Goal: Task Accomplishment & Management: Manage account settings

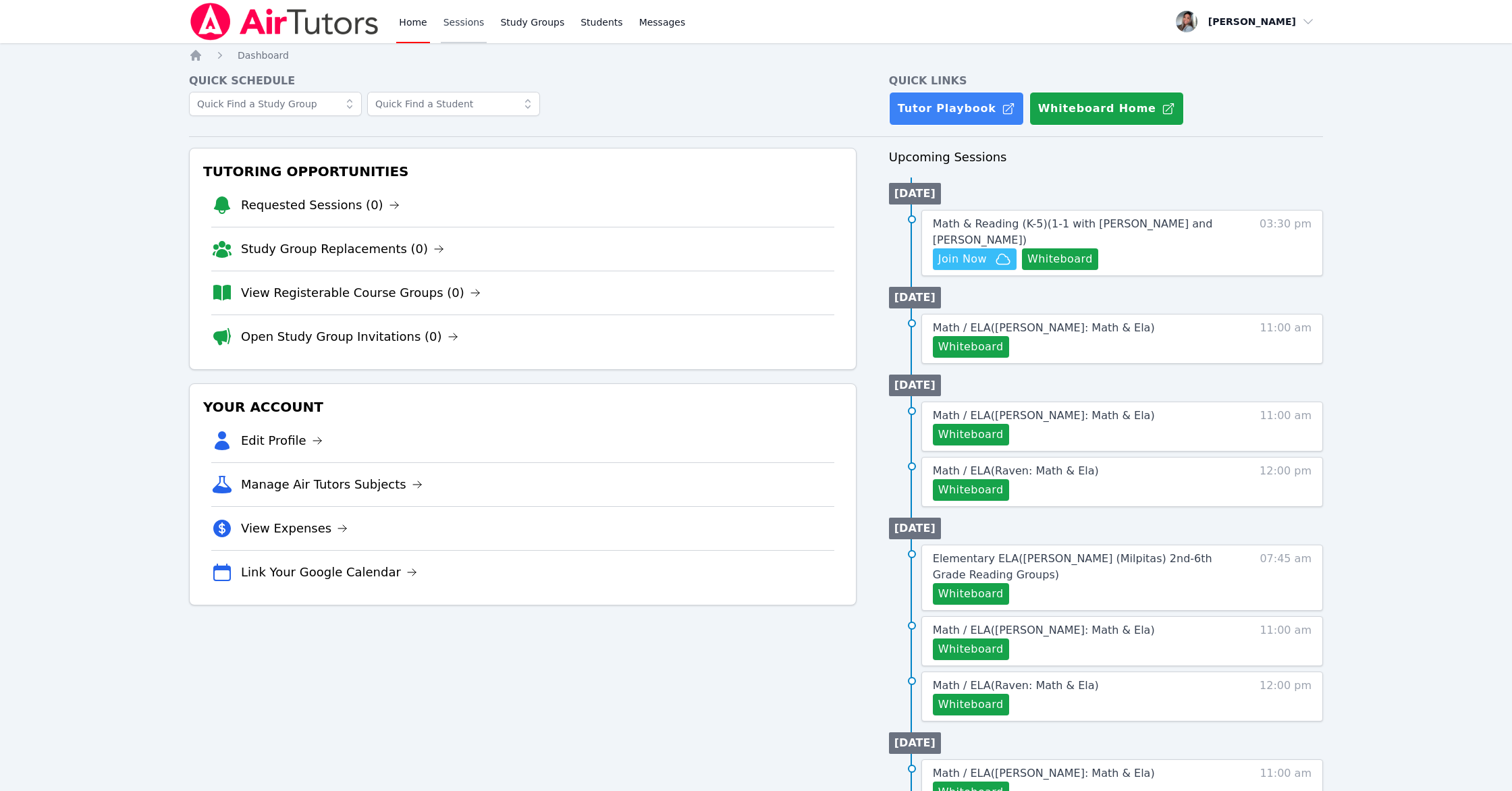
click at [477, 20] on link "Sessions" at bounding box center [464, 21] width 47 height 43
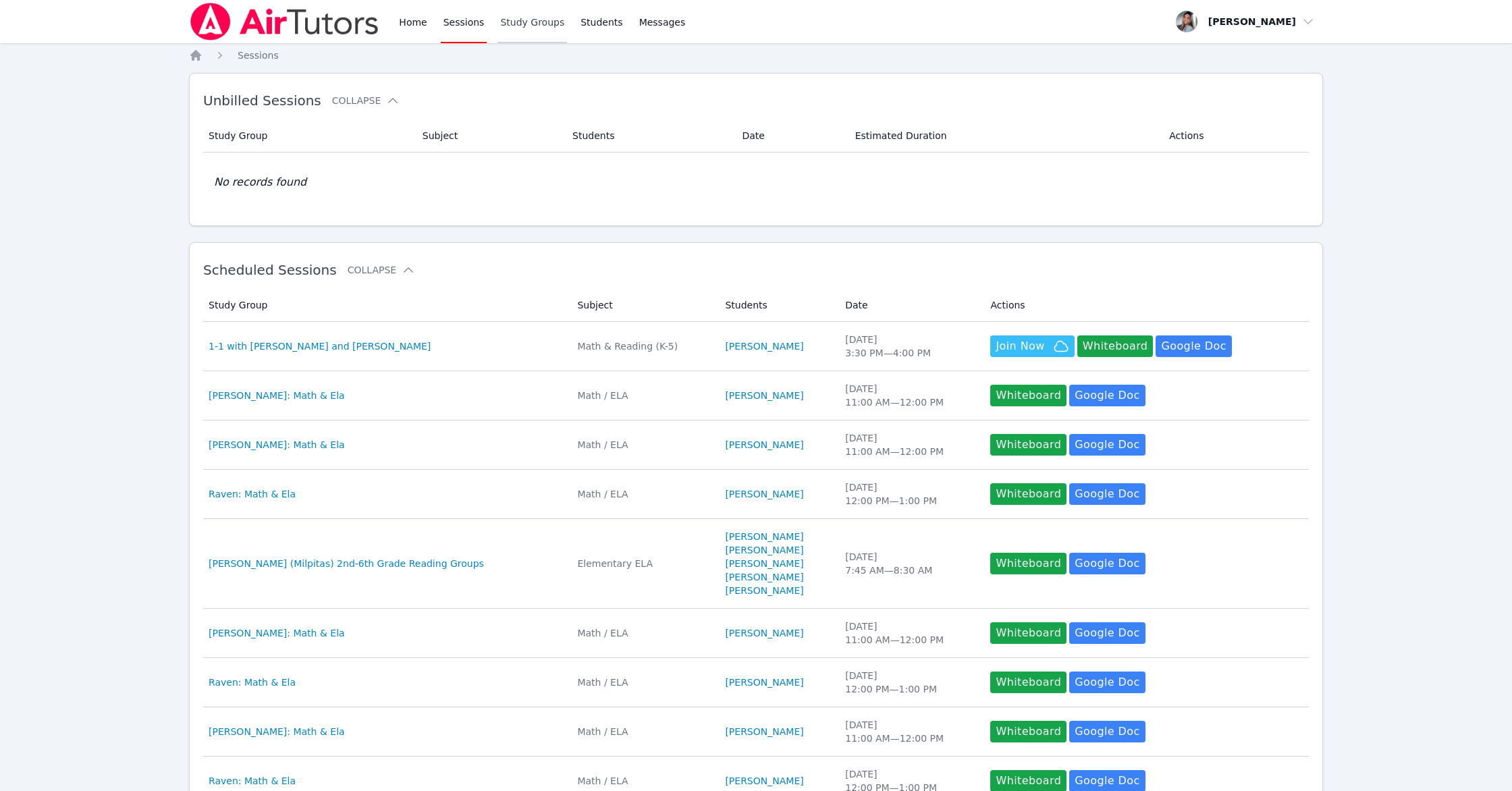
click at [524, 25] on link "Study Groups" at bounding box center [532, 21] width 70 height 43
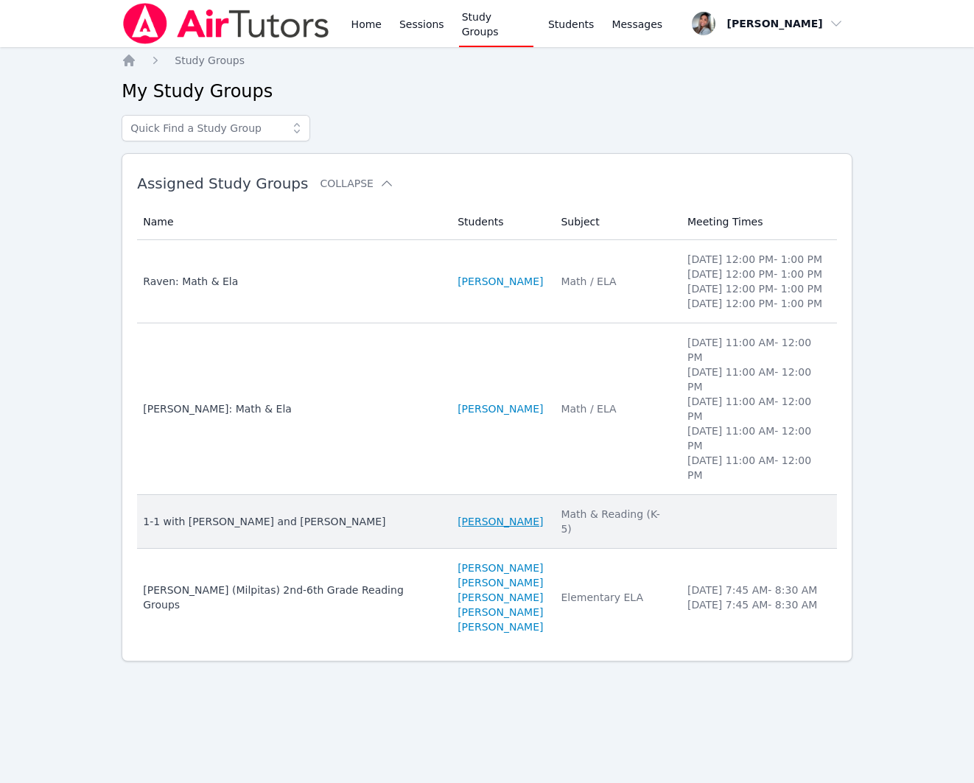
click at [533, 514] on link "[PERSON_NAME]" at bounding box center [499, 521] width 85 height 15
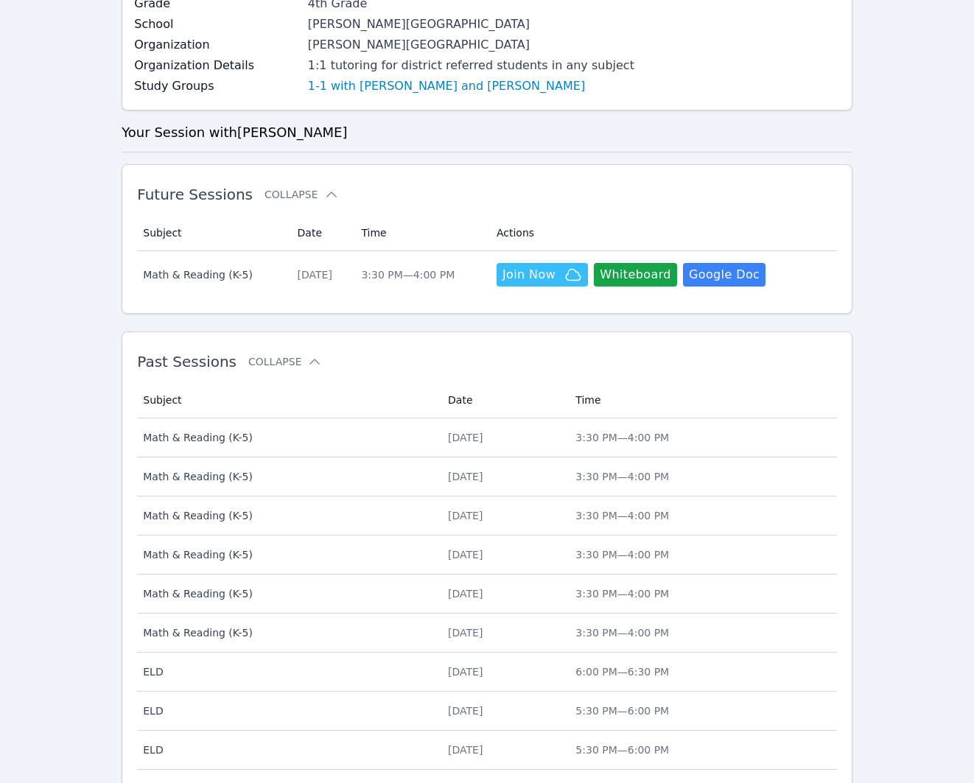
scroll to position [301, 0]
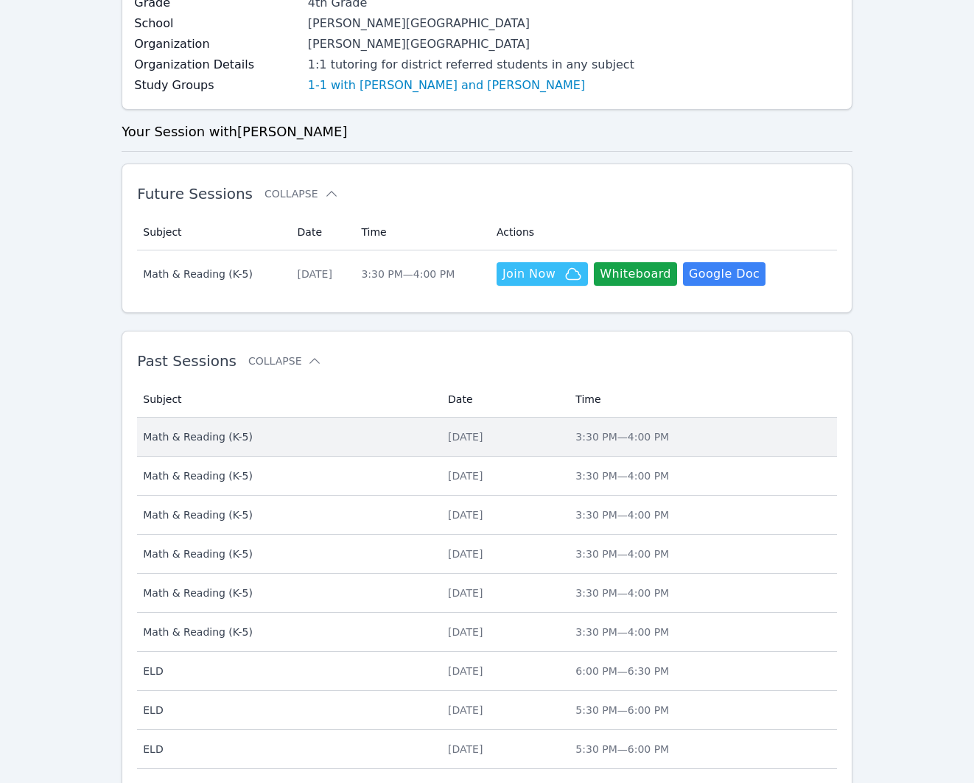
click at [558, 441] on div "[DATE]" at bounding box center [503, 436] width 110 height 15
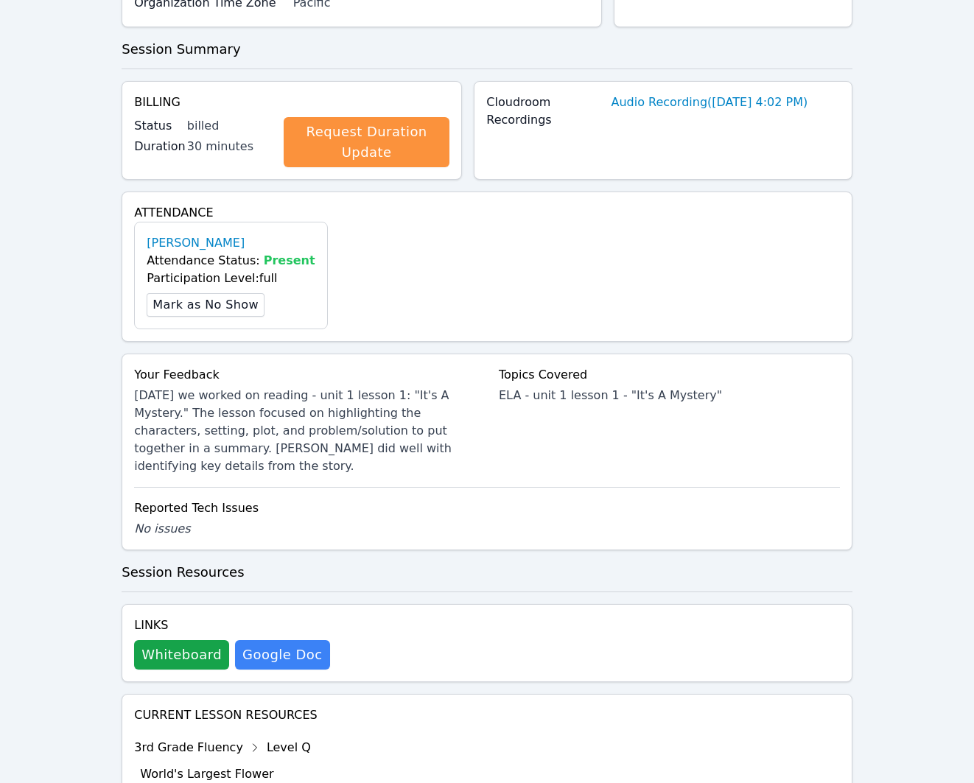
scroll to position [320, 0]
click at [201, 650] on button "Whiteboard" at bounding box center [181, 653] width 95 height 29
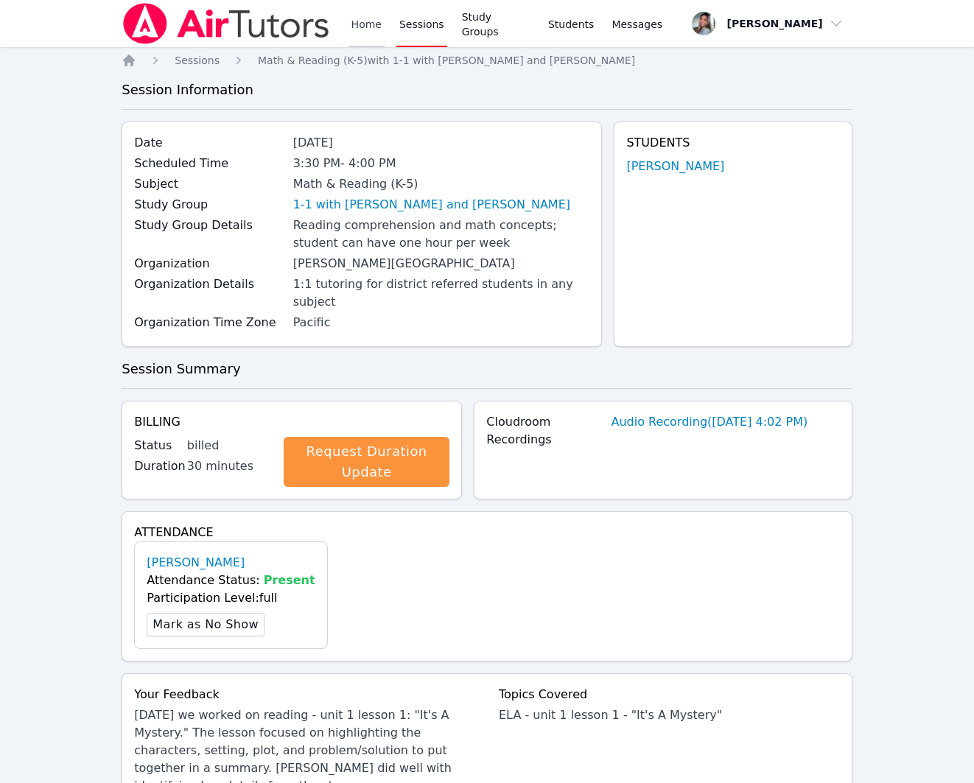
click at [368, 27] on link "Home" at bounding box center [366, 23] width 36 height 47
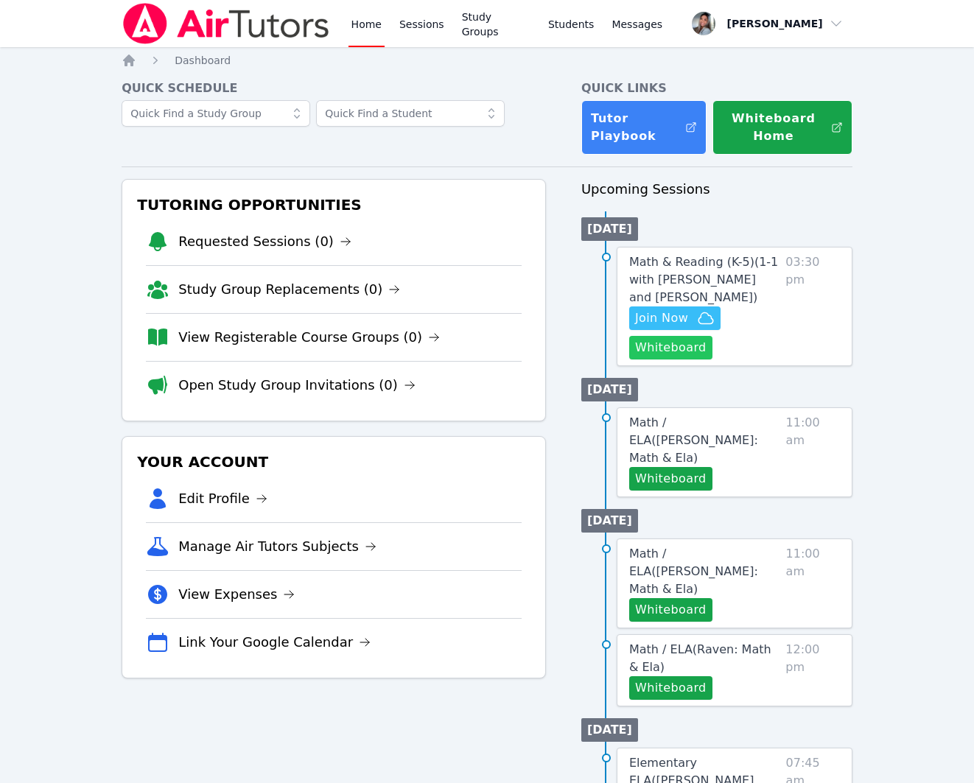
click at [668, 359] on button "Whiteboard" at bounding box center [670, 348] width 83 height 24
click at [659, 327] on span "Join Now" at bounding box center [661, 318] width 53 height 18
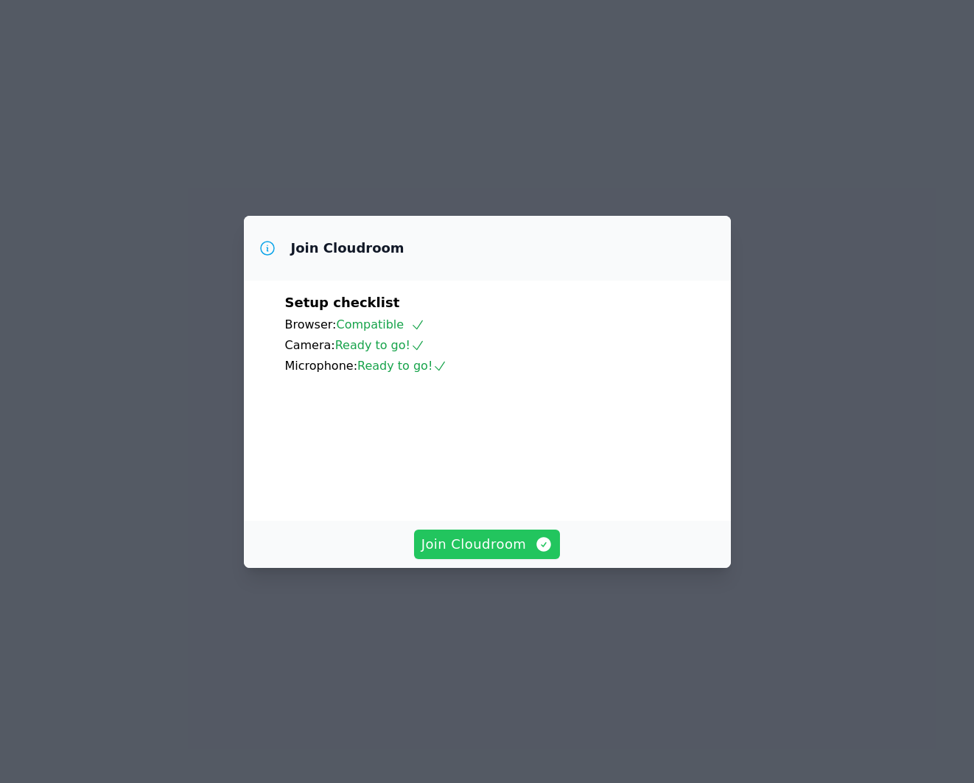
click at [477, 559] on button "Join Cloudroom" at bounding box center [487, 544] width 147 height 29
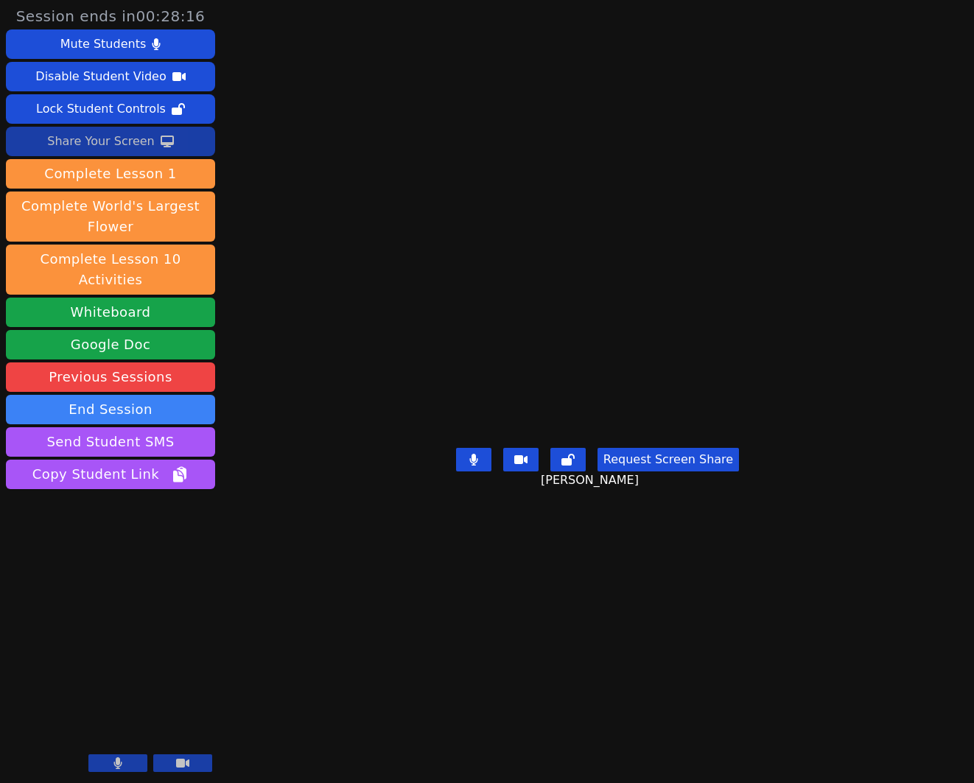
click at [118, 144] on div "Share Your Screen" at bounding box center [101, 142] width 108 height 24
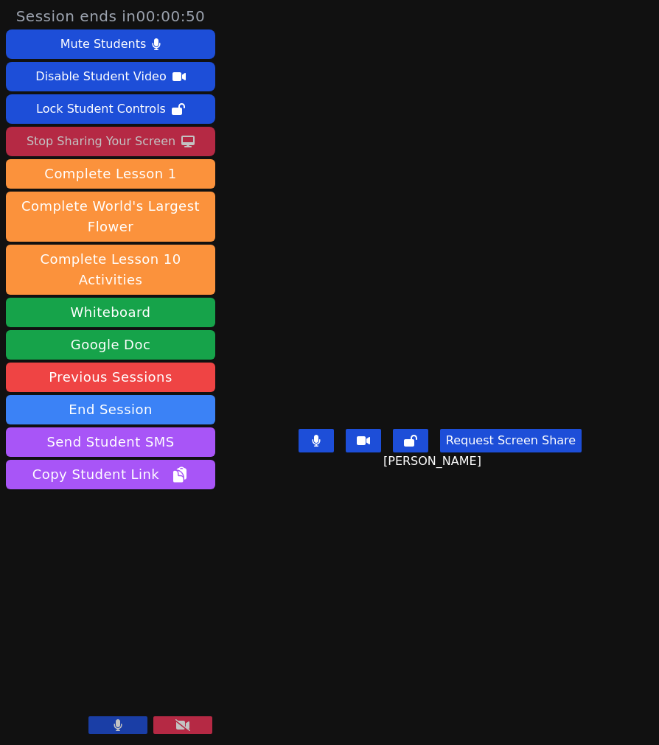
click at [119, 147] on div "Stop Sharing Your Screen" at bounding box center [101, 142] width 149 height 24
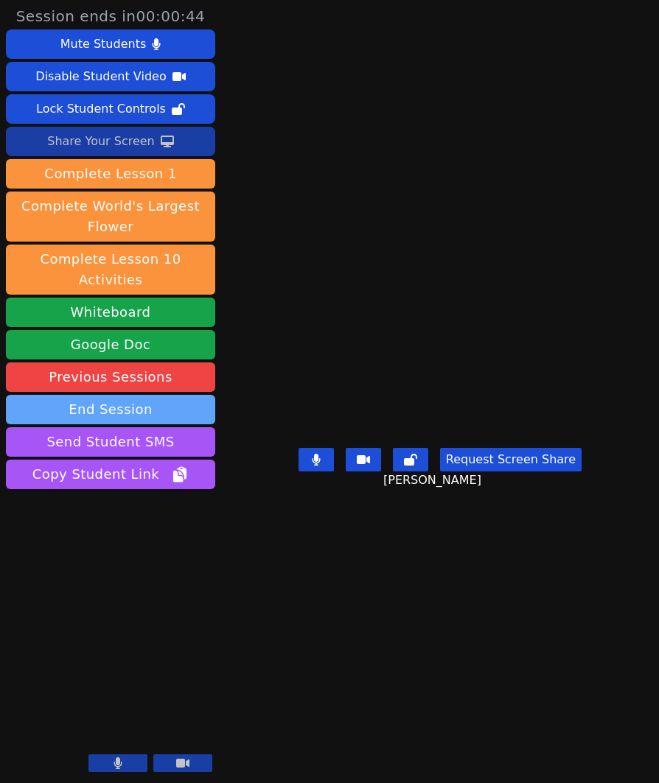
click at [107, 398] on button "End Session" at bounding box center [110, 409] width 209 height 29
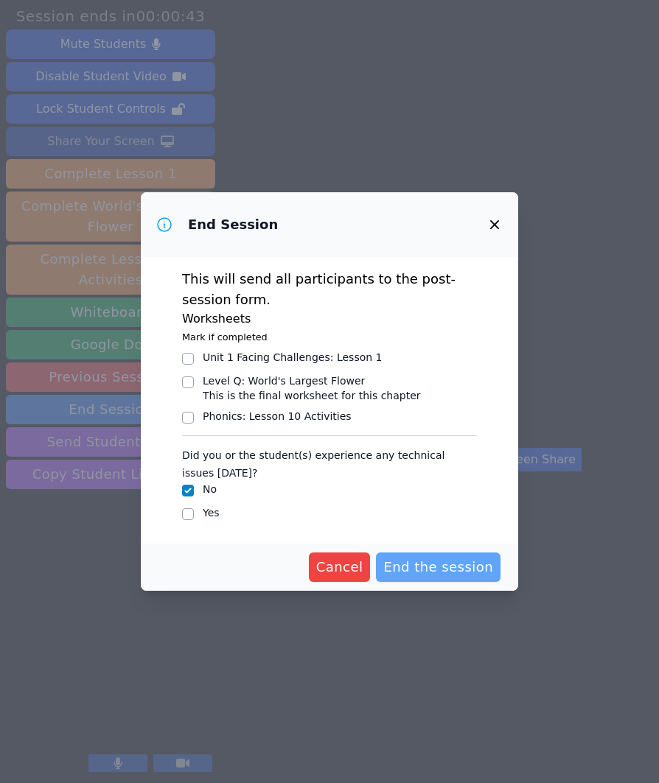
click at [437, 561] on span "End the session" at bounding box center [438, 567] width 110 height 21
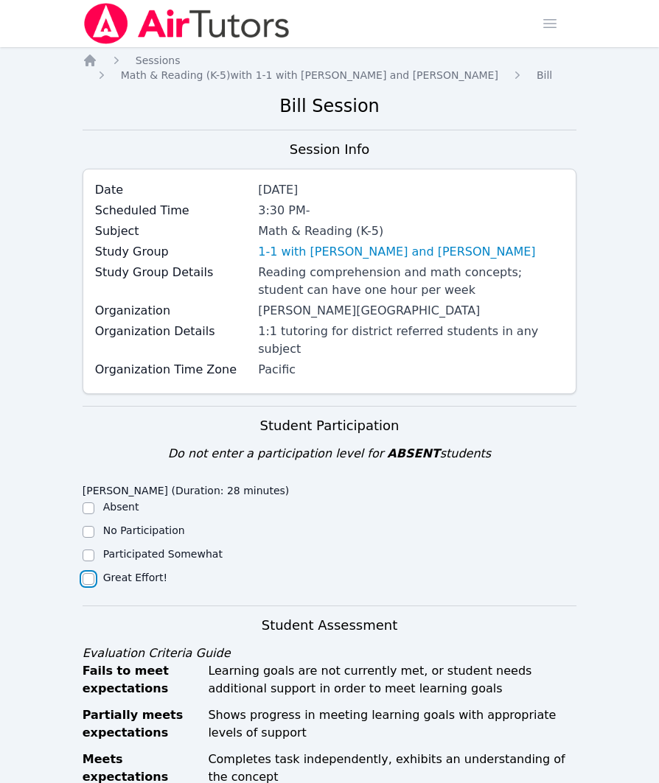
click at [88, 573] on input "Great Effort!" at bounding box center [89, 579] width 12 height 12
checkbox input "true"
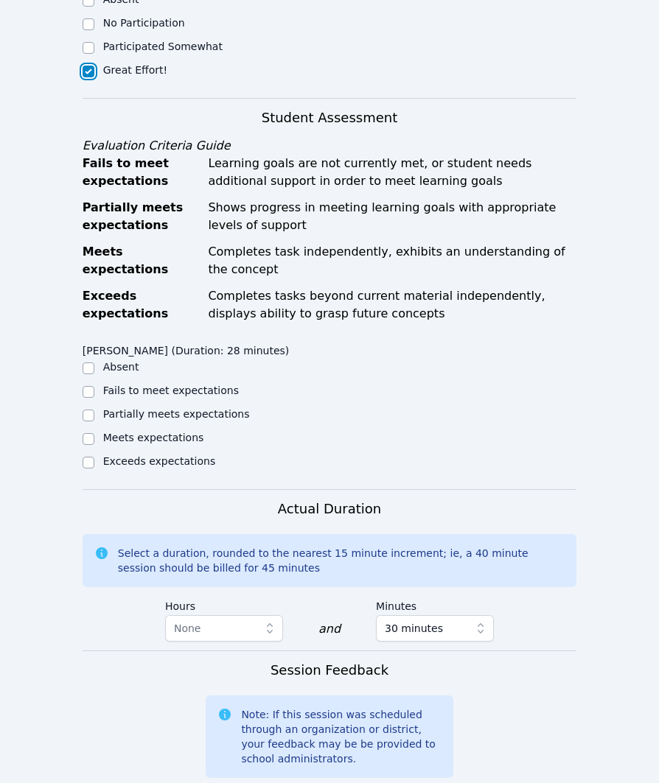
scroll to position [527, 0]
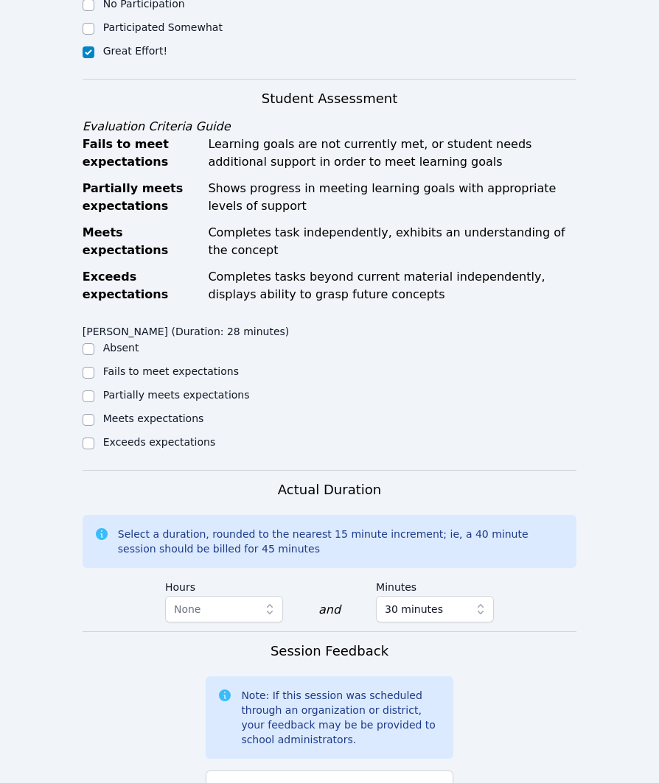
click at [146, 413] on label "Meets expectations" at bounding box center [153, 419] width 101 height 12
click at [94, 414] on input "Meets expectations" at bounding box center [89, 420] width 12 height 12
checkbox input "true"
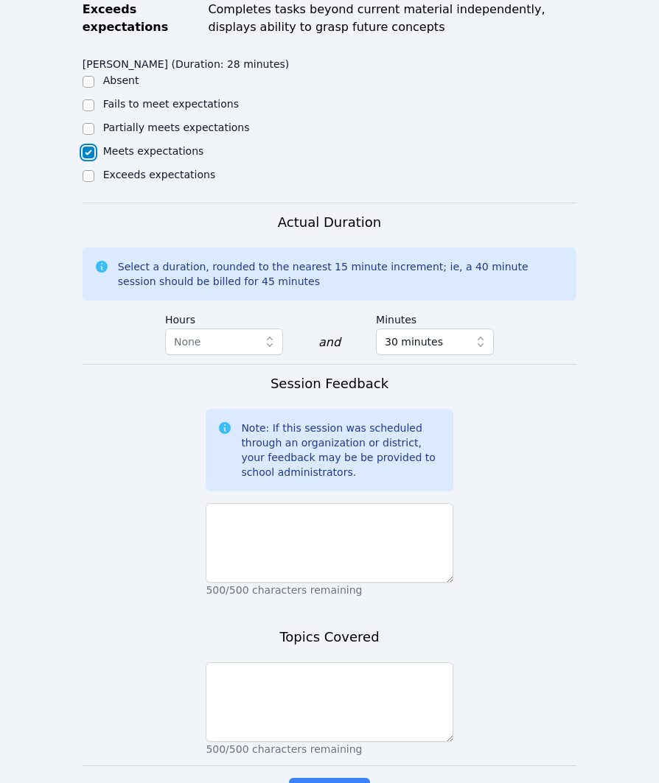
scroll to position [871, 0]
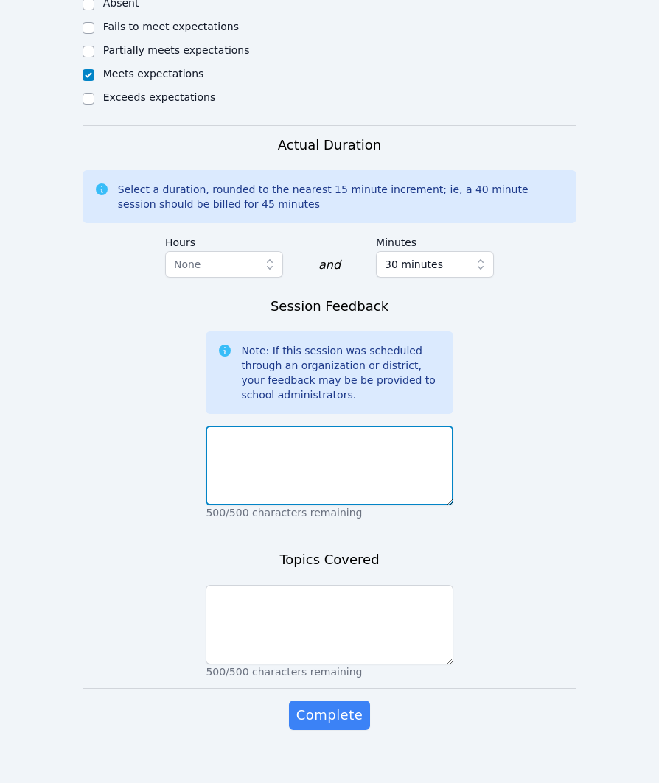
click at [396, 451] on textarea at bounding box center [329, 466] width 247 height 80
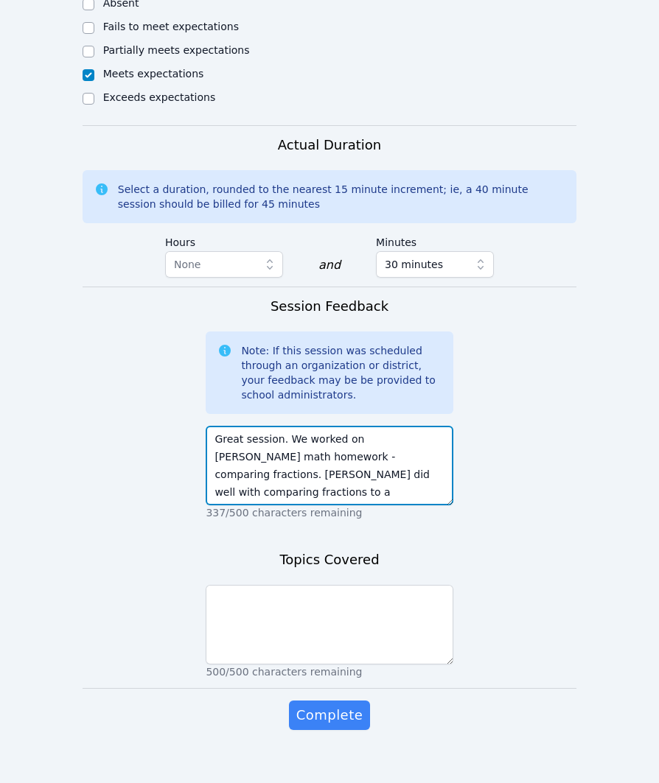
click at [256, 465] on textarea "Great session. We worked on [PERSON_NAME] math homework - comparing fractions. …" at bounding box center [329, 466] width 247 height 80
click at [398, 474] on textarea "Great session. We worked on [PERSON_NAME] math homework - comparing fractions. …" at bounding box center [329, 466] width 247 height 80
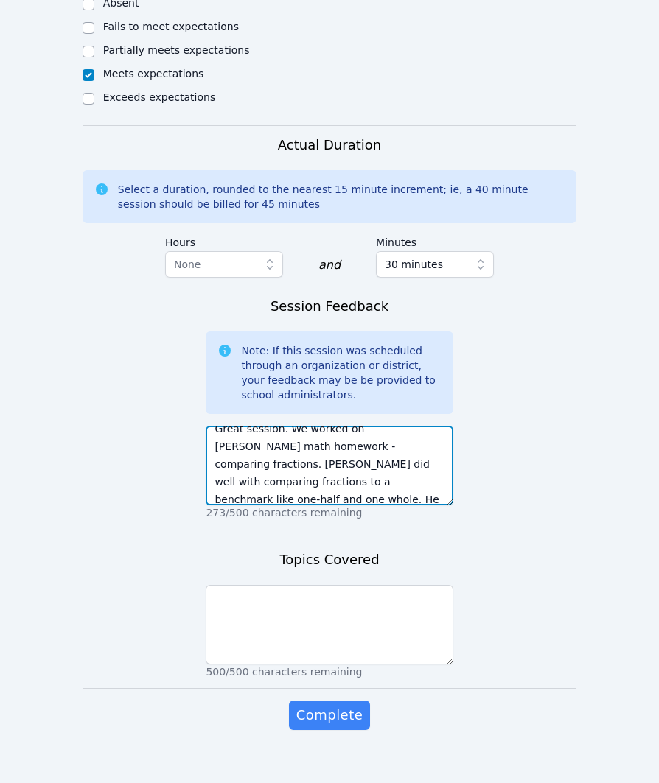
scroll to position [28, 0]
type textarea "Great session. We worked on [PERSON_NAME] math homework - comparing fractions. …"
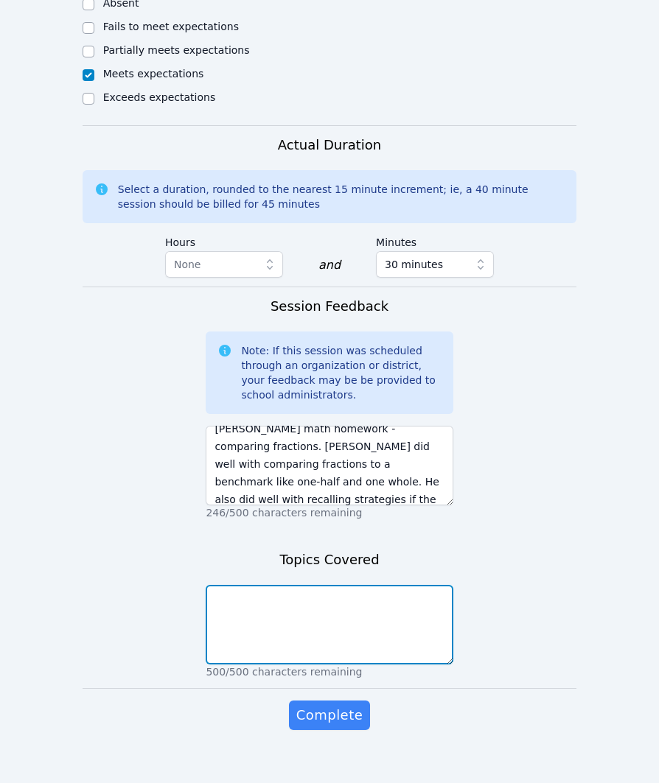
click at [332, 636] on textarea at bounding box center [329, 625] width 247 height 80
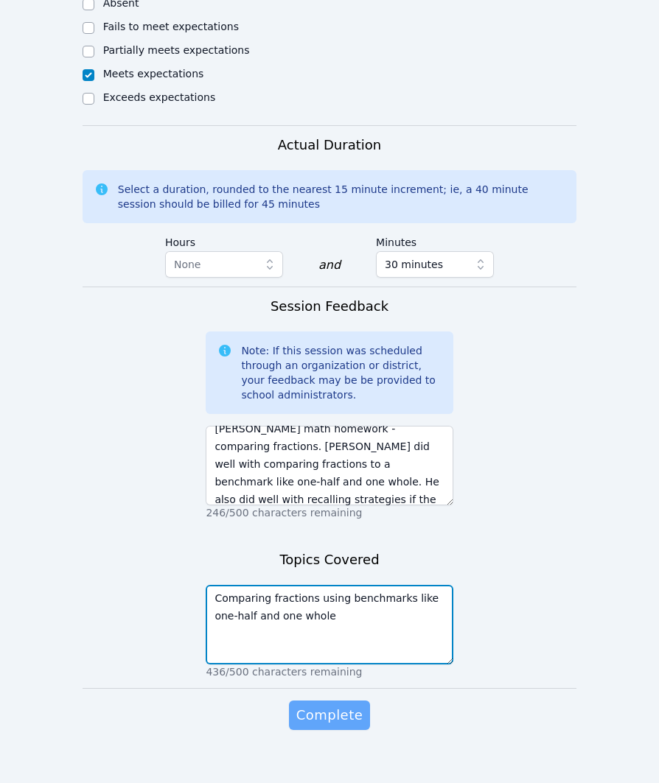
type textarea "Comparing fractions using benchmarks like one-half and one whole"
click at [318, 705] on span "Complete" at bounding box center [329, 715] width 66 height 21
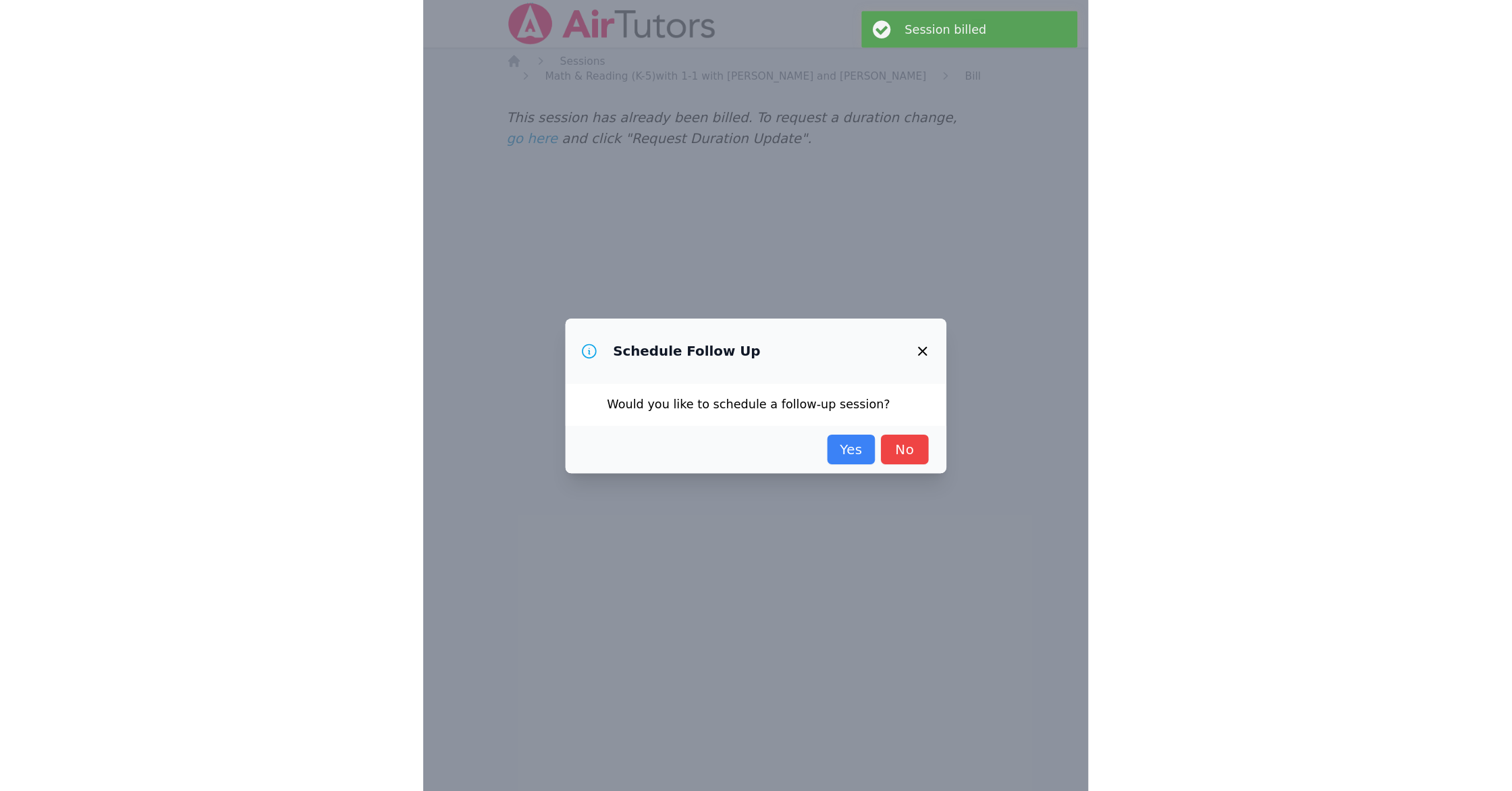
scroll to position [0, 0]
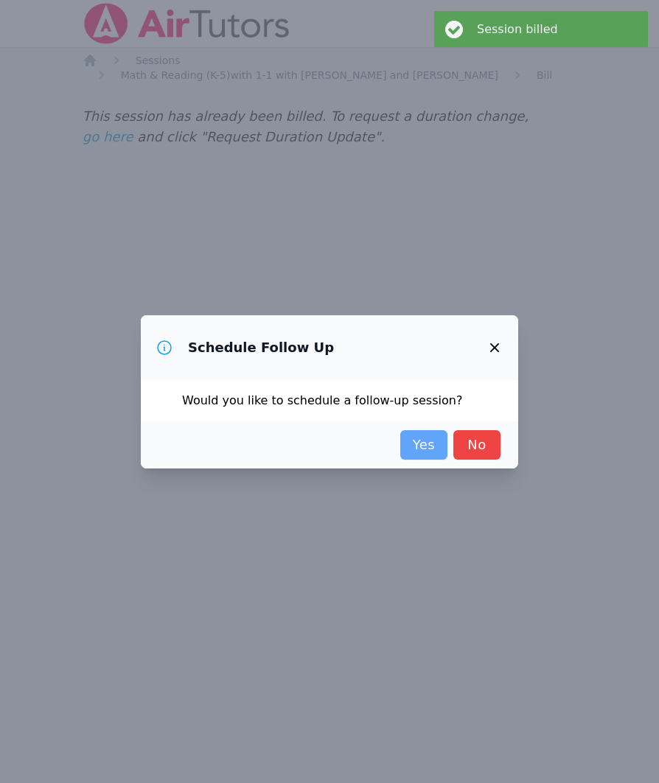
click at [434, 454] on link "Yes" at bounding box center [423, 444] width 47 height 29
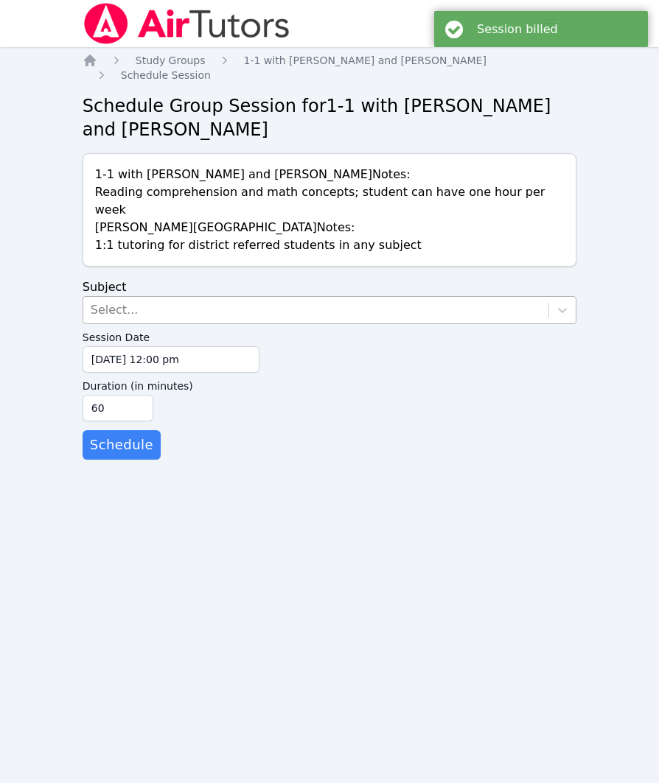
click at [179, 297] on div "Select..." at bounding box center [316, 310] width 466 height 27
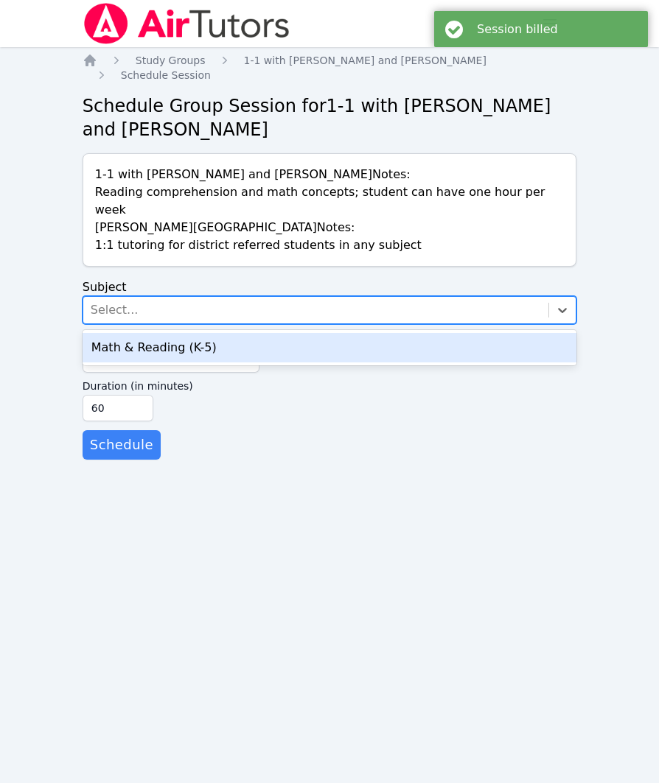
click at [192, 336] on div "Math & Reading (K-5)" at bounding box center [330, 347] width 494 height 29
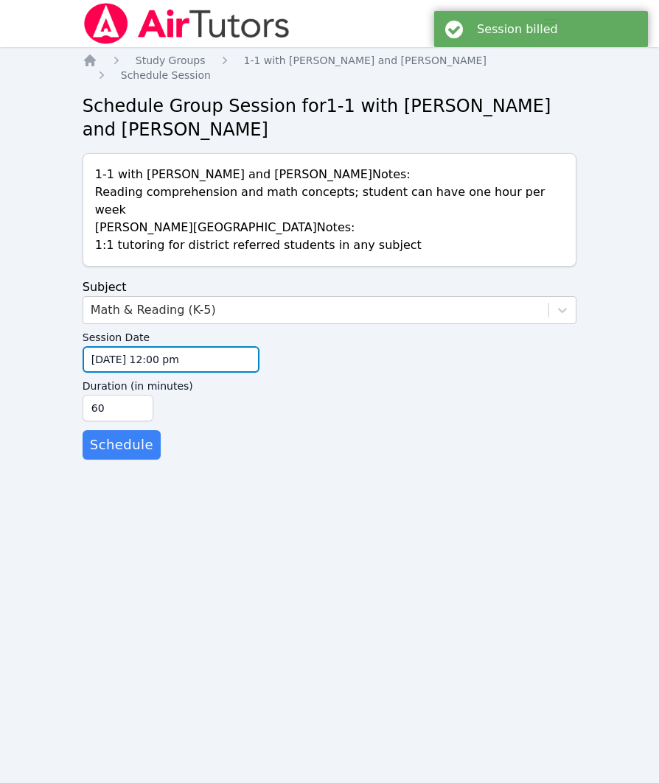
click at [240, 346] on input "[DATE] 12:00 pm" at bounding box center [171, 359] width 177 height 27
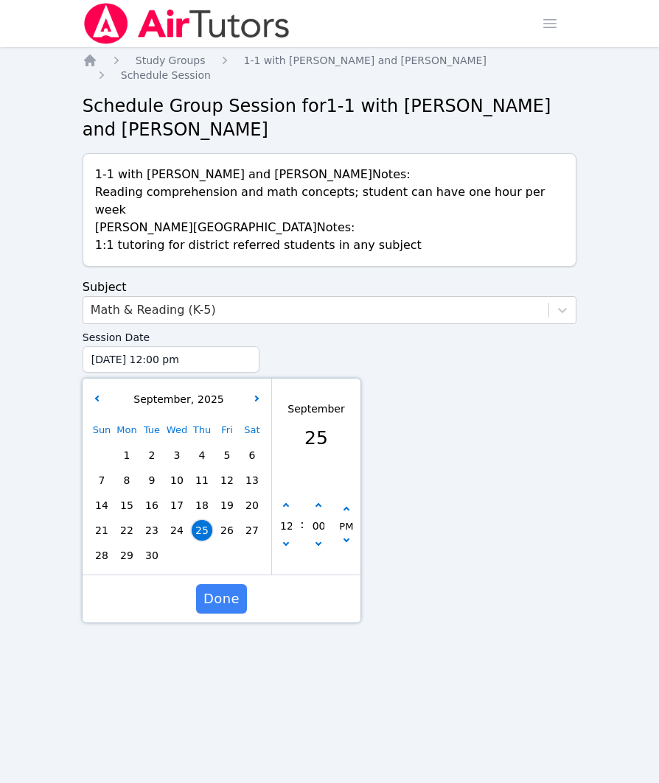
click at [146, 545] on span "30" at bounding box center [151, 555] width 21 height 21
click at [286, 503] on icon "button" at bounding box center [286, 506] width 6 height 6
type input "[DATE] 01:00 pm"
type input "01"
click at [286, 503] on icon "button" at bounding box center [286, 506] width 6 height 6
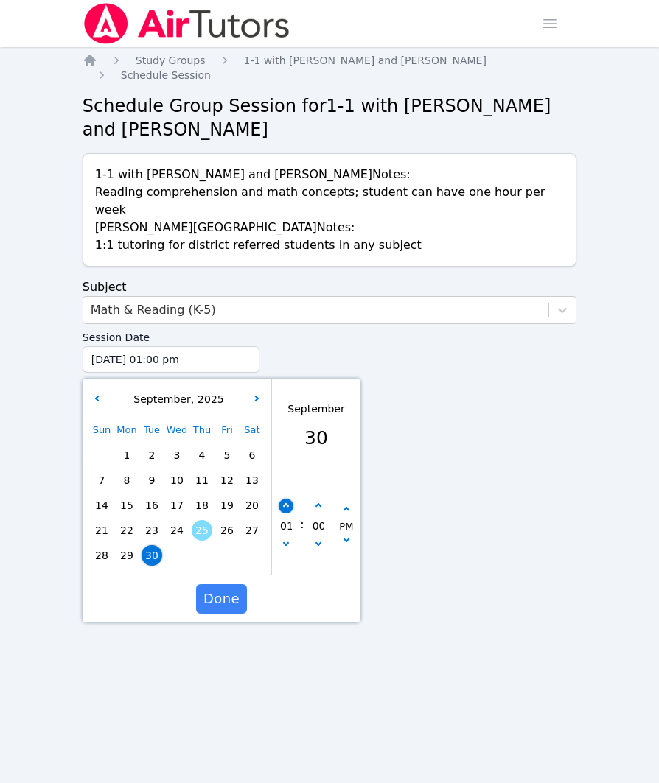
type input "[DATE] 02:00 pm"
type input "02"
click at [286, 503] on icon "button" at bounding box center [286, 506] width 6 height 6
type input "[DATE] 03:00 pm"
type input "03"
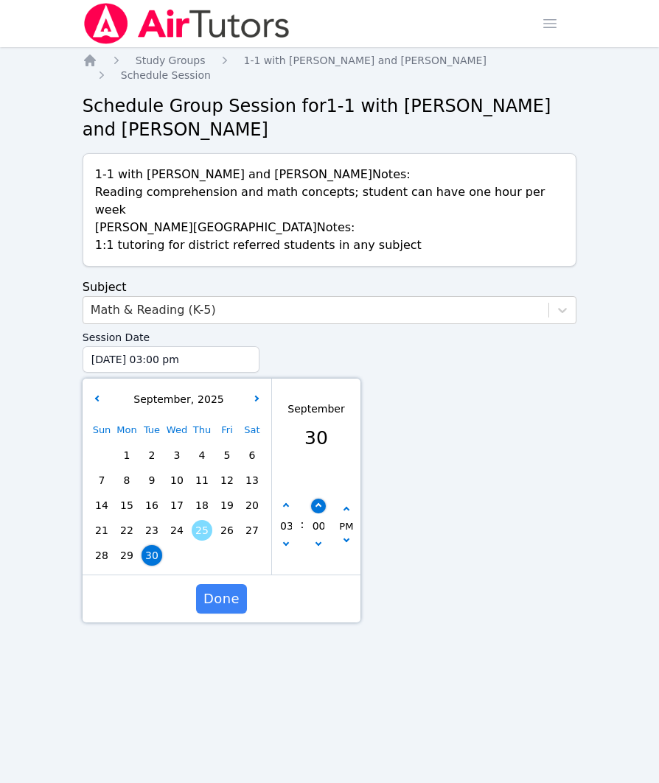
click at [321, 499] on button "button" at bounding box center [317, 506] width 15 height 15
type input "[DATE] 03:05 pm"
type input "05"
click at [321, 499] on button "button" at bounding box center [317, 506] width 15 height 15
type input "[DATE] 03:10 pm"
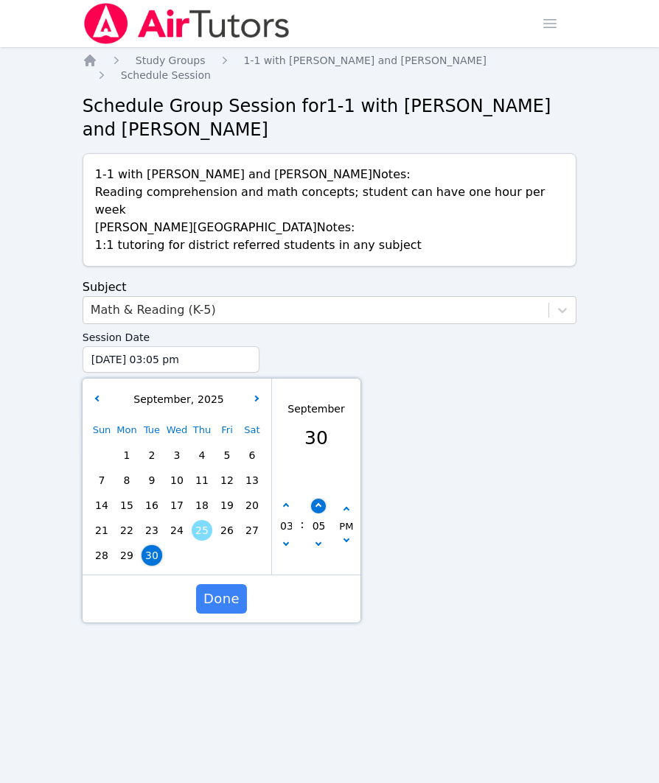
type input "10"
click at [321, 499] on button "button" at bounding box center [317, 506] width 15 height 15
type input "[DATE] 03:15 pm"
type input "15"
click at [321, 499] on button "button" at bounding box center [317, 506] width 15 height 15
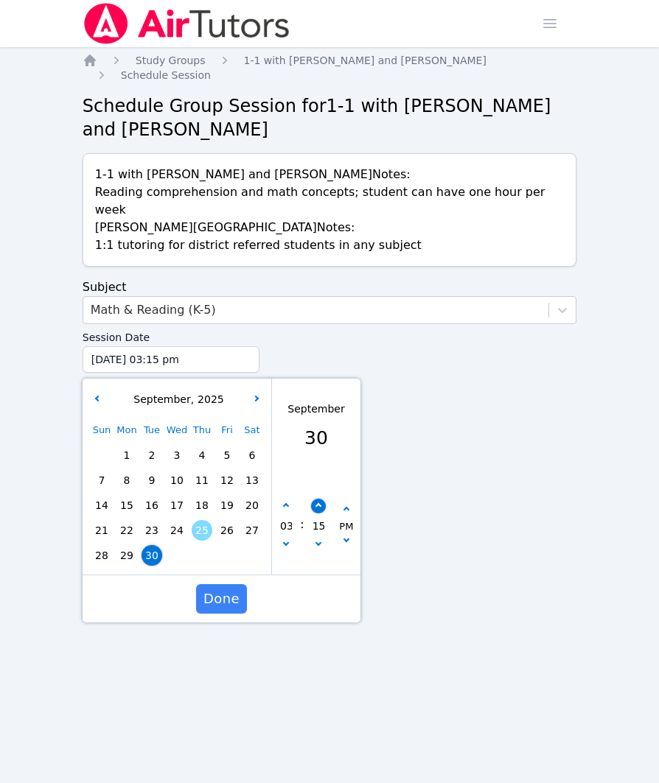
type input "[DATE] 03:20 pm"
type input "20"
click at [321, 499] on button "button" at bounding box center [317, 506] width 15 height 15
type input "[DATE] 03:25 pm"
type input "25"
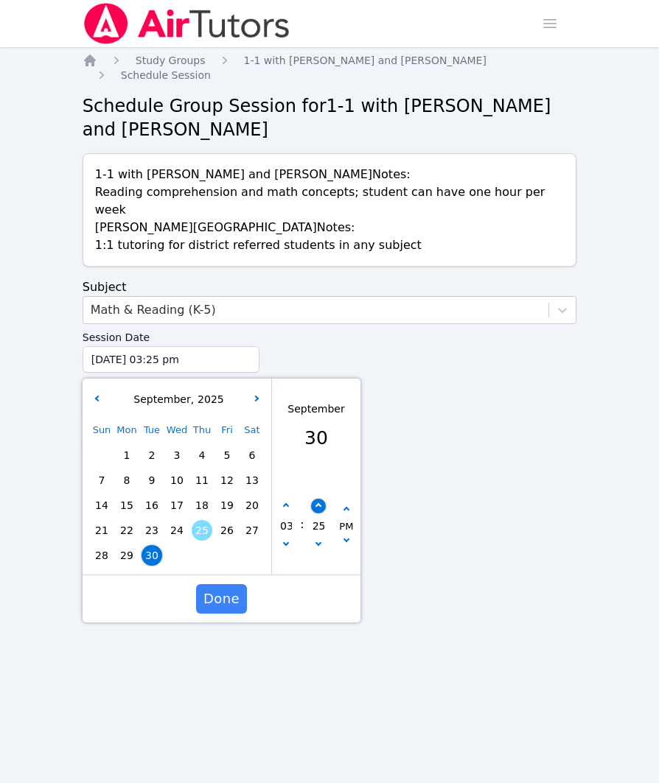
click at [321, 499] on button "button" at bounding box center [317, 506] width 15 height 15
type input "[DATE] 03:30 pm"
type input "30"
click at [228, 589] on span "Done" at bounding box center [221, 599] width 36 height 21
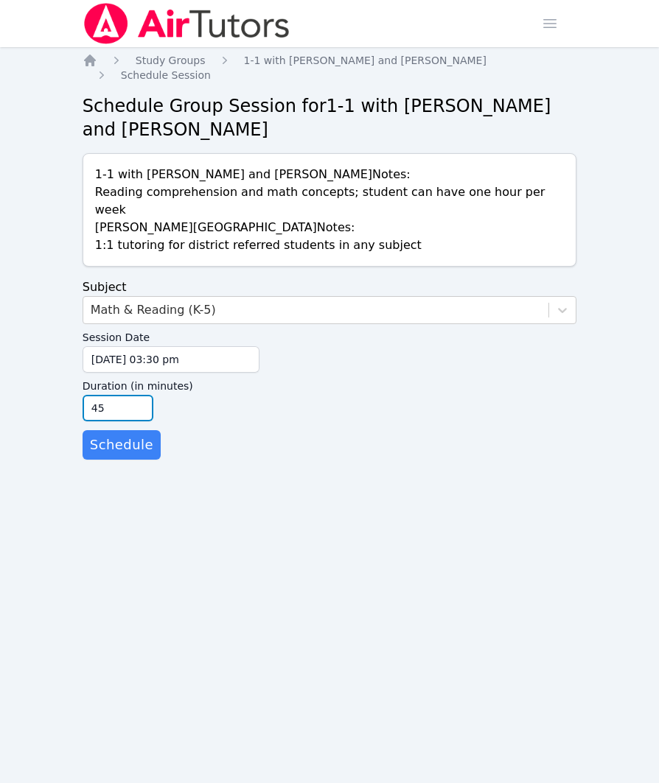
click at [142, 396] on input "45" at bounding box center [118, 408] width 71 height 27
type input "30"
click at [142, 396] on input "30" at bounding box center [118, 408] width 71 height 27
click at [136, 435] on span "Schedule" at bounding box center [121, 445] width 63 height 21
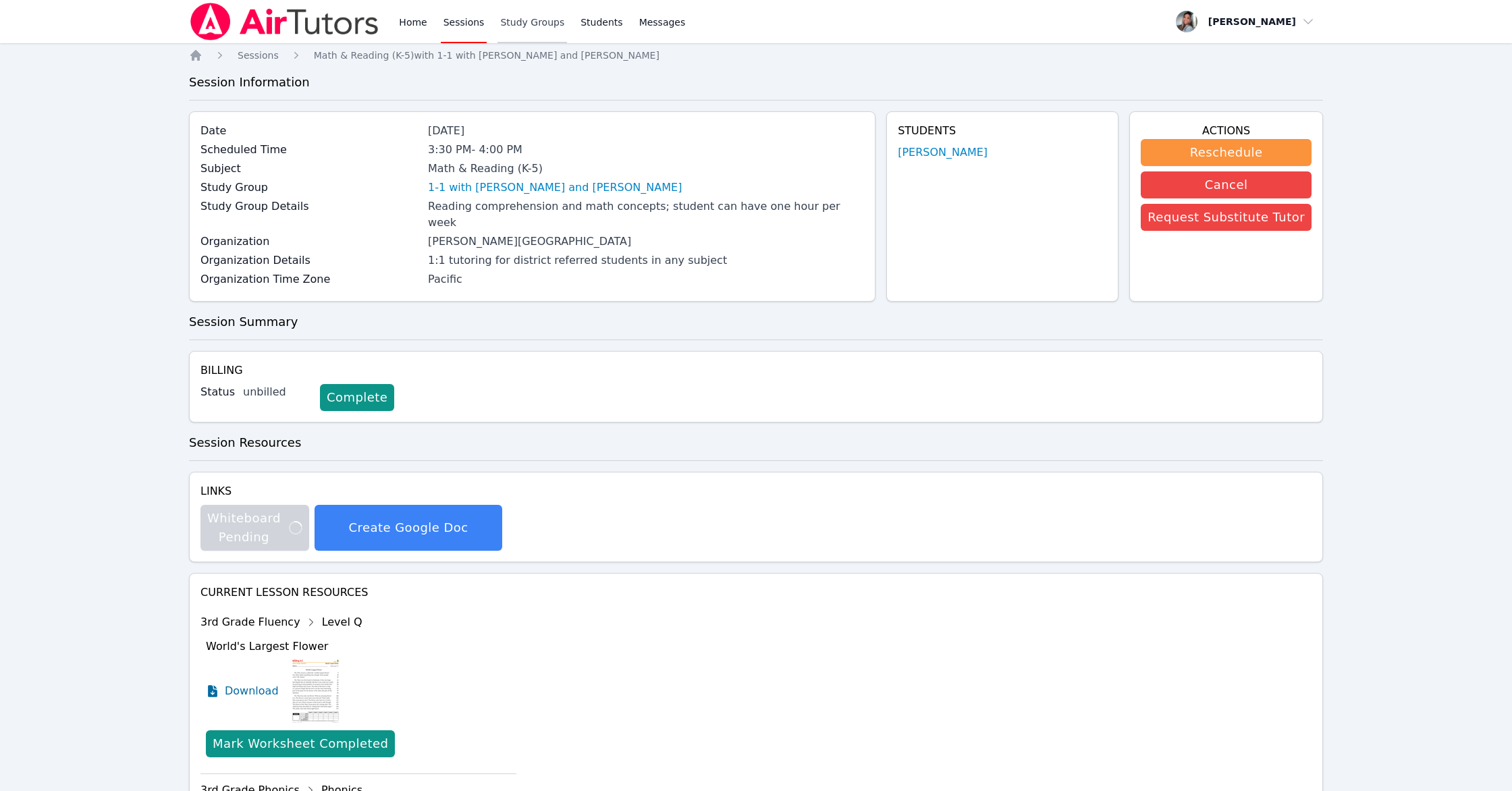
click at [520, 23] on link "Study Groups" at bounding box center [532, 21] width 70 height 43
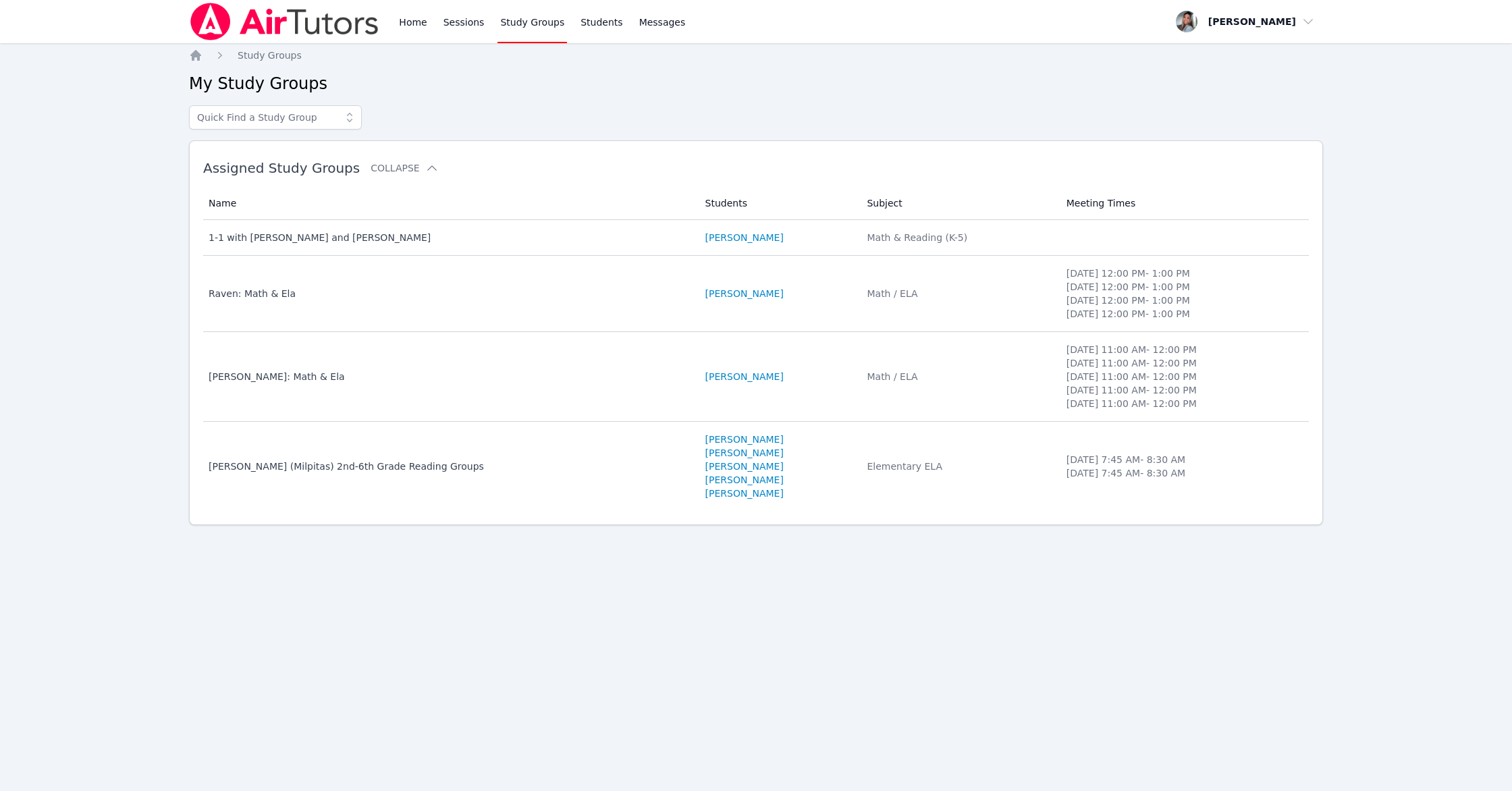
click at [829, 245] on td "Students [PERSON_NAME]" at bounding box center [778, 237] width 162 height 36
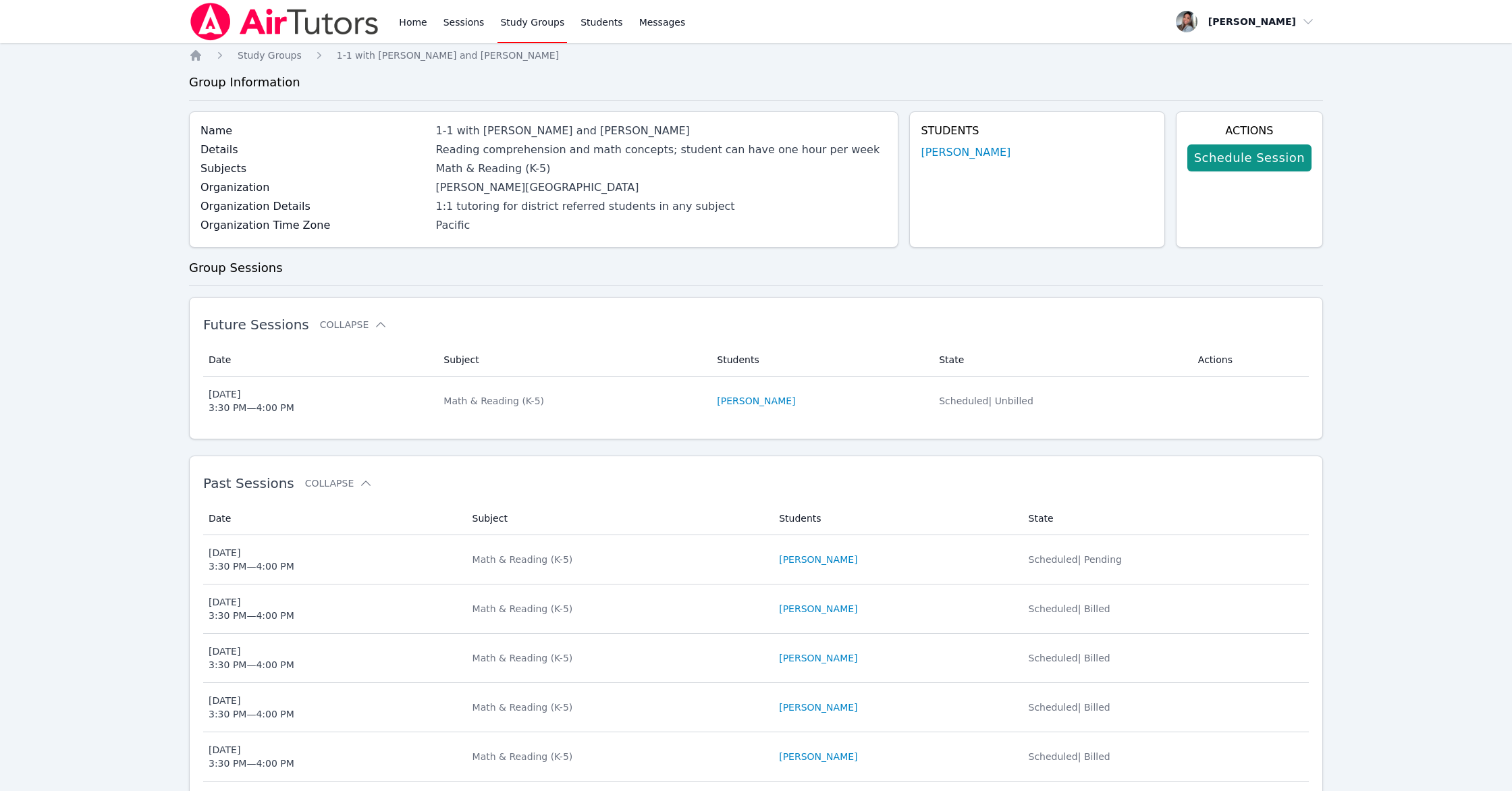
click at [892, 162] on link "Schedule Session" at bounding box center [1250, 158] width 125 height 27
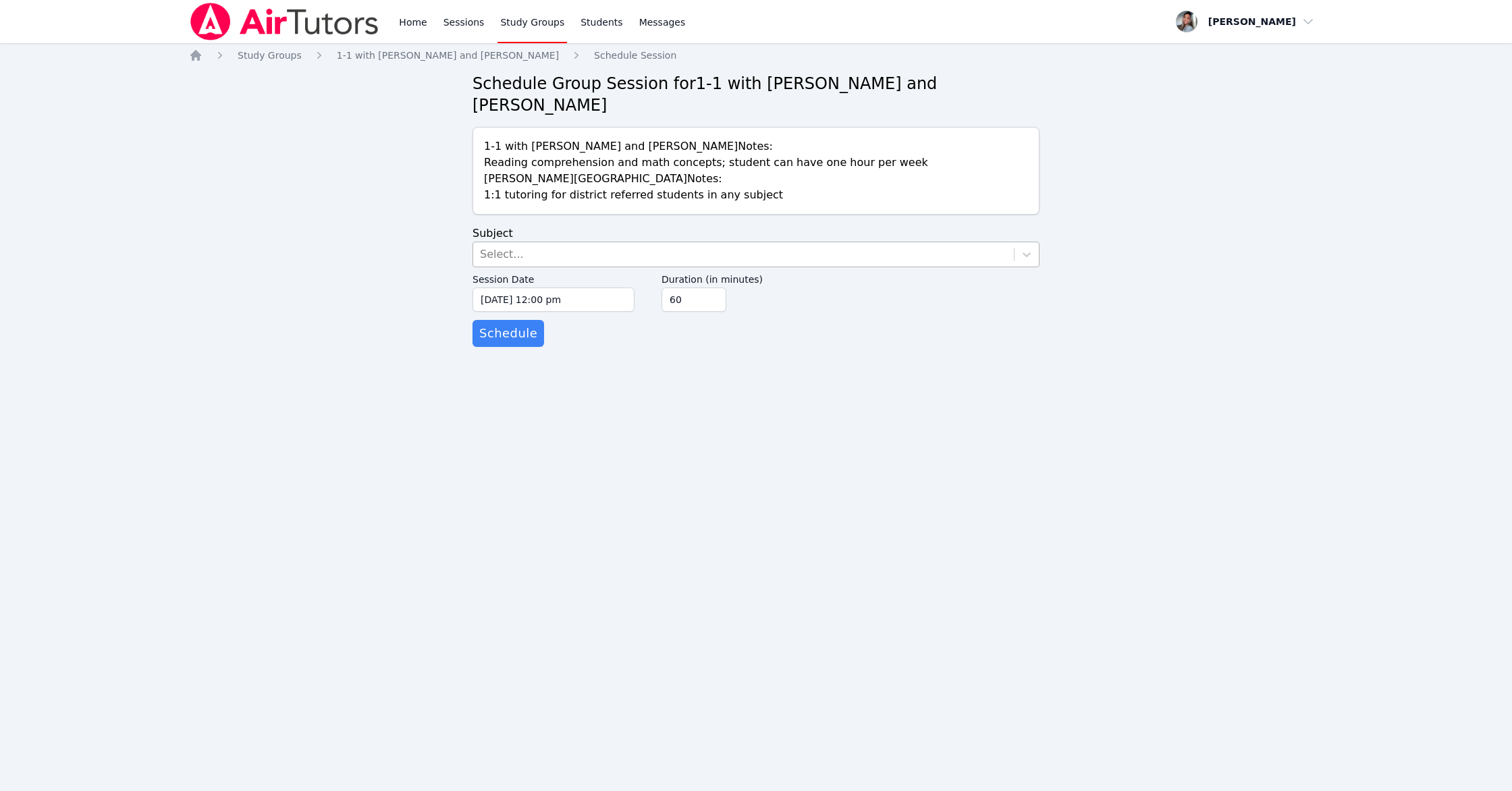
click at [585, 250] on div "Select..." at bounding box center [743, 254] width 541 height 25
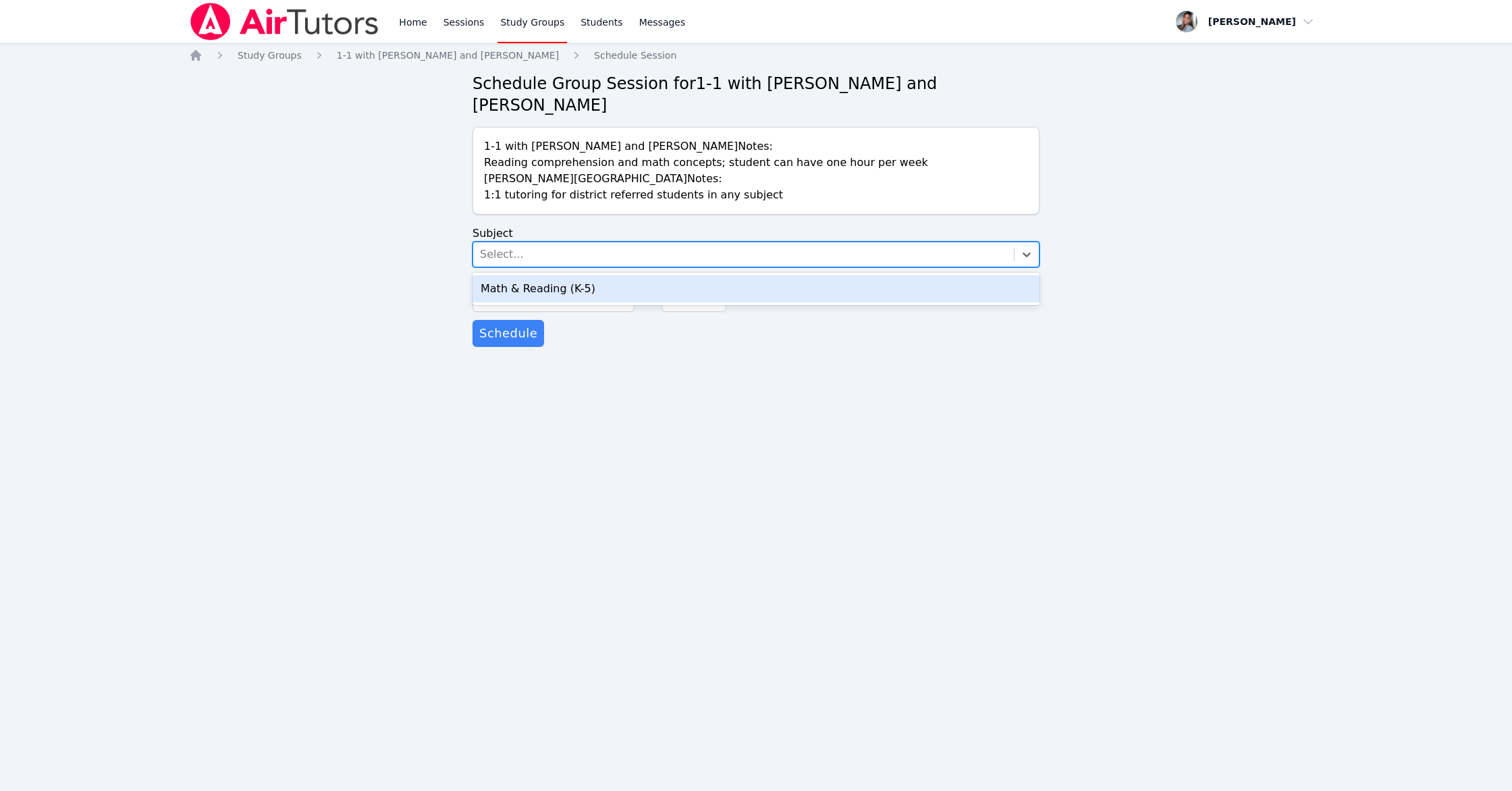
click at [591, 286] on div "Math & Reading (K-5)" at bounding box center [756, 289] width 567 height 27
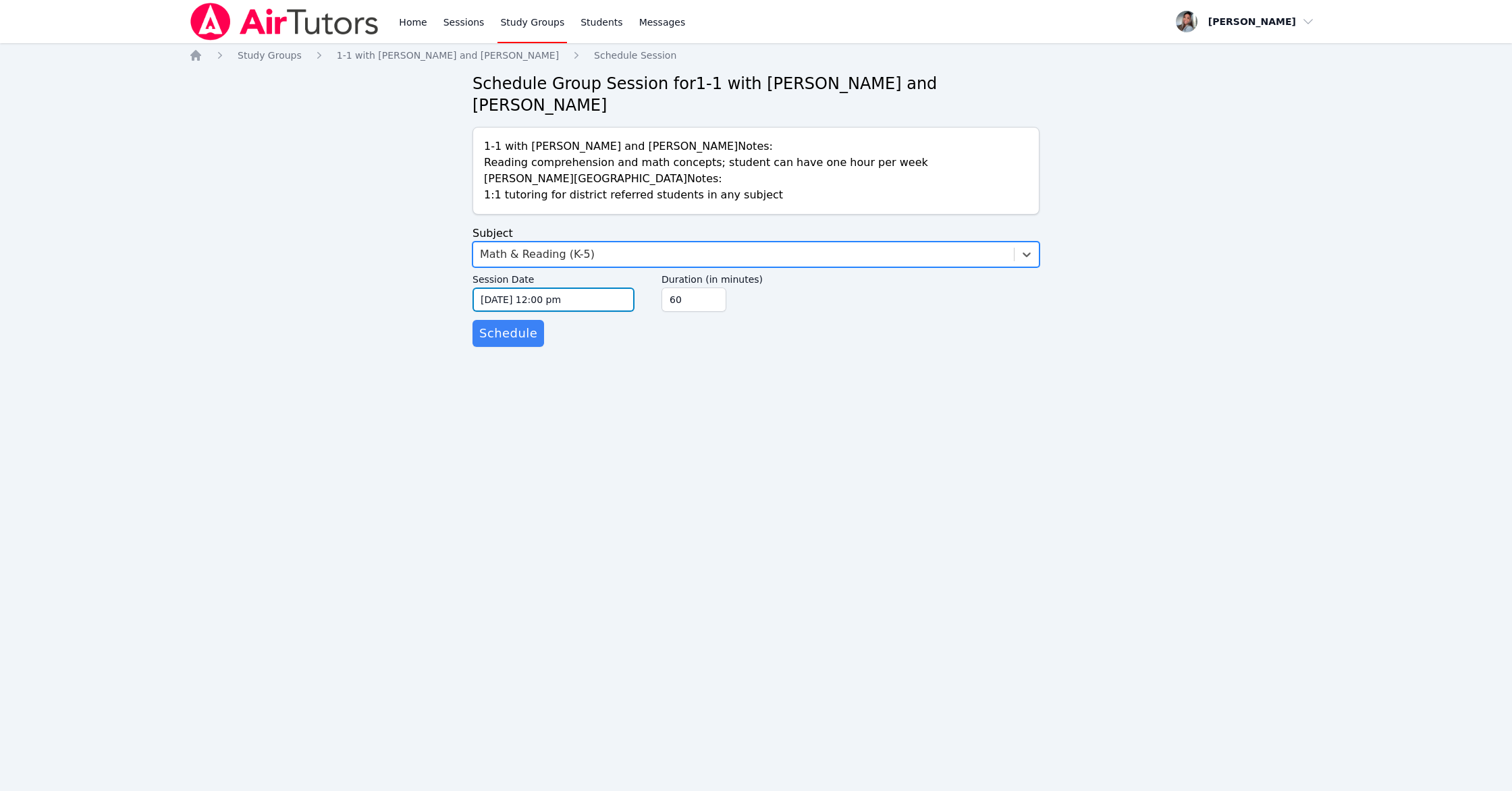
click at [609, 306] on input "[DATE] 12:00 pm" at bounding box center [553, 300] width 162 height 25
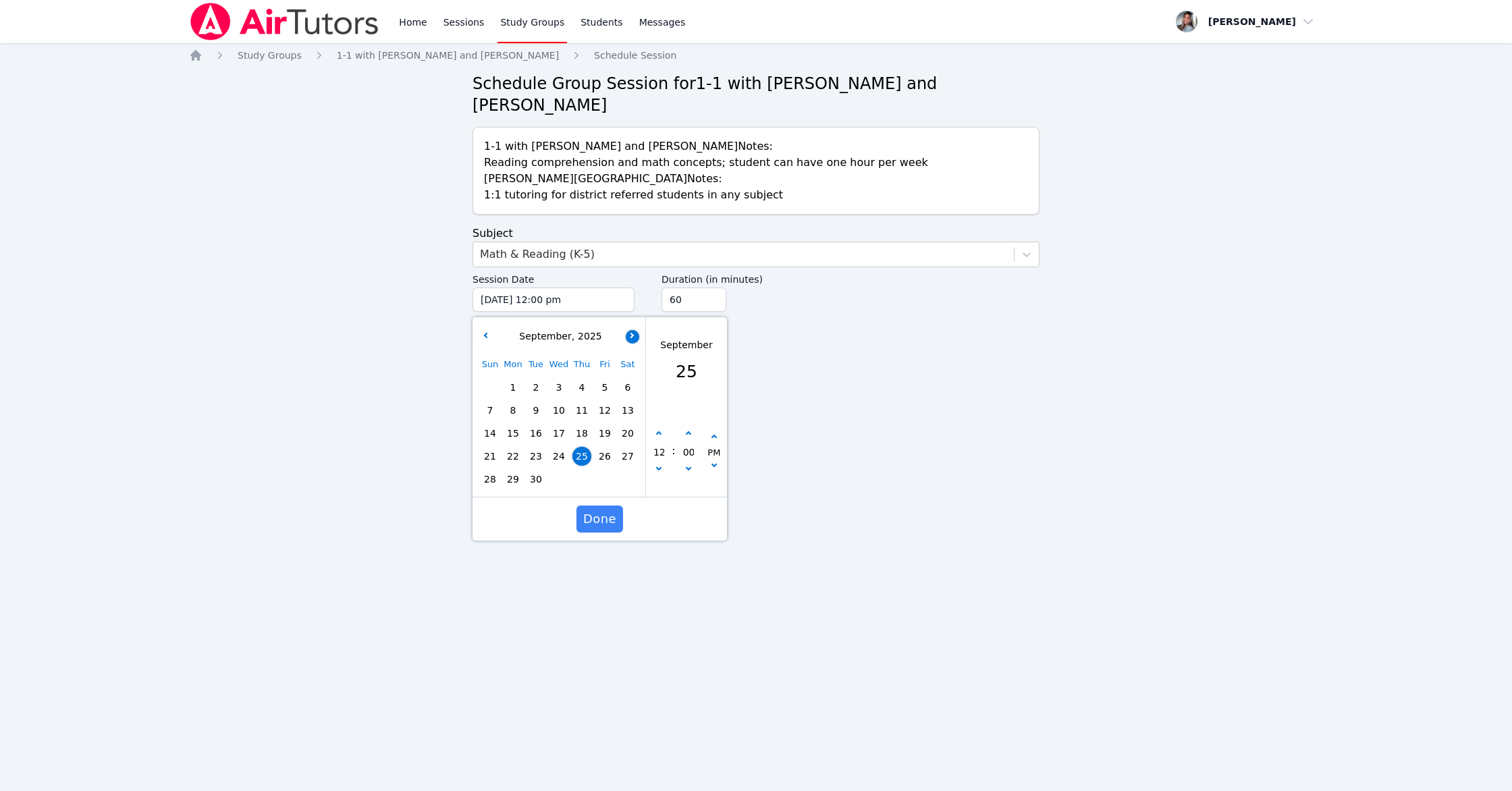
click at [637, 333] on button "button" at bounding box center [632, 336] width 14 height 14
click at [581, 384] on span "2" at bounding box center [582, 388] width 19 height 19
click at [662, 434] on icon "button" at bounding box center [659, 434] width 5 height 5
type input "[DATE] 01:00 pm"
type input "01"
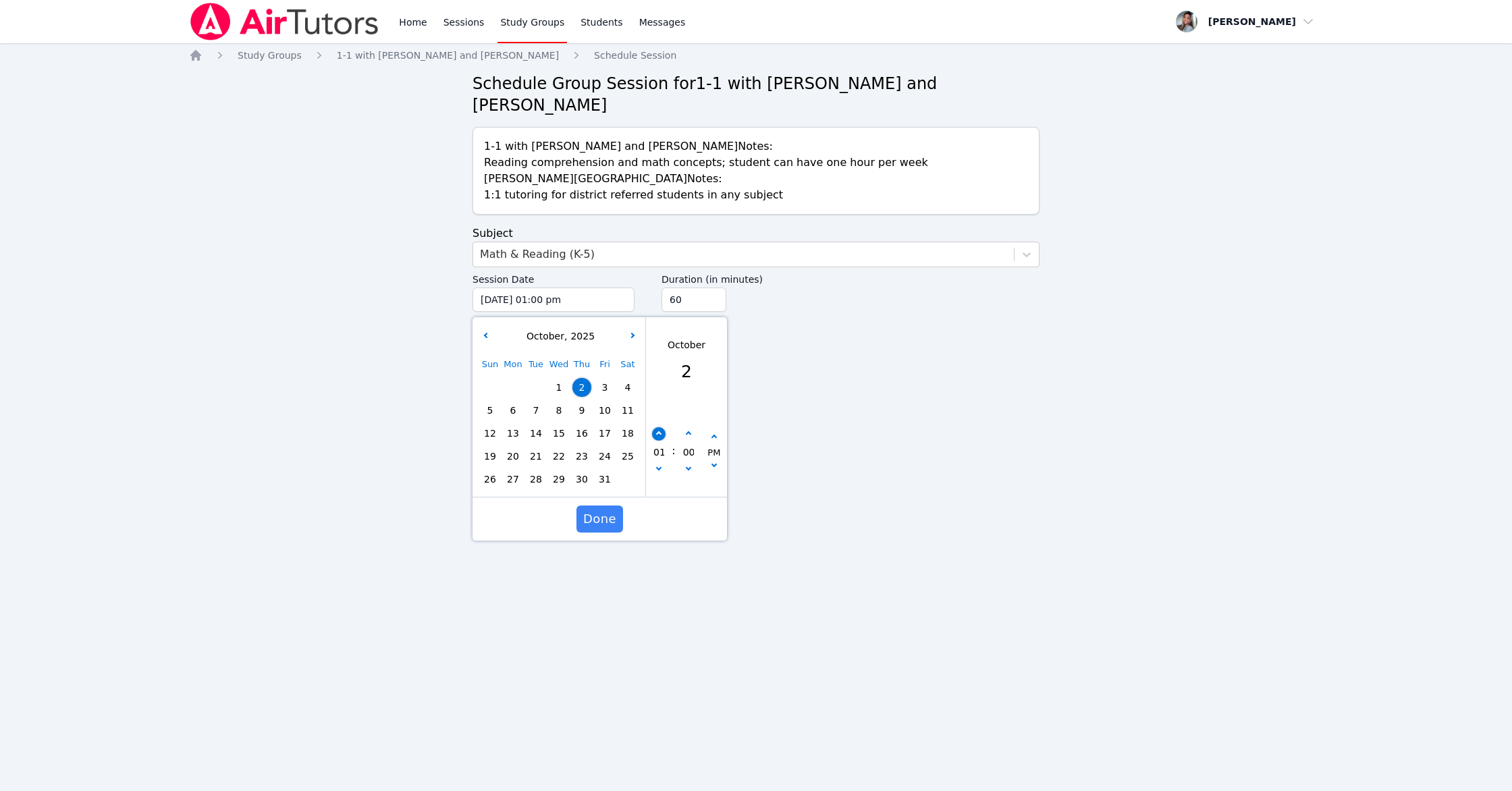
click at [662, 434] on icon "button" at bounding box center [659, 434] width 5 height 5
type input "[DATE] 02:00 pm"
type input "02"
click at [662, 434] on icon "button" at bounding box center [659, 434] width 5 height 5
type input "[DATE] 03:00 pm"
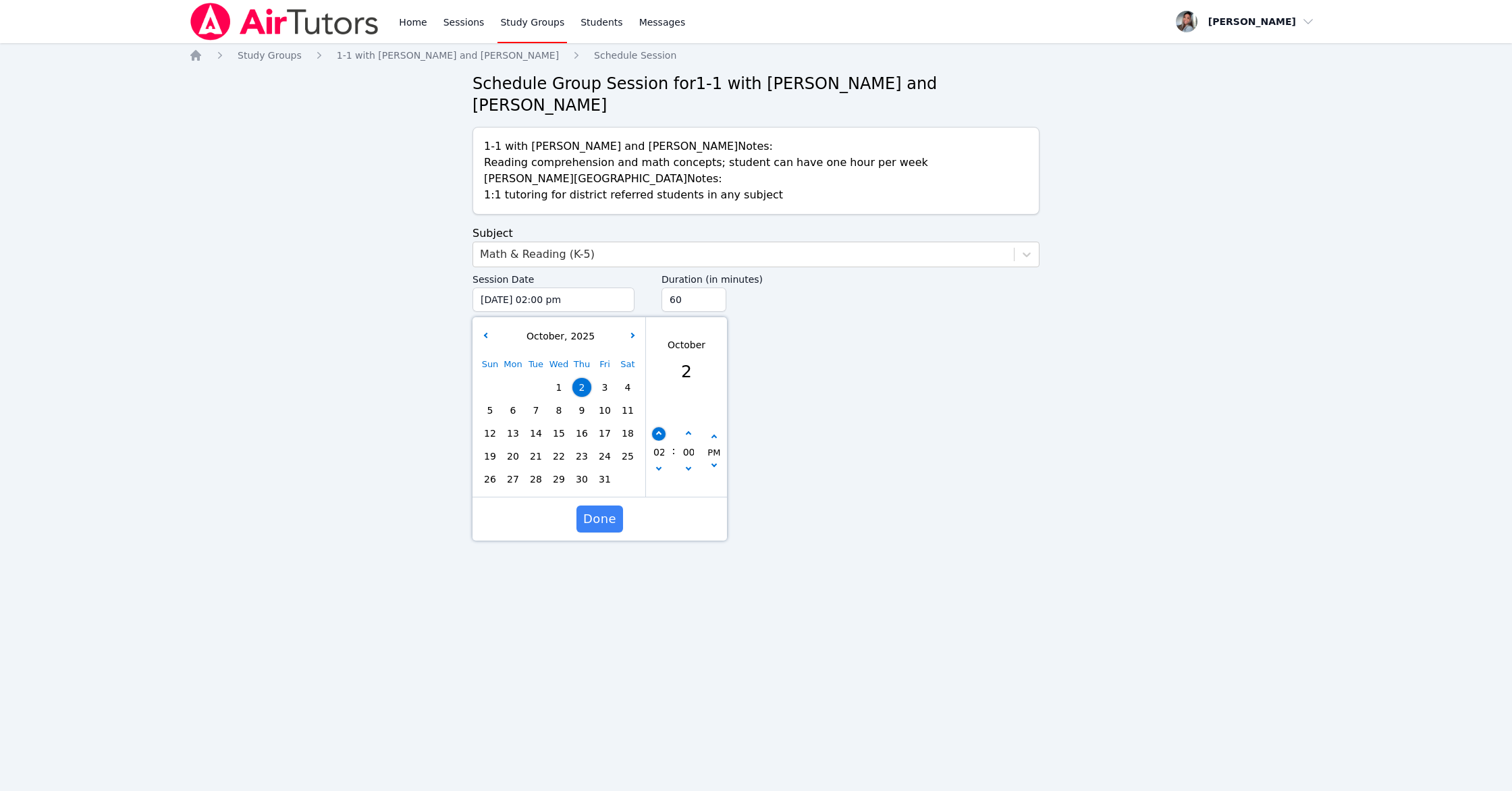
type input "03"
click at [686, 432] on button "button" at bounding box center [688, 434] width 14 height 14
type input "[DATE] 03:05 pm"
type input "05"
click at [686, 432] on button "button" at bounding box center [688, 434] width 14 height 14
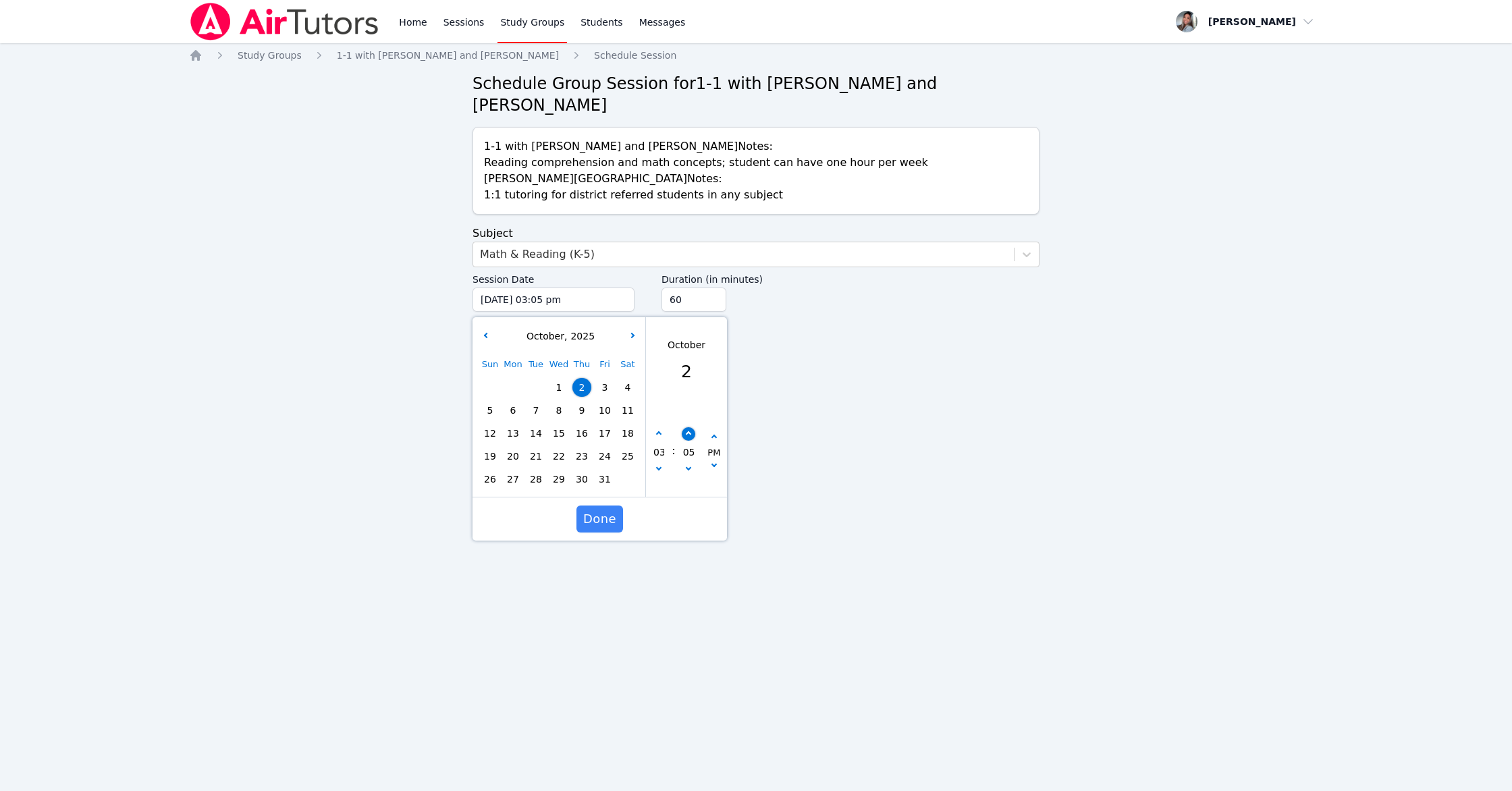
type input "[DATE] 03:10 pm"
type input "10"
click at [687, 432] on icon "button" at bounding box center [688, 434] width 5 height 5
type input "[DATE] 03:15 pm"
type input "15"
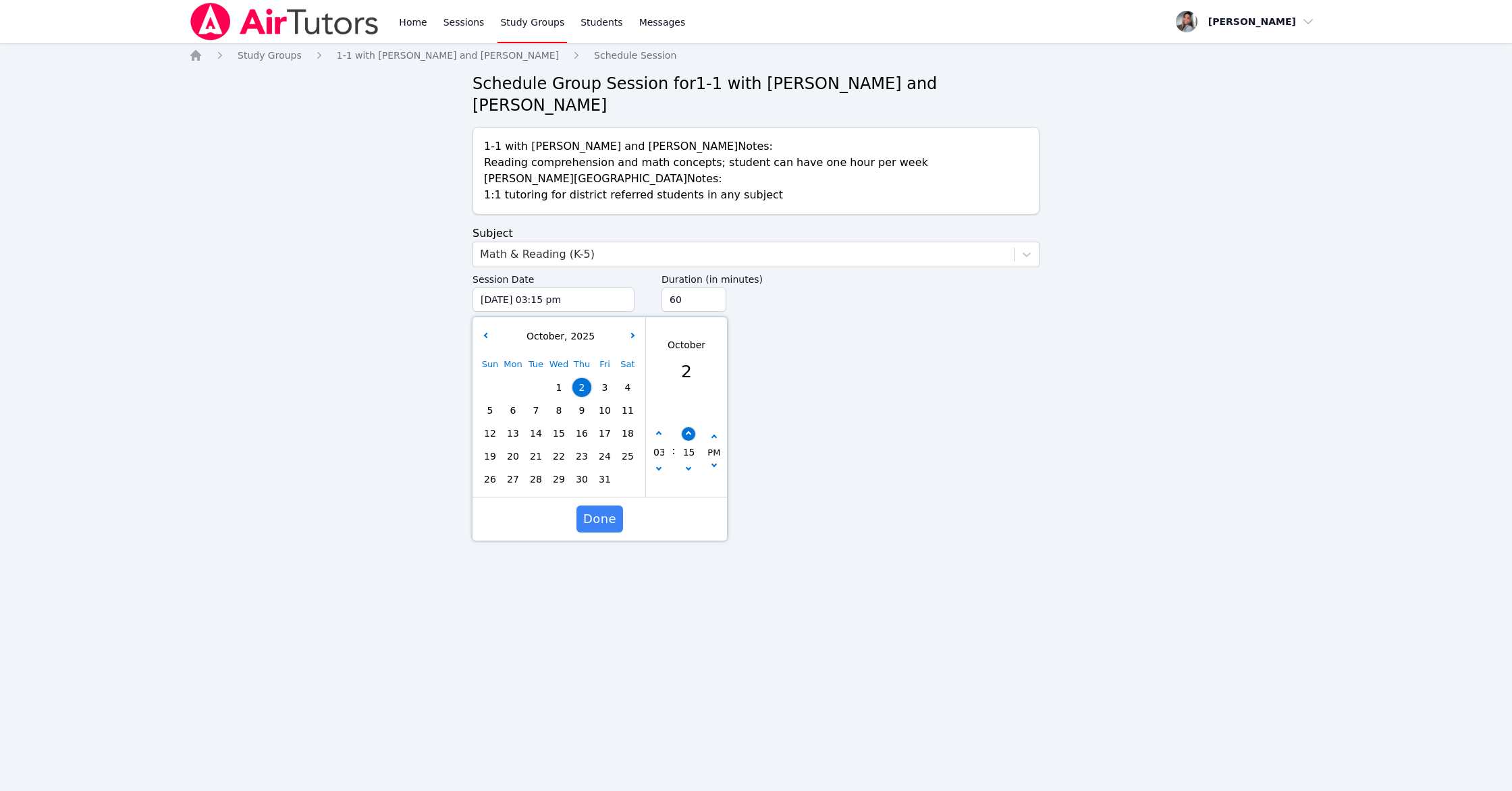
click at [687, 432] on icon "button" at bounding box center [688, 434] width 5 height 5
type input "[DATE] 03:20 pm"
type input "20"
click at [687, 432] on icon "button" at bounding box center [688, 434] width 5 height 5
type input "[DATE] 03:25 pm"
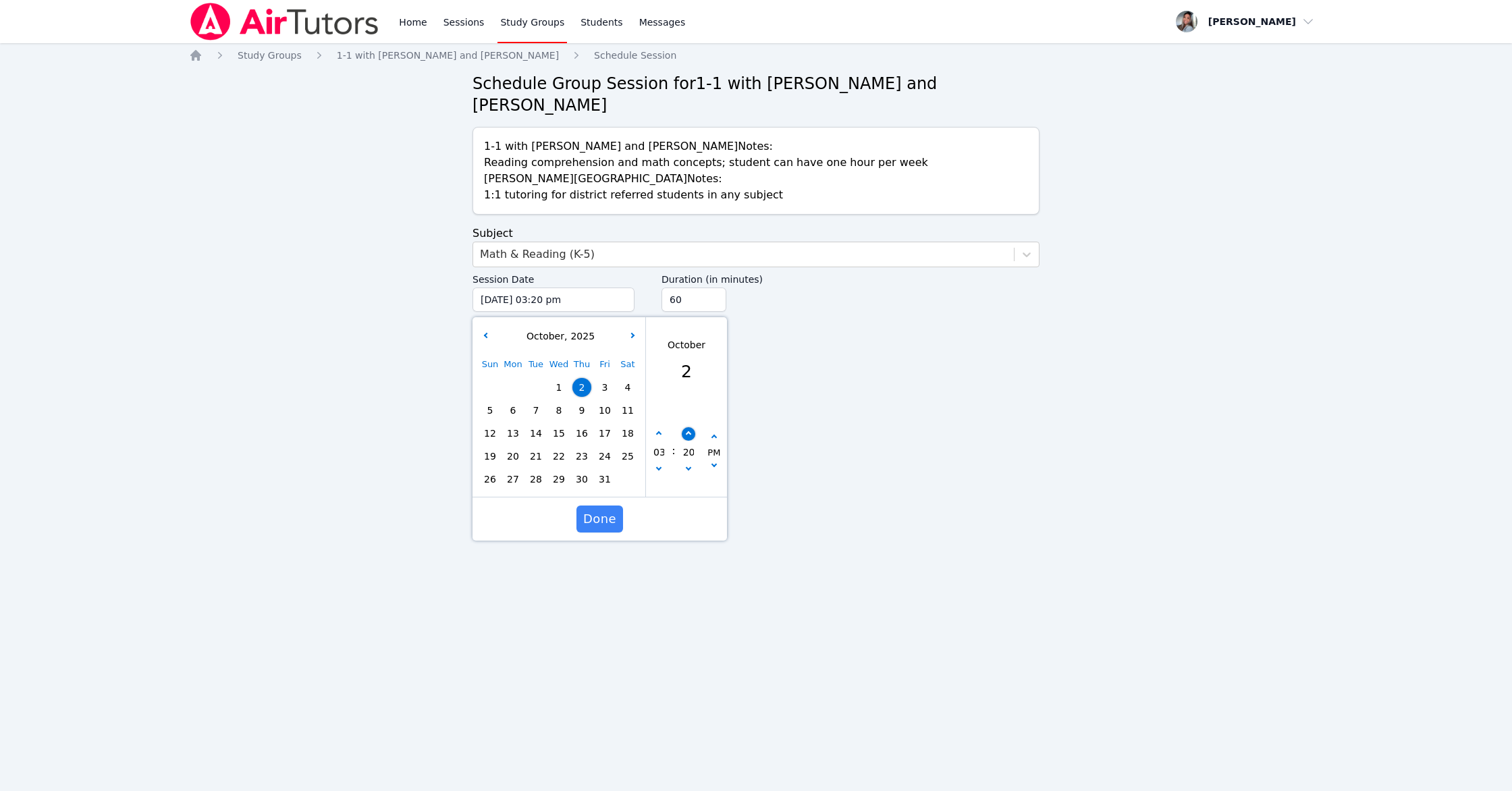
type input "25"
click at [687, 432] on icon "button" at bounding box center [688, 434] width 5 height 5
type input "[DATE] 03:30 pm"
type input "30"
drag, startPoint x: 611, startPoint y: 522, endPoint x: 680, endPoint y: 422, distance: 121.5
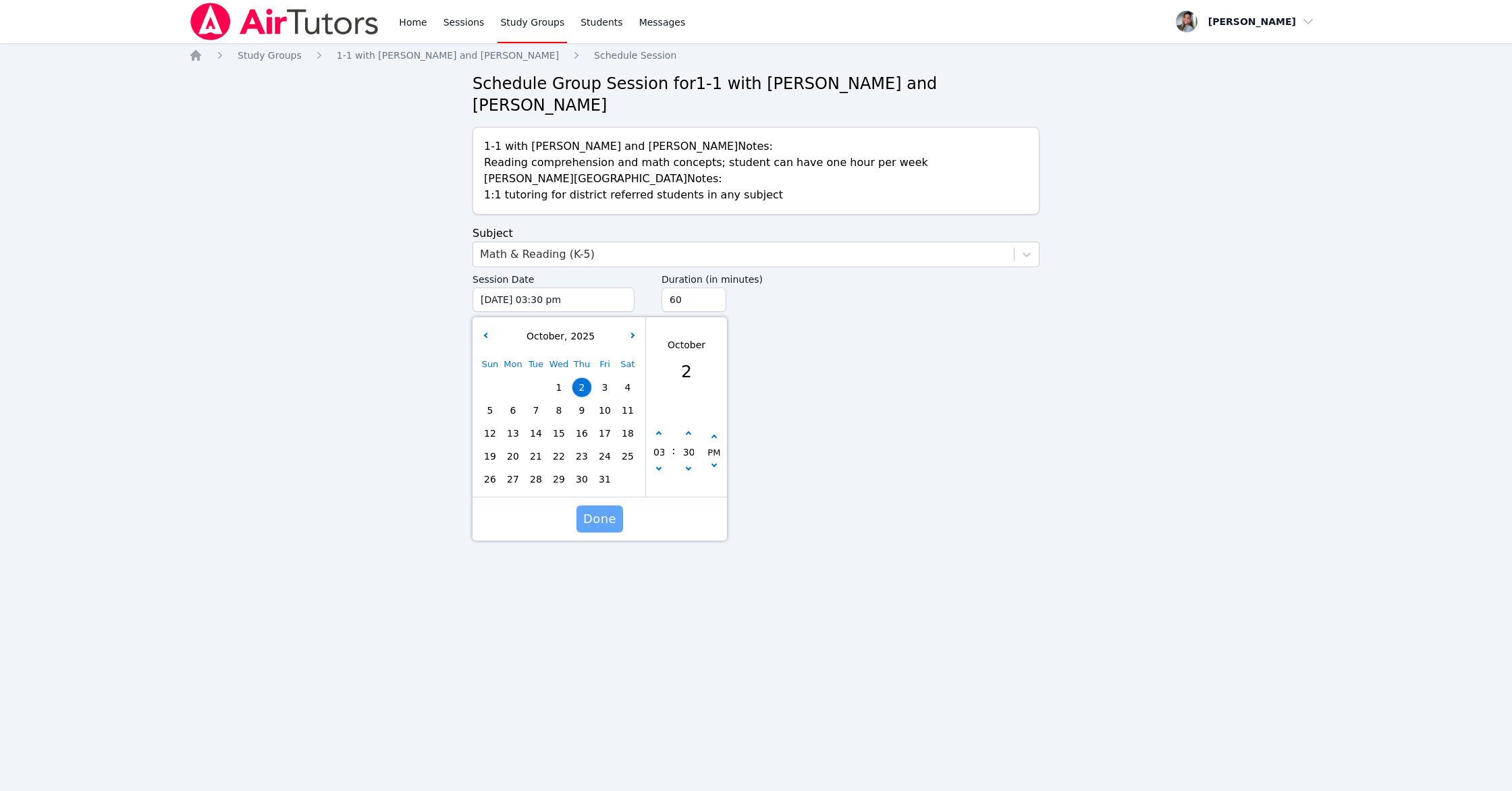
click at [611, 522] on span "Done" at bounding box center [599, 519] width 33 height 19
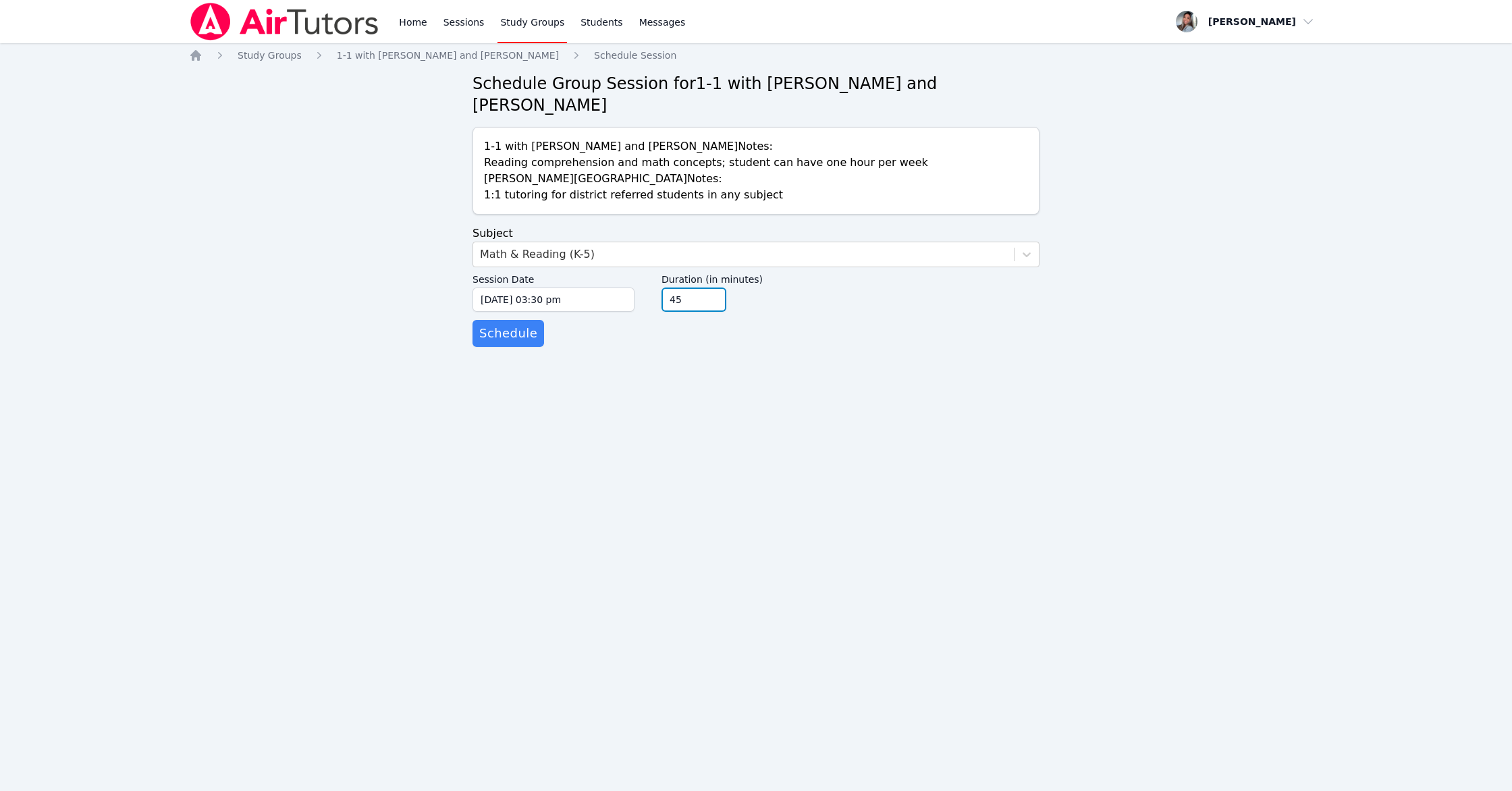
click at [713, 302] on input "45" at bounding box center [694, 300] width 65 height 25
type input "30"
click at [713, 302] on input "30" at bounding box center [694, 300] width 65 height 25
click at [523, 335] on span "Schedule" at bounding box center [508, 334] width 58 height 19
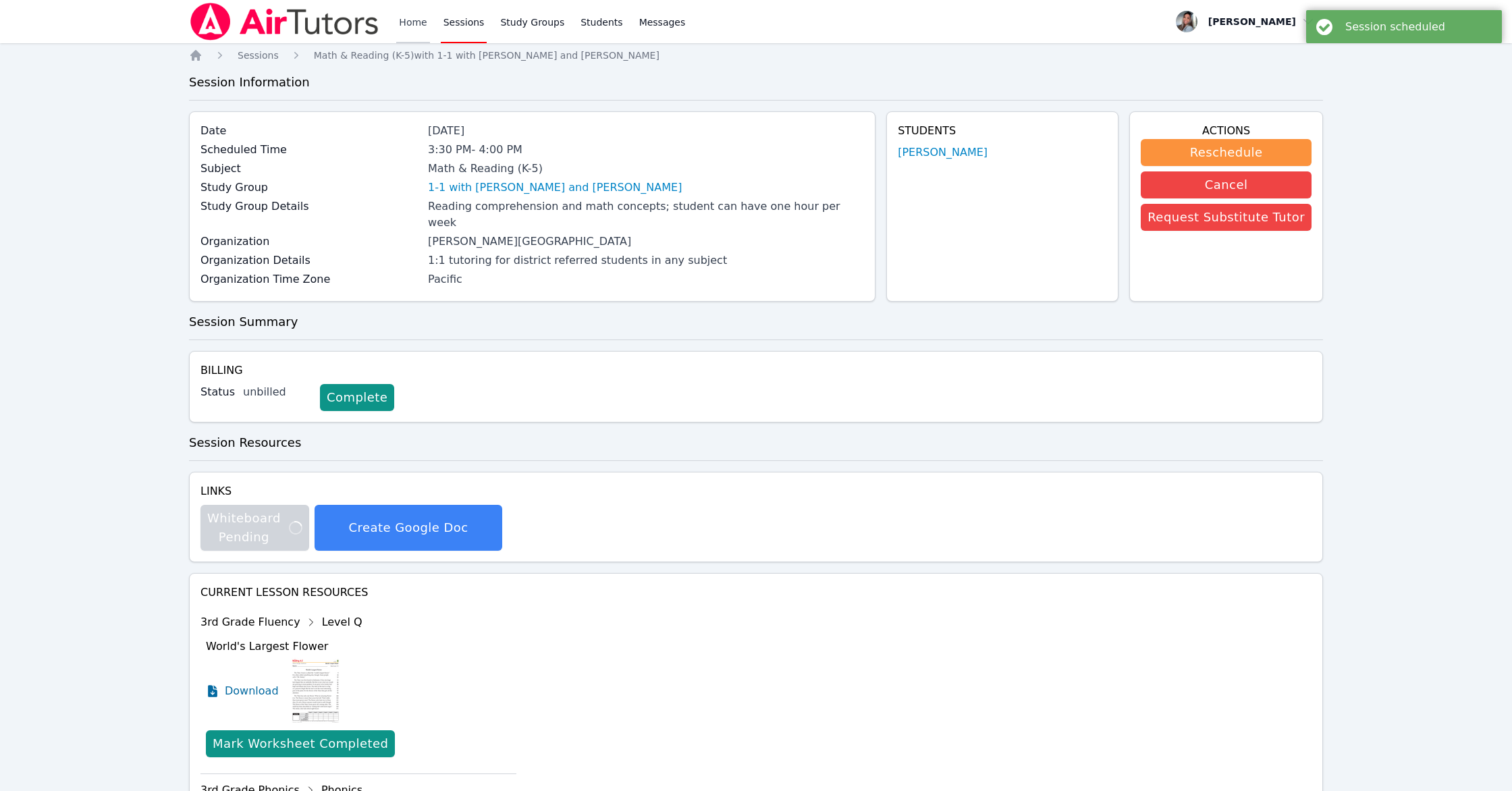
click at [407, 22] on link "Home" at bounding box center [412, 21] width 33 height 43
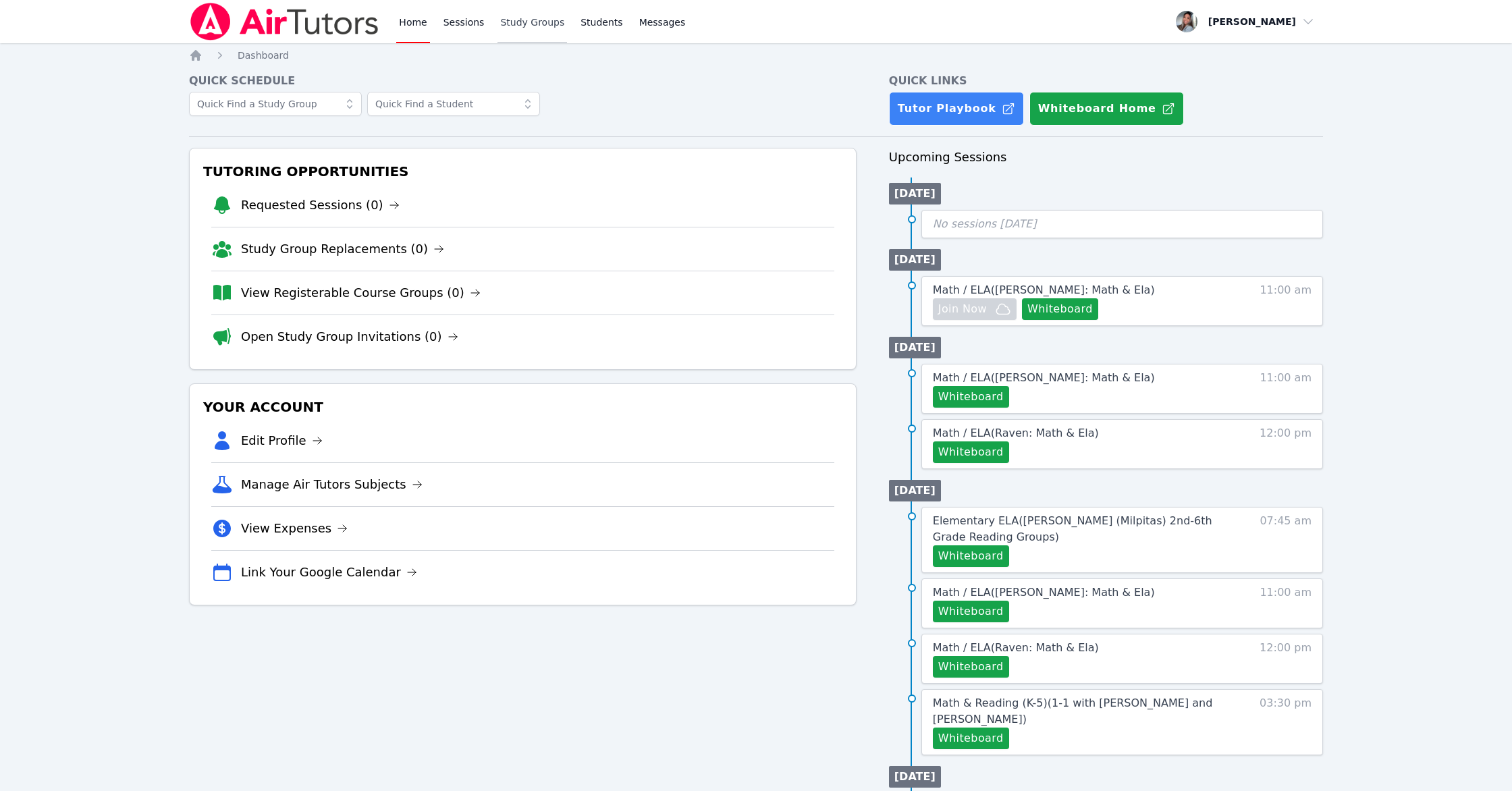
click at [552, 29] on link "Study Groups" at bounding box center [532, 21] width 70 height 43
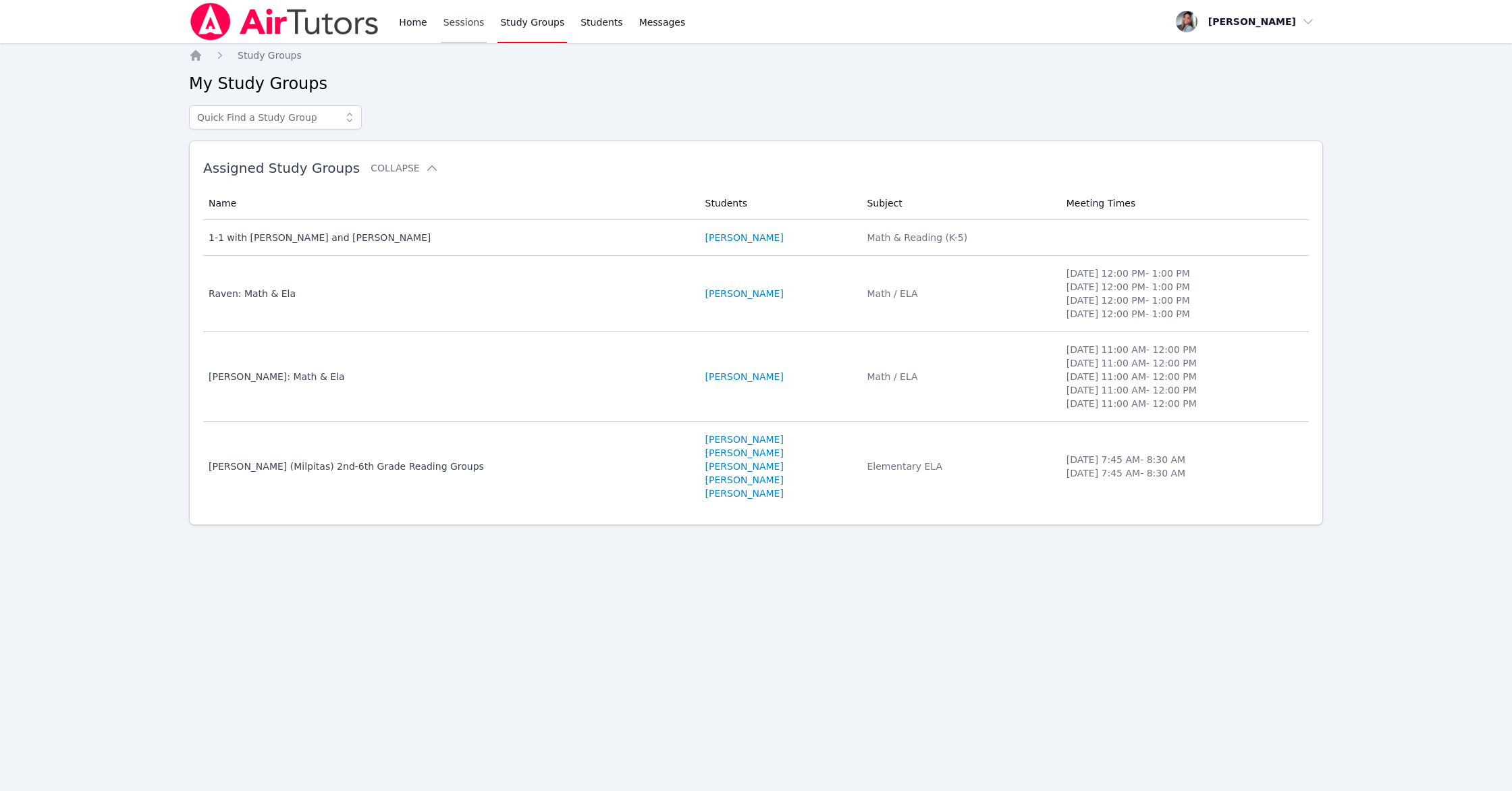
click at [464, 29] on link "Sessions" at bounding box center [464, 21] width 47 height 43
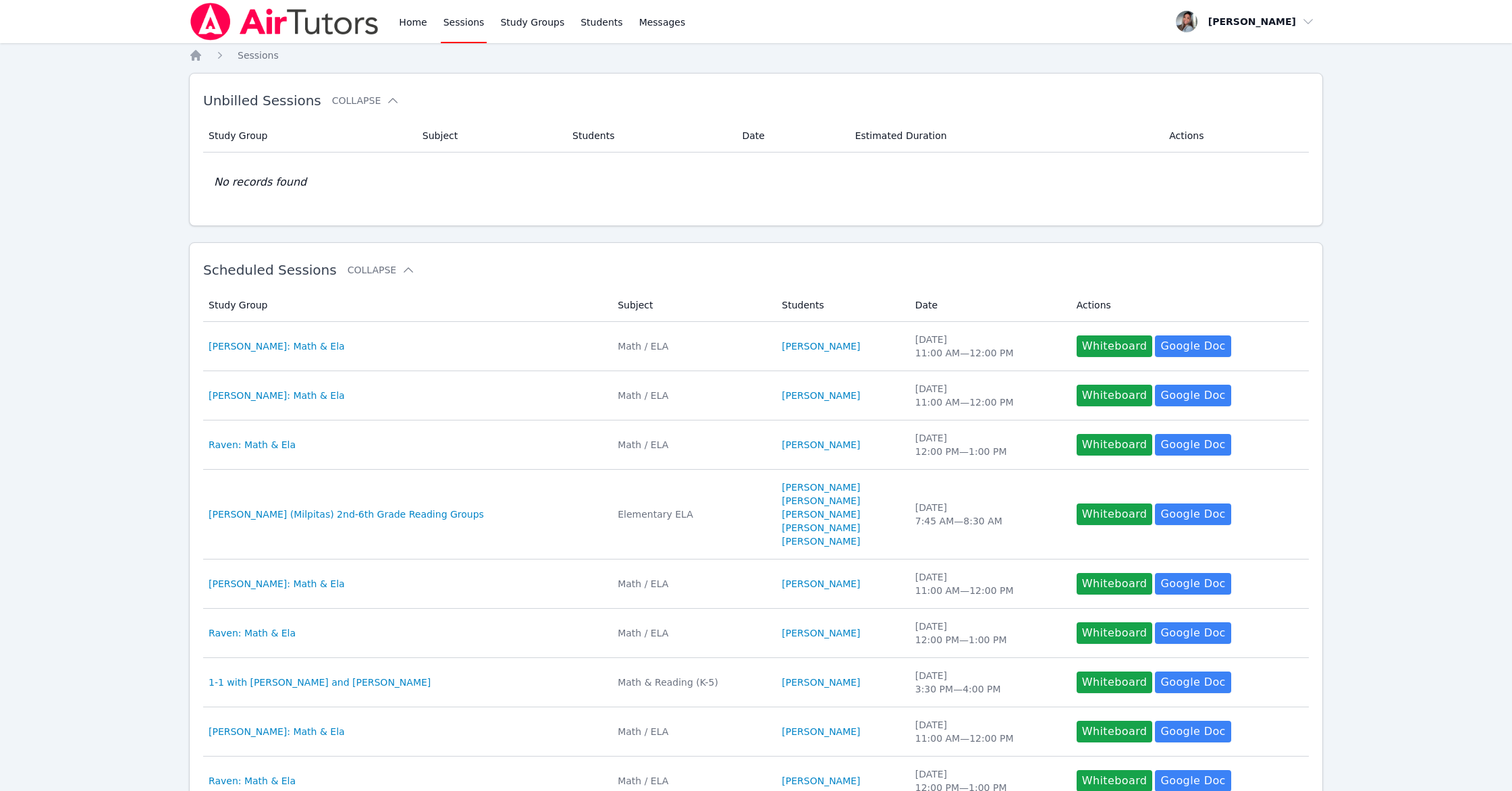
click at [431, 27] on div "Home Sessions Study Groups Students Messages" at bounding box center [542, 21] width 291 height 43
click at [405, 27] on link "Home" at bounding box center [412, 21] width 33 height 43
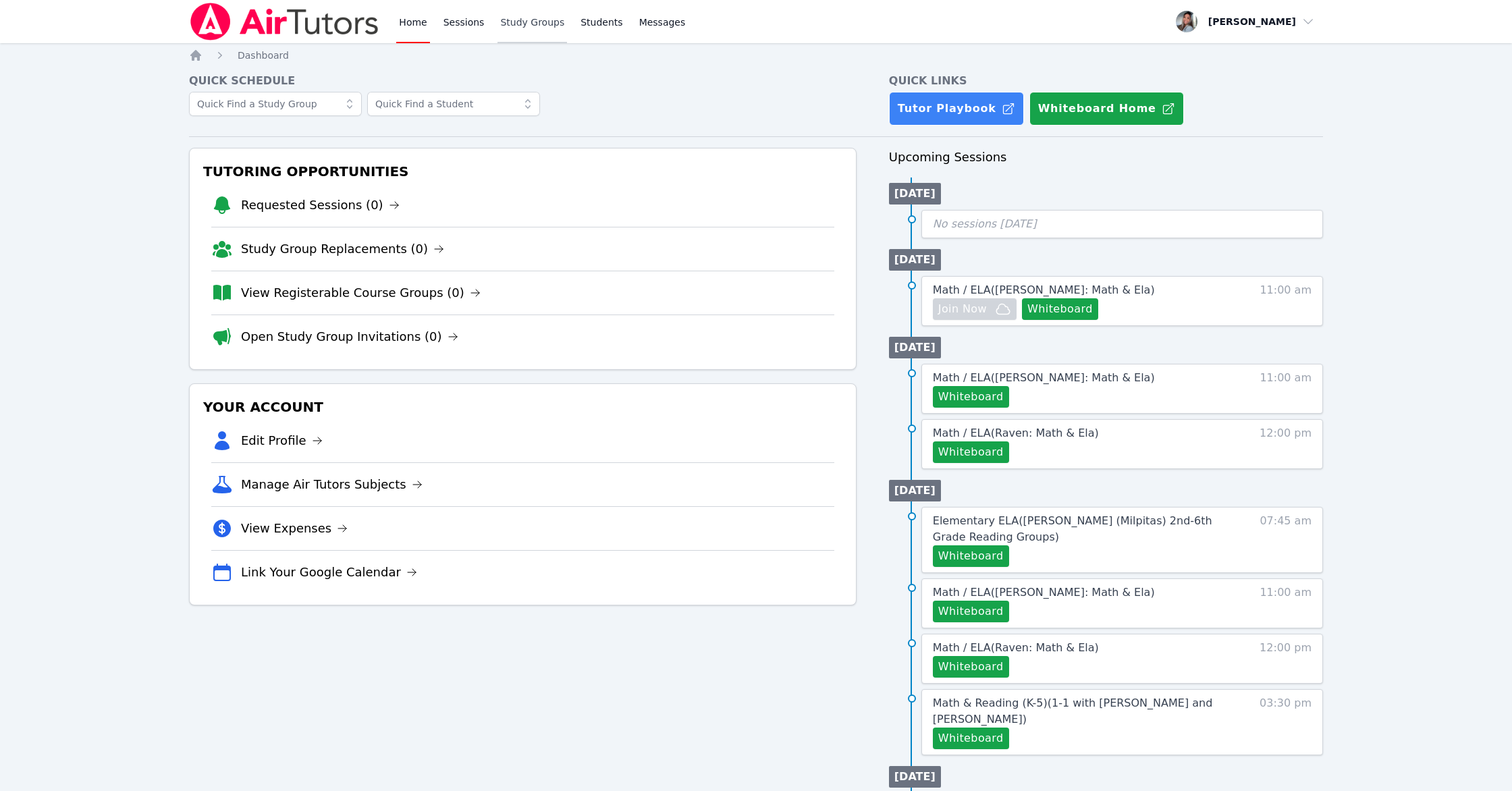
click at [509, 25] on link "Study Groups" at bounding box center [532, 21] width 70 height 43
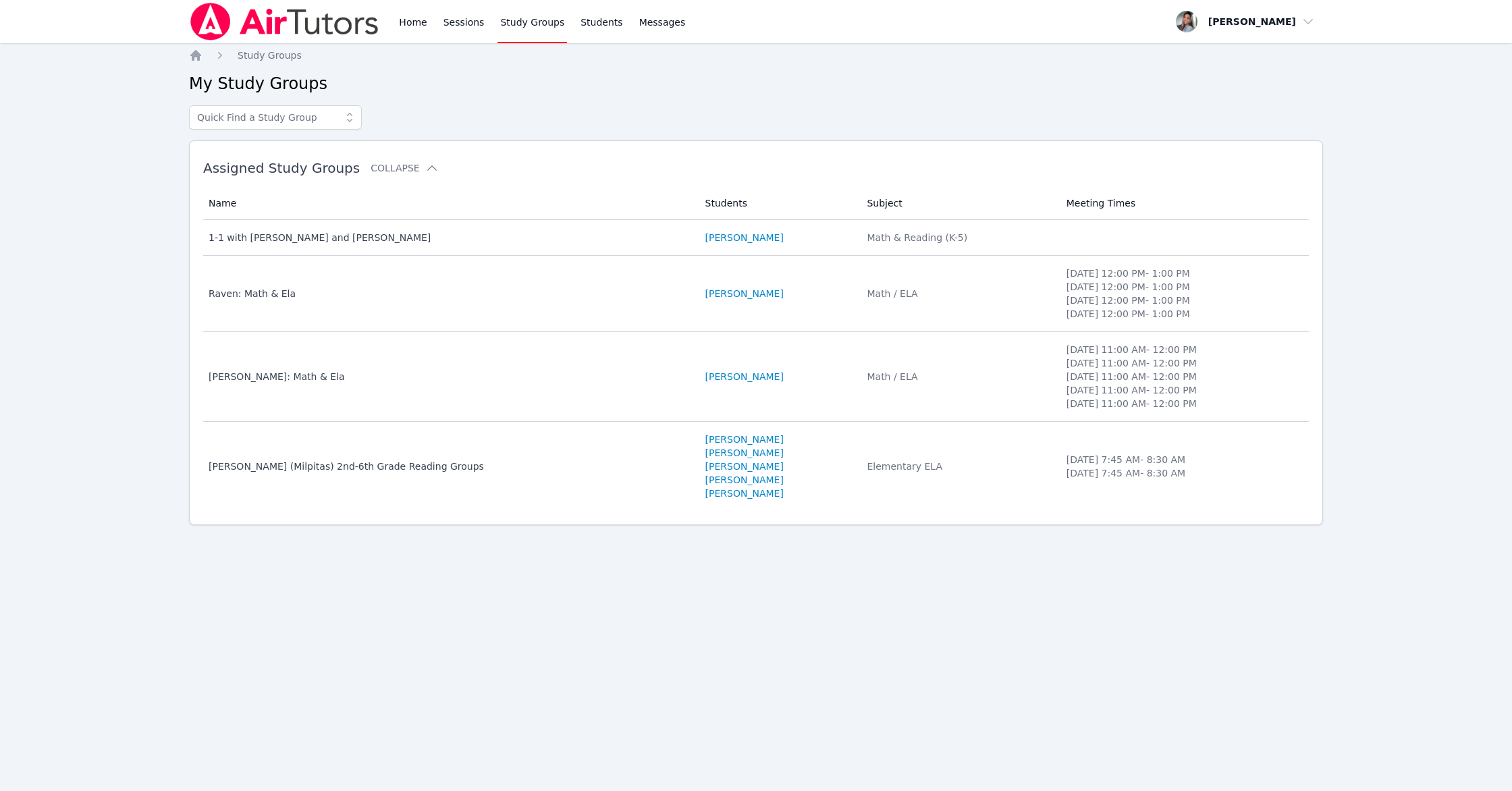
click at [816, 380] on li "[PERSON_NAME]" at bounding box center [778, 377] width 146 height 14
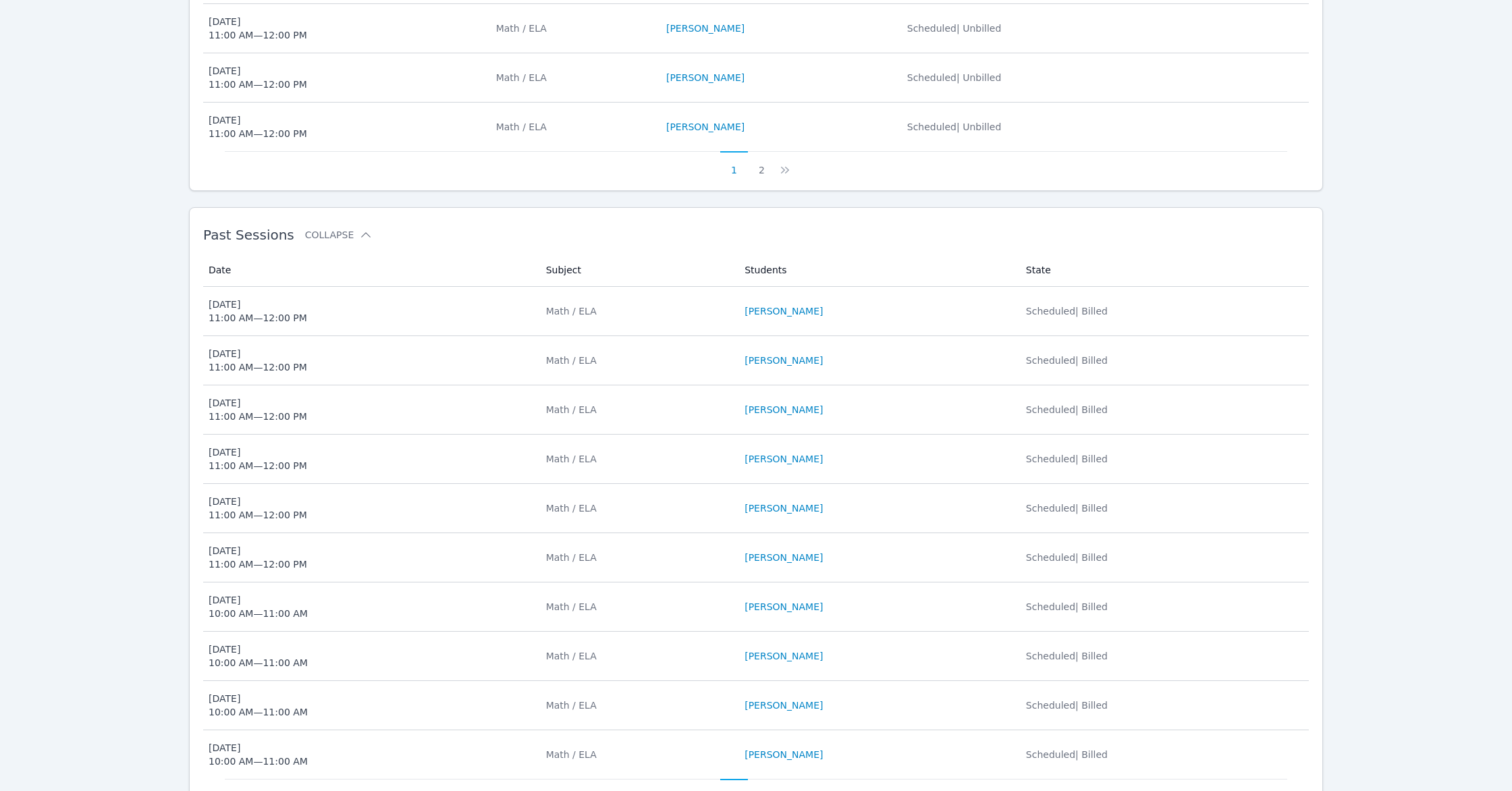
scroll to position [910, 0]
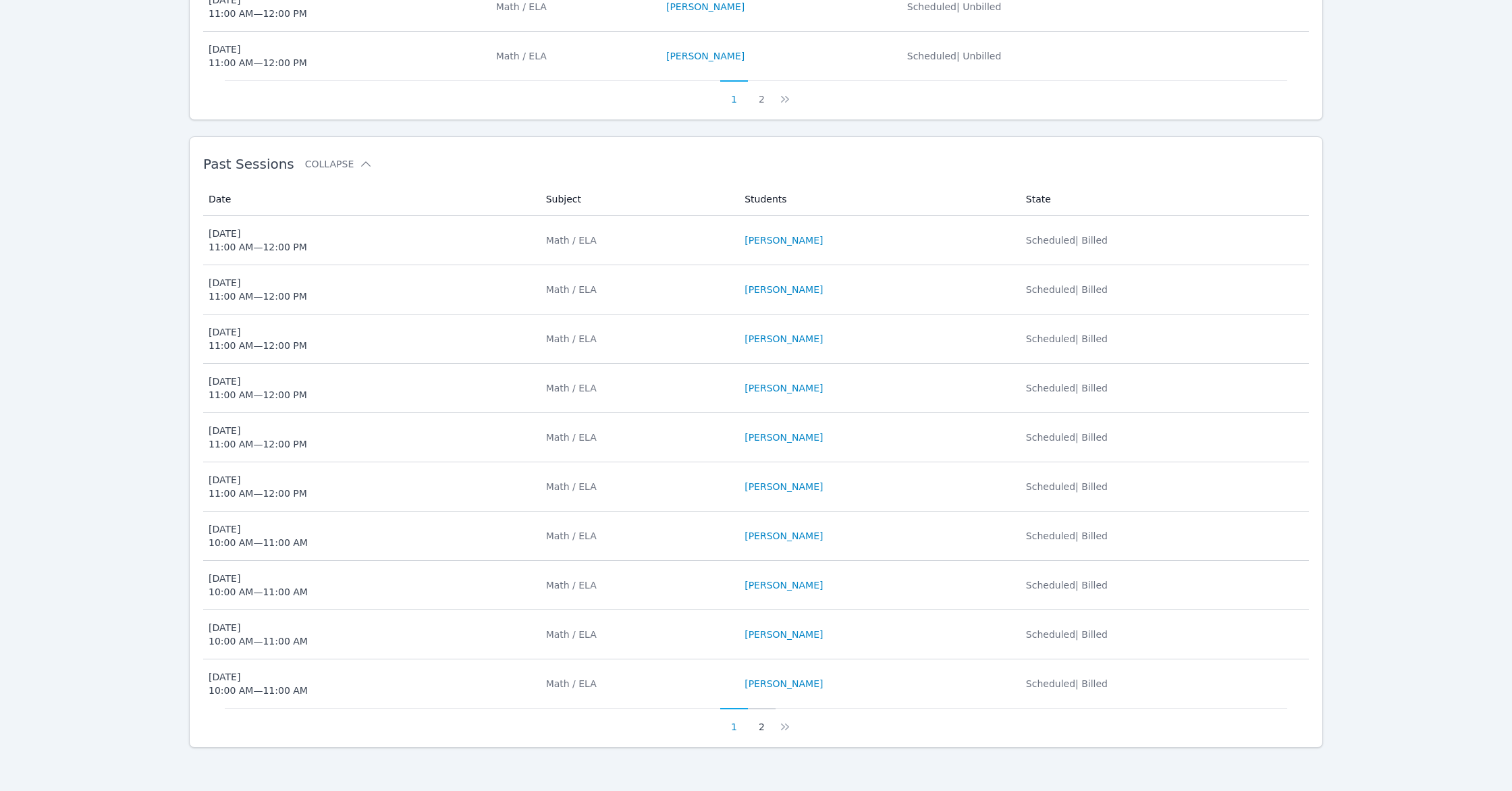
click at [765, 717] on button "2" at bounding box center [761, 721] width 27 height 26
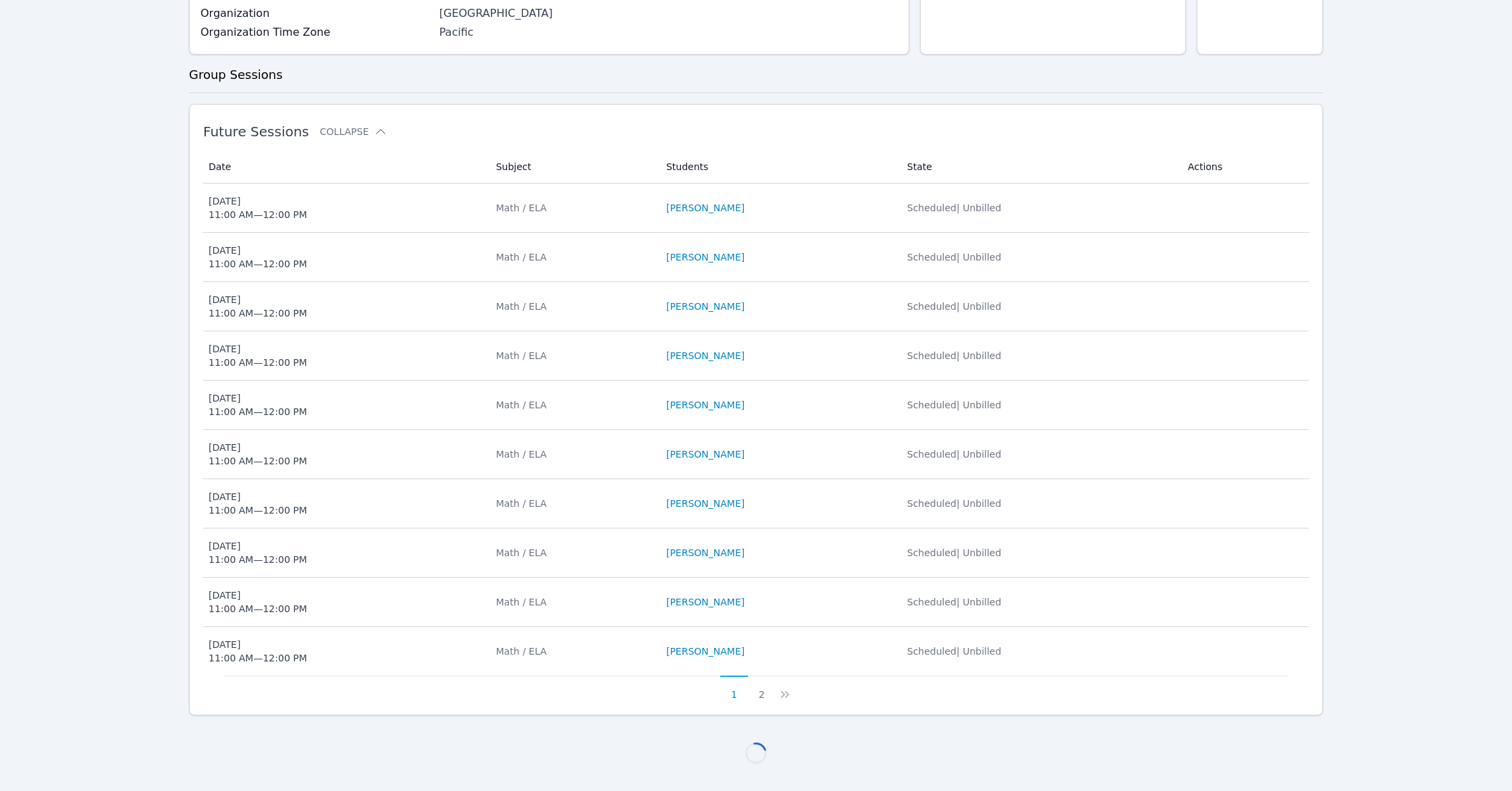
scroll to position [516, 0]
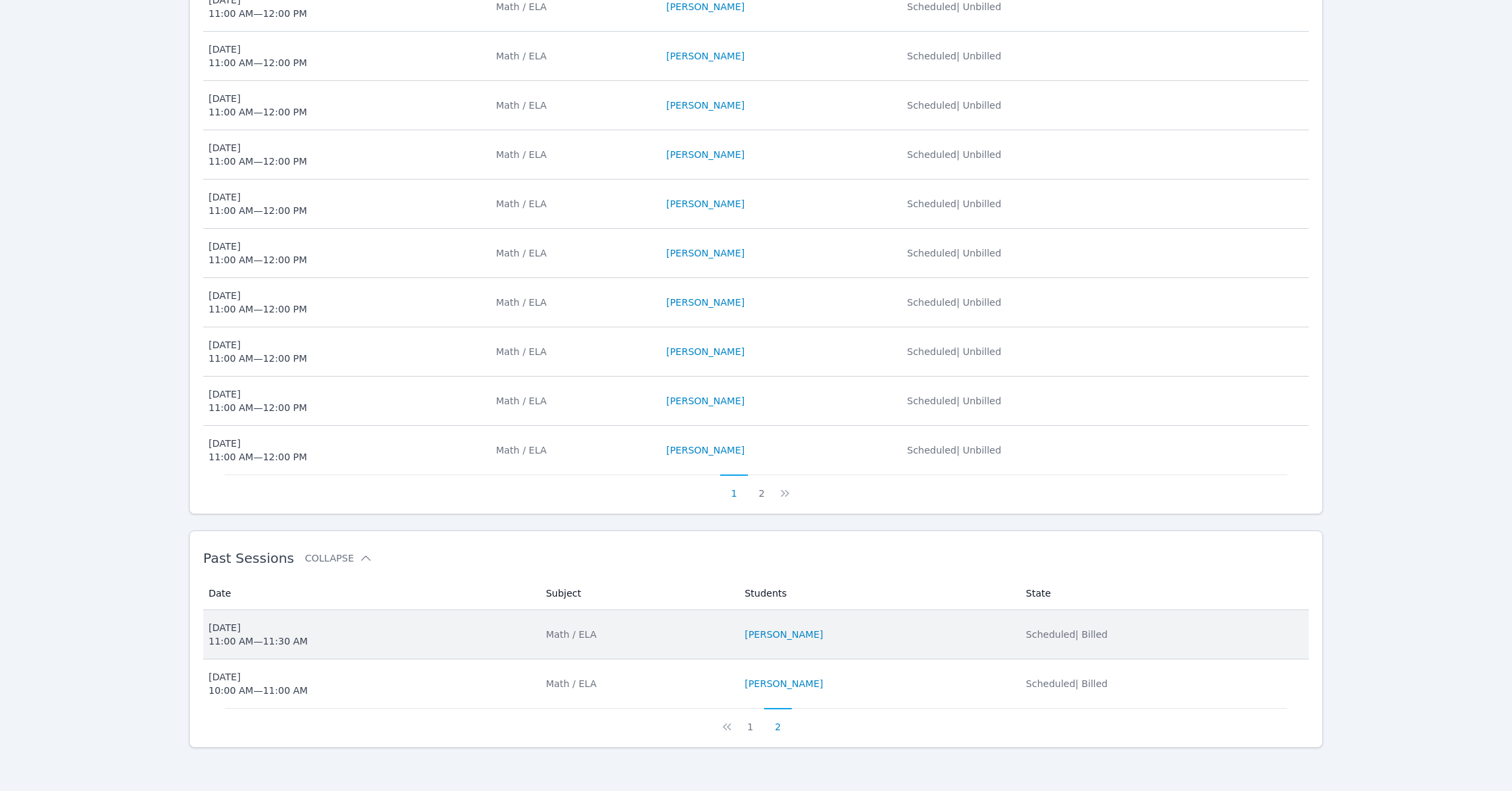
click at [403, 637] on span "[DATE] 11:00 AM — 11:30 AM" at bounding box center [369, 634] width 322 height 27
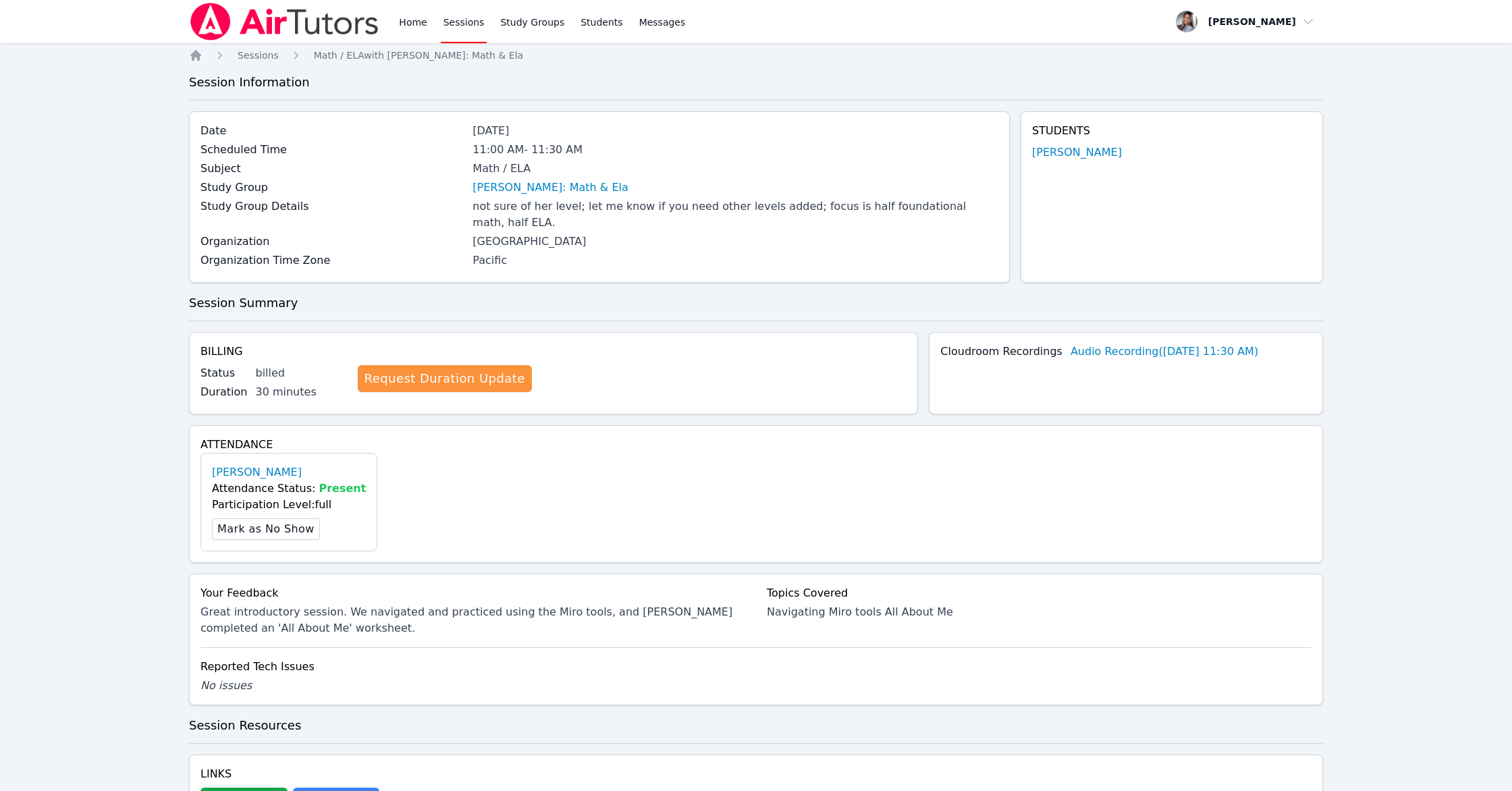
scroll to position [3, 0]
click at [261, 717] on button "Whiteboard" at bounding box center [244, 798] width 87 height 27
click at [411, 18] on link "Home" at bounding box center [412, 21] width 33 height 43
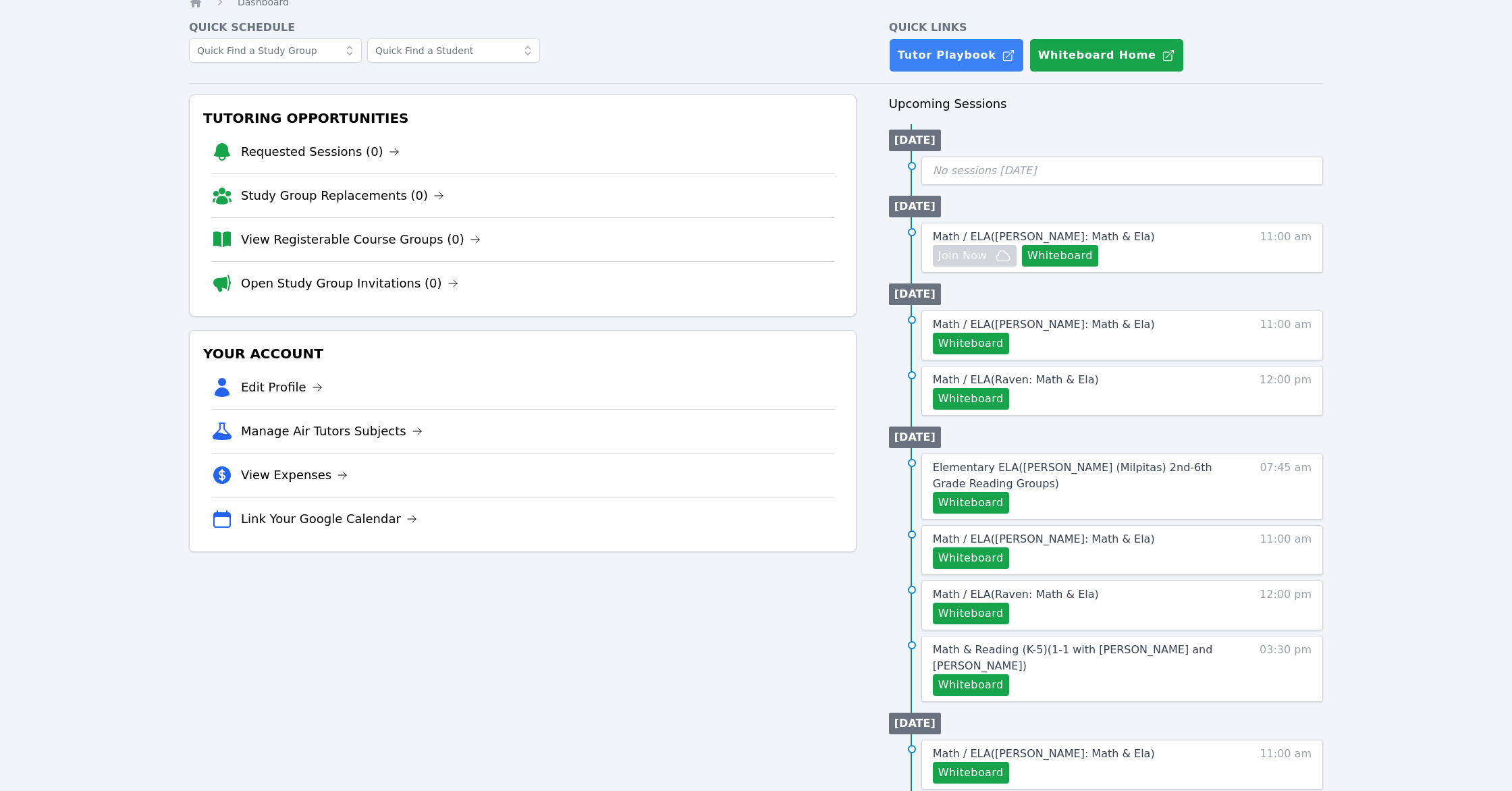
scroll to position [63, 0]
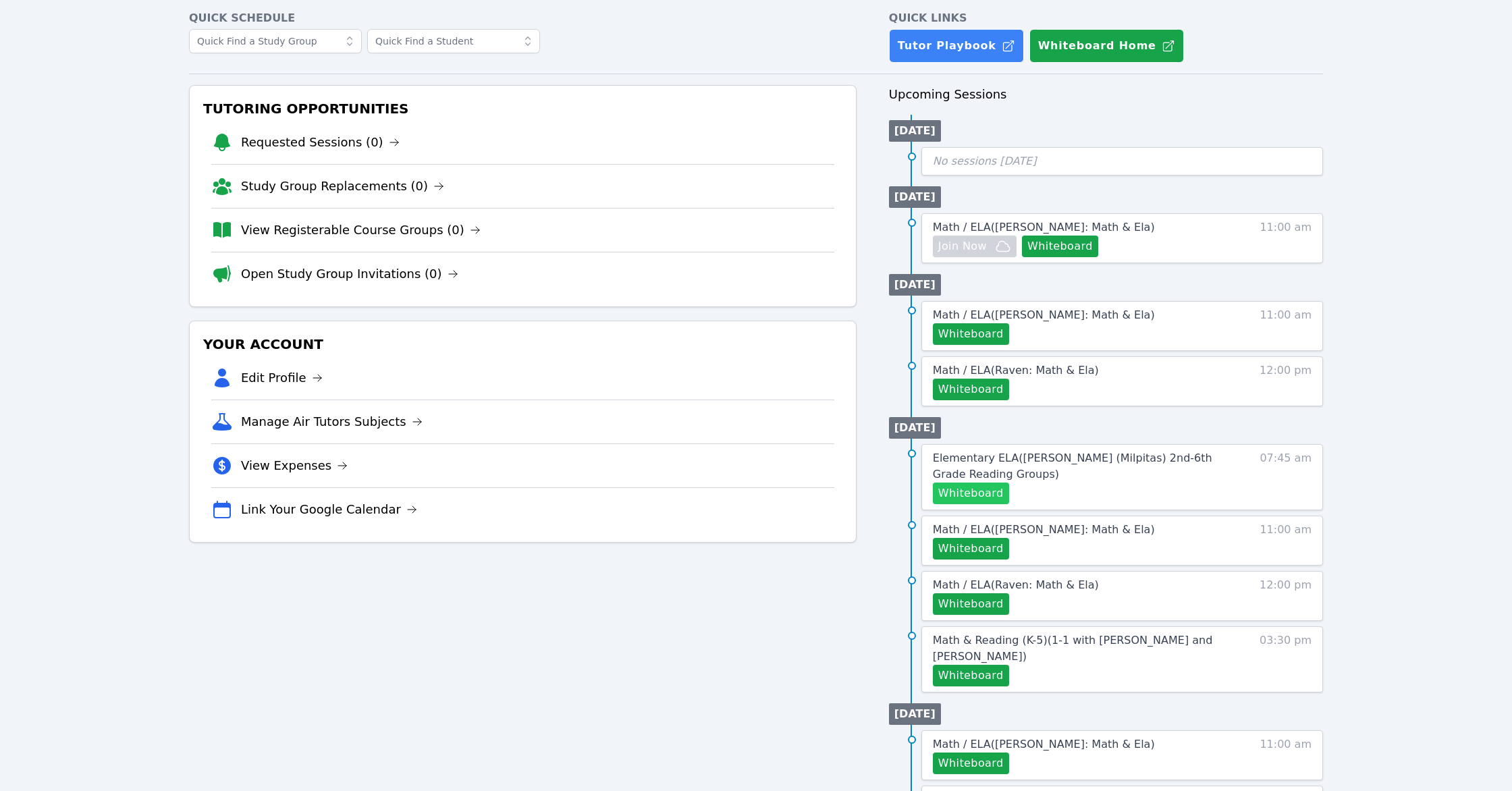
click at [892, 498] on button "Whiteboard" at bounding box center [970, 494] width 76 height 22
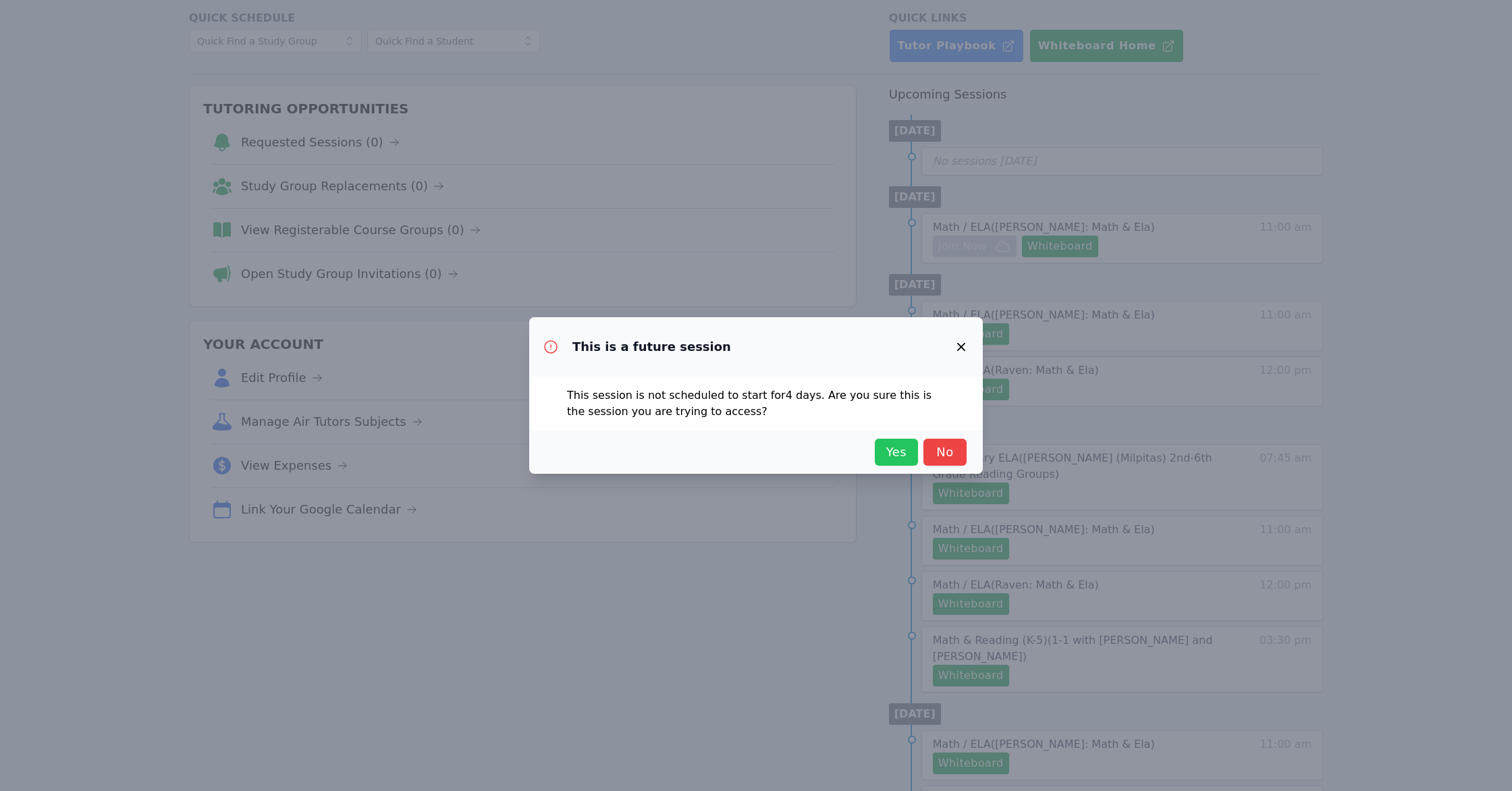
click at [883, 450] on span "Yes" at bounding box center [896, 452] width 29 height 19
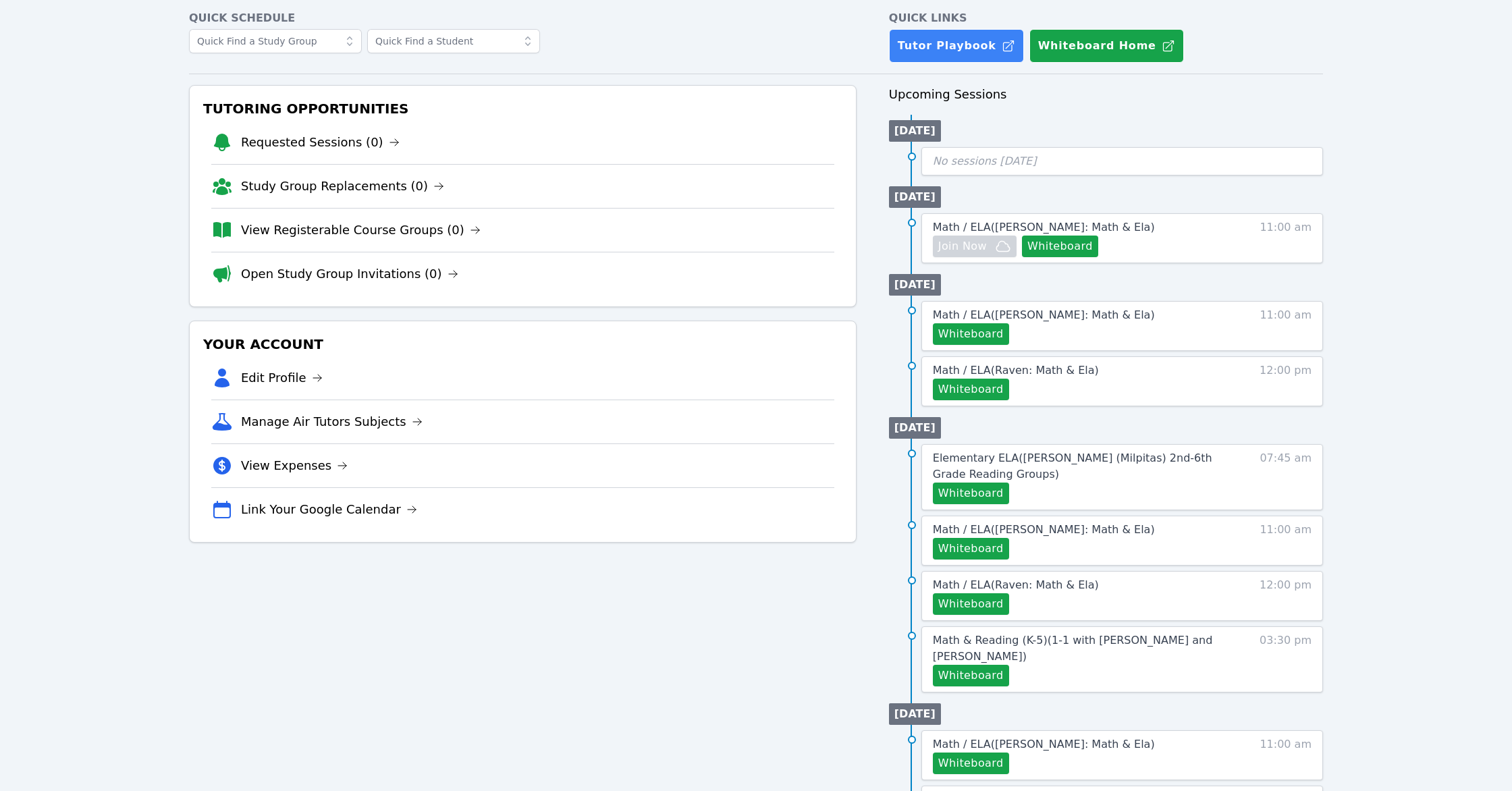
click at [892, 463] on span "Elementary ELA ( [PERSON_NAME] (Milpitas) 2nd-6th Grade Reading Groups )" at bounding box center [1072, 467] width 279 height 29
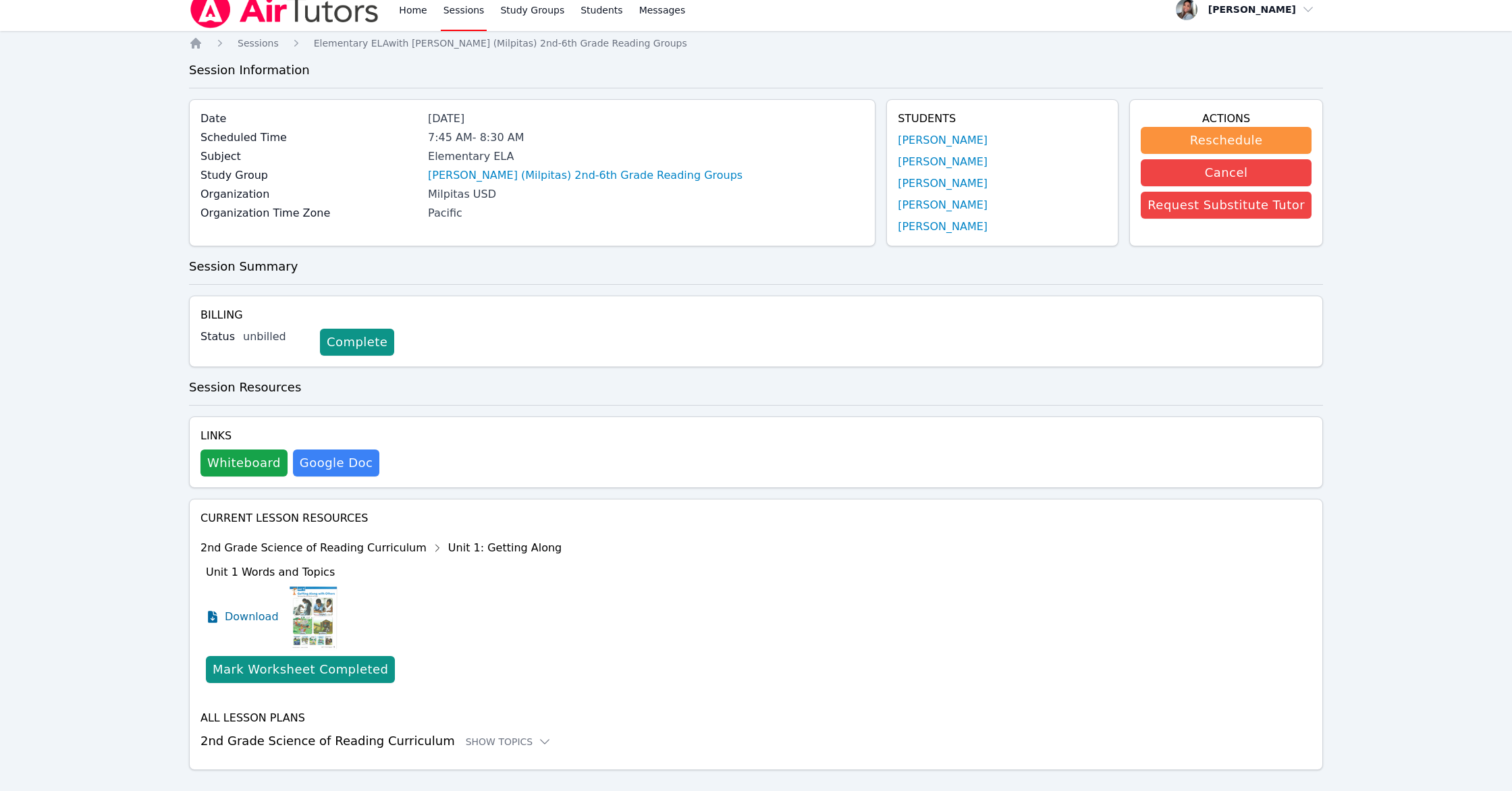
scroll to position [35, 0]
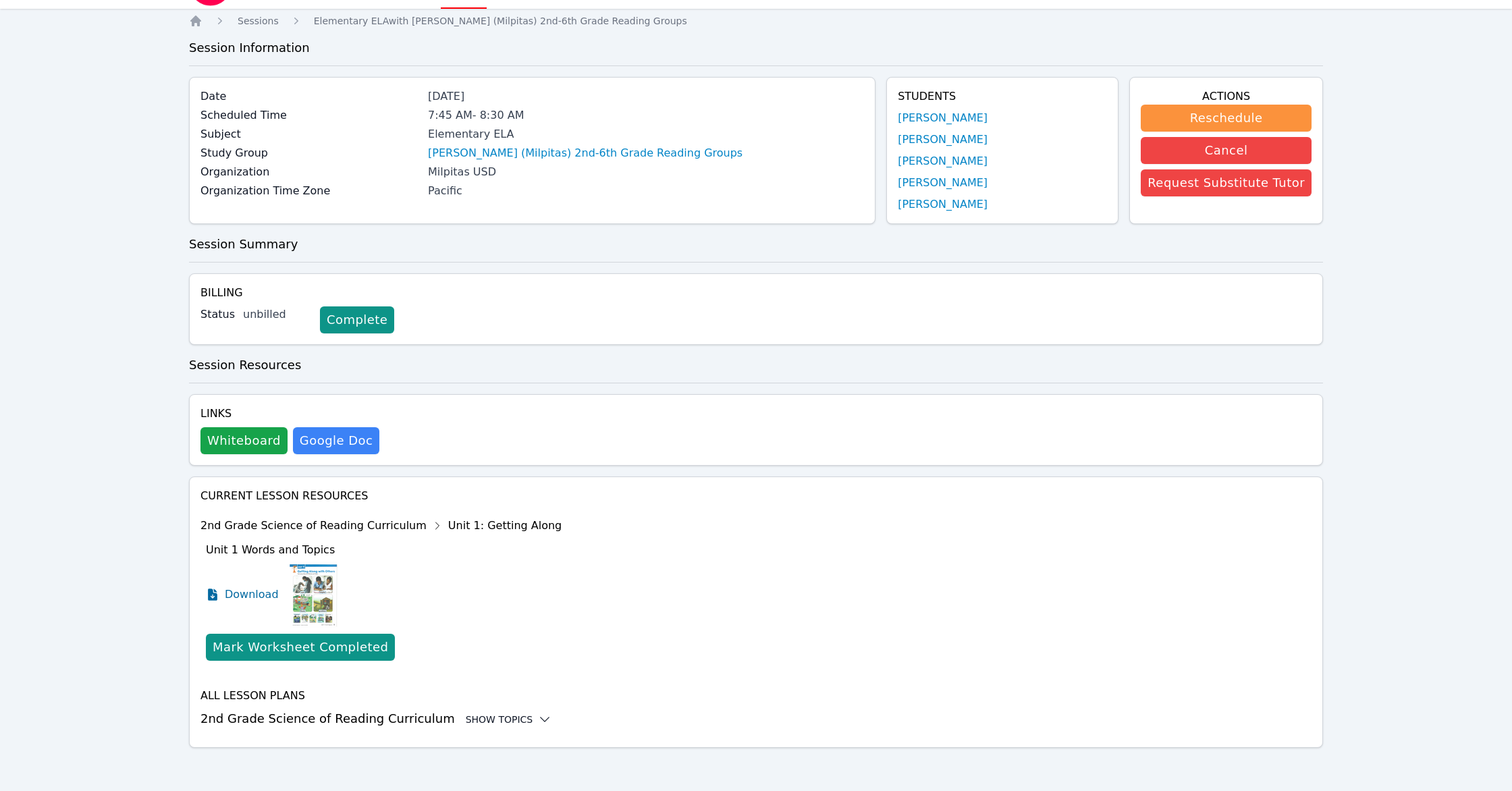
click at [480, 717] on div "Show Topics" at bounding box center [509, 720] width 86 height 14
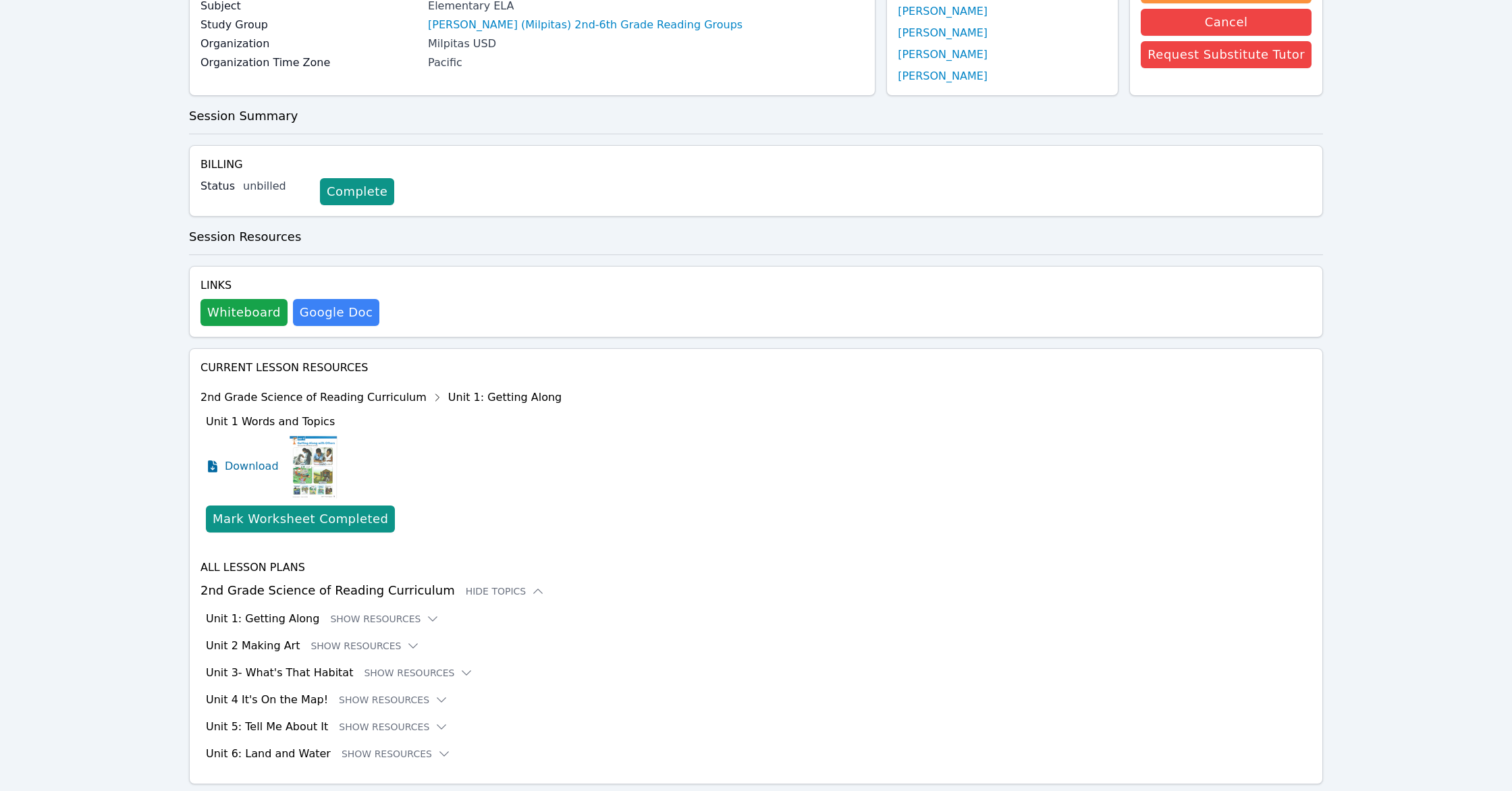
scroll to position [199, 0]
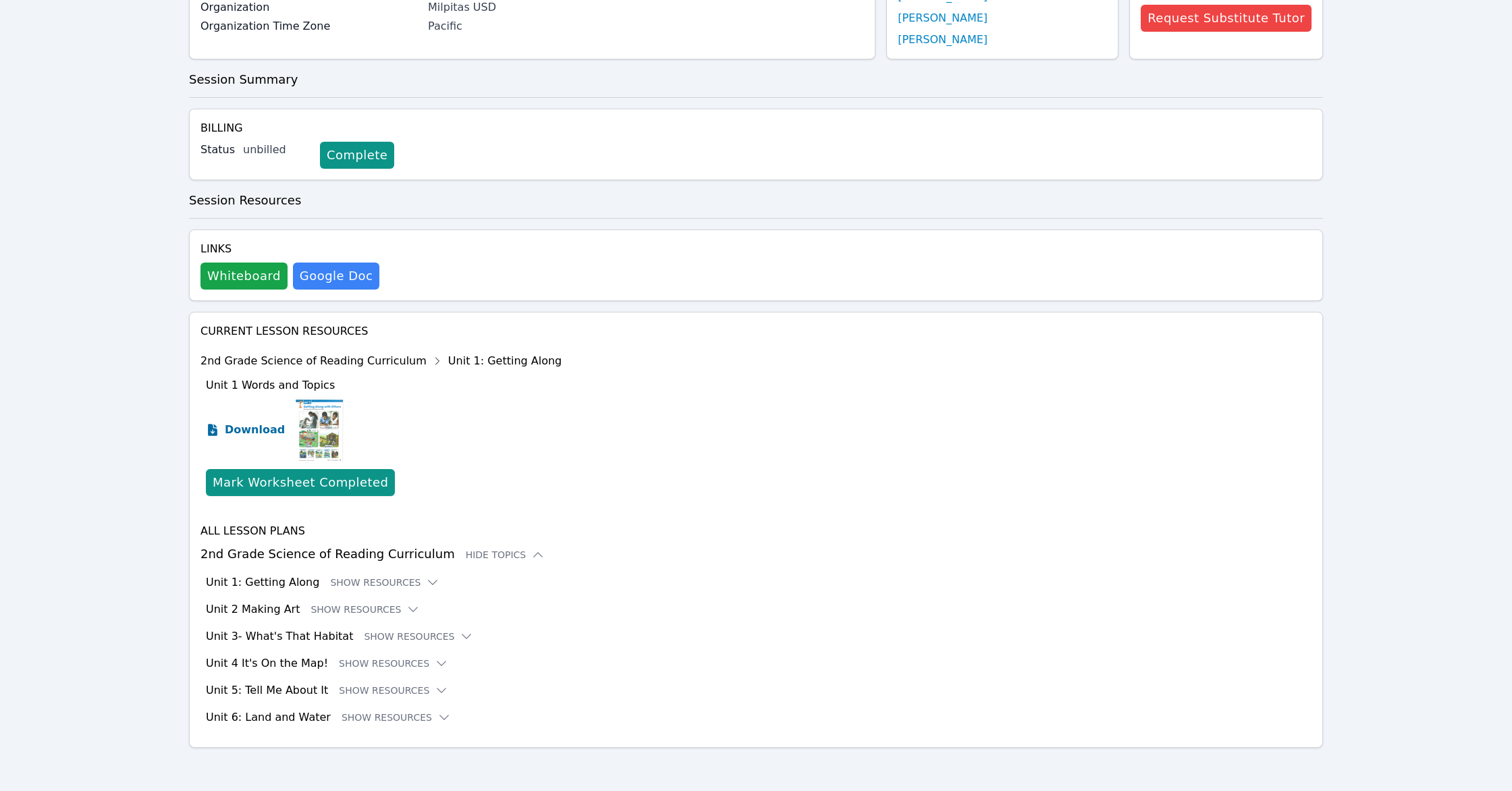
click at [237, 430] on span "Download" at bounding box center [255, 430] width 60 height 16
click at [389, 584] on button "Show Resources" at bounding box center [384, 582] width 109 height 14
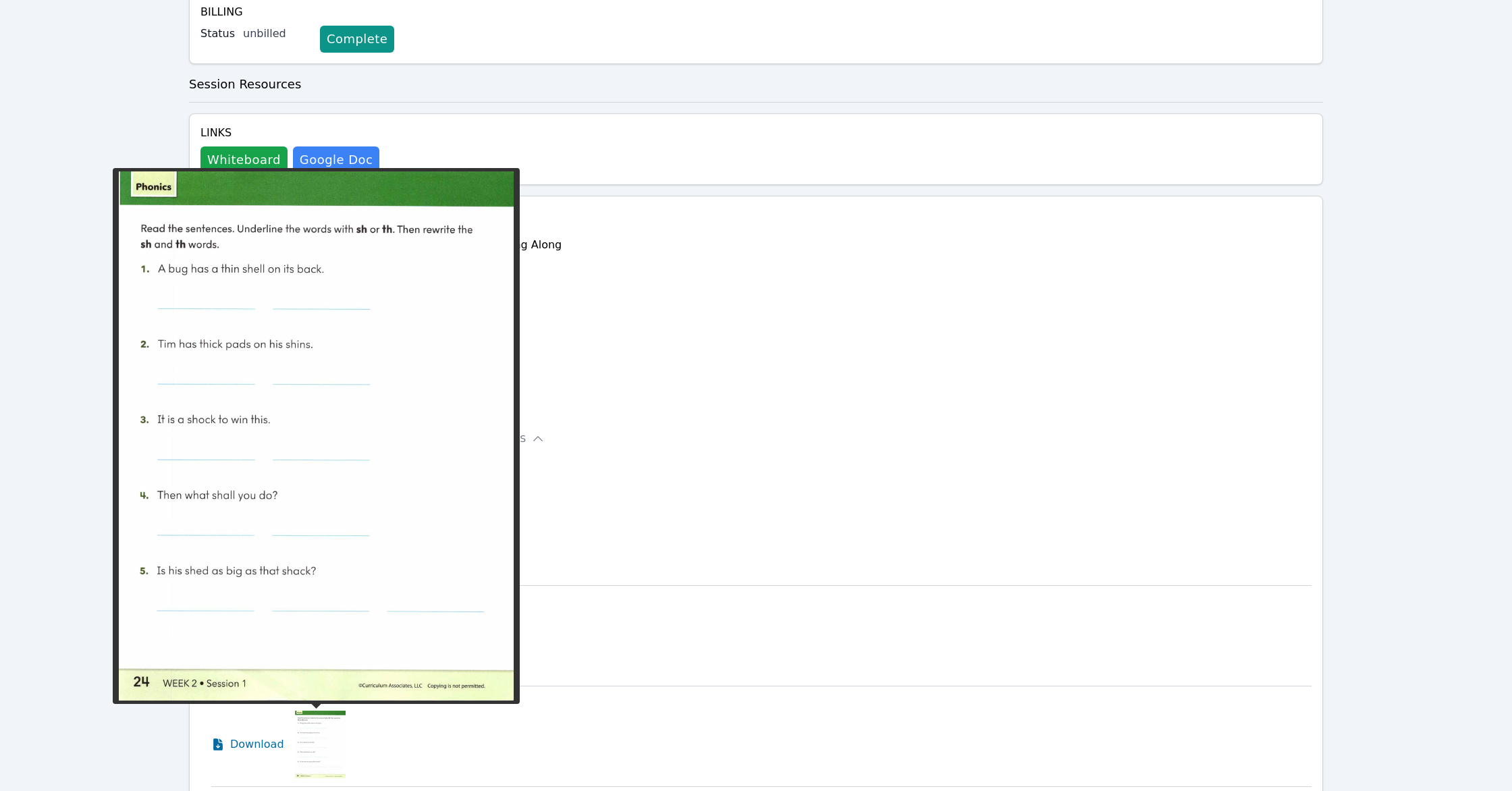
scroll to position [387, 0]
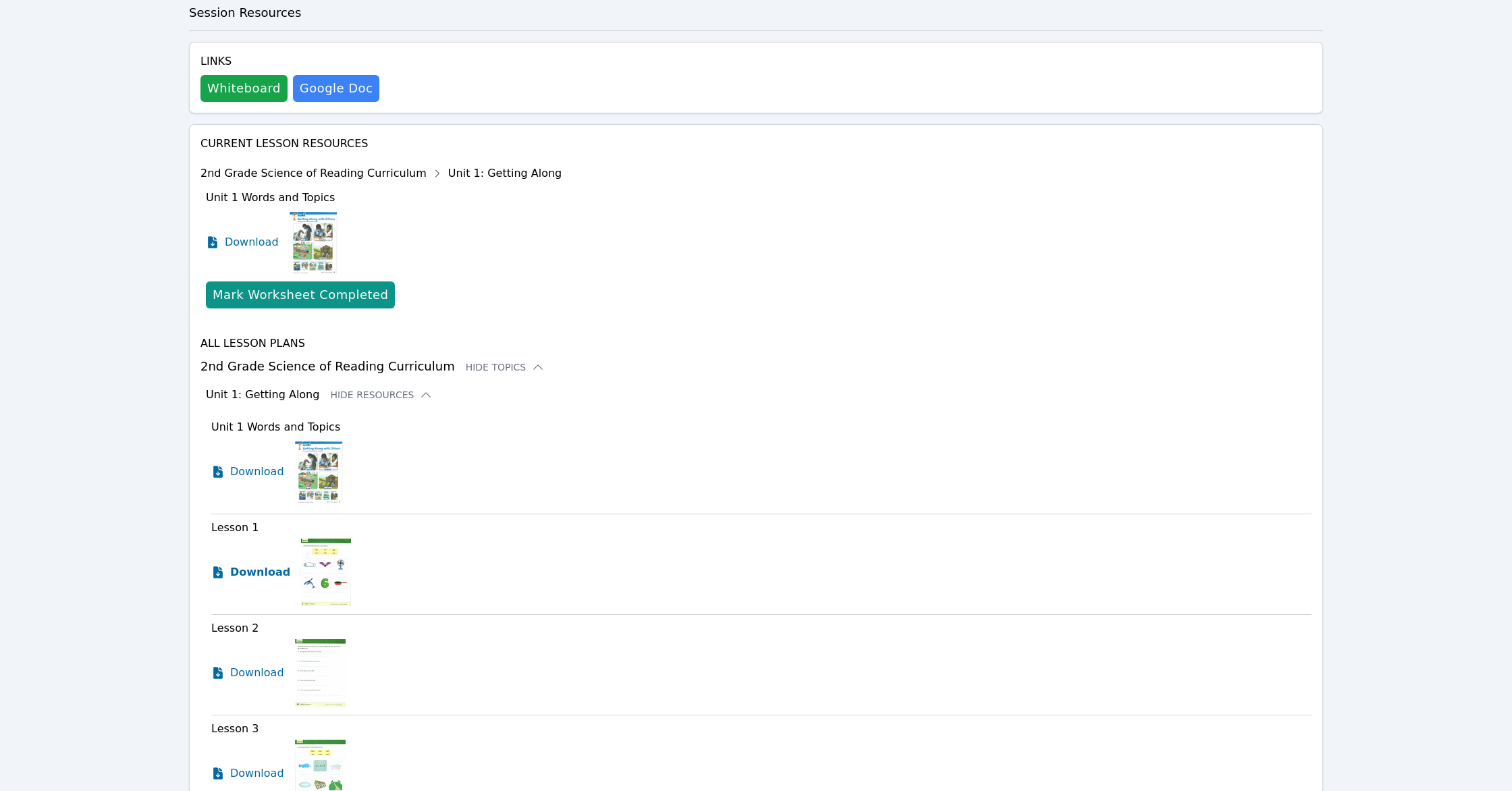
click at [272, 573] on span "Download" at bounding box center [260, 573] width 60 height 16
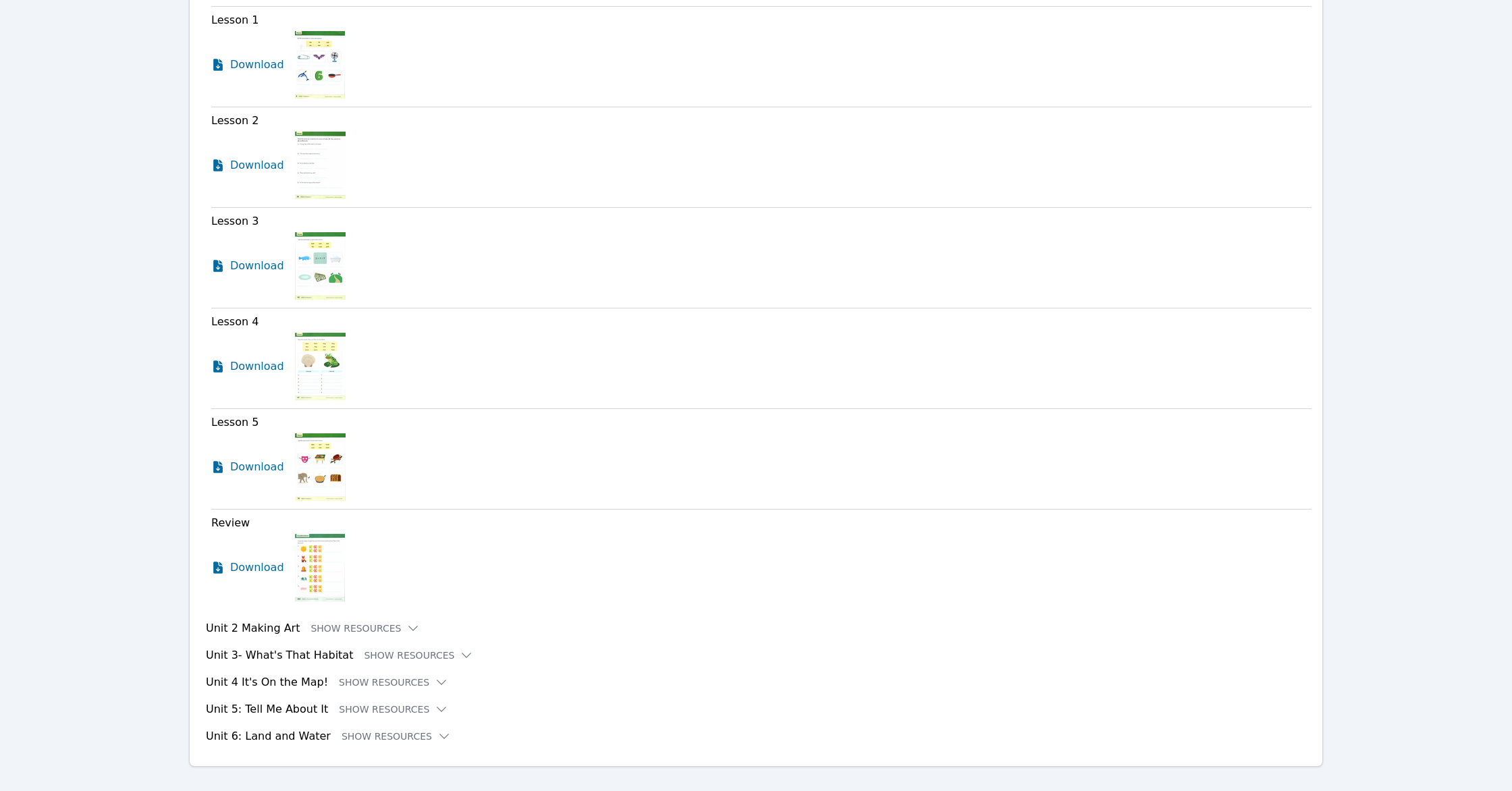
scroll to position [914, 0]
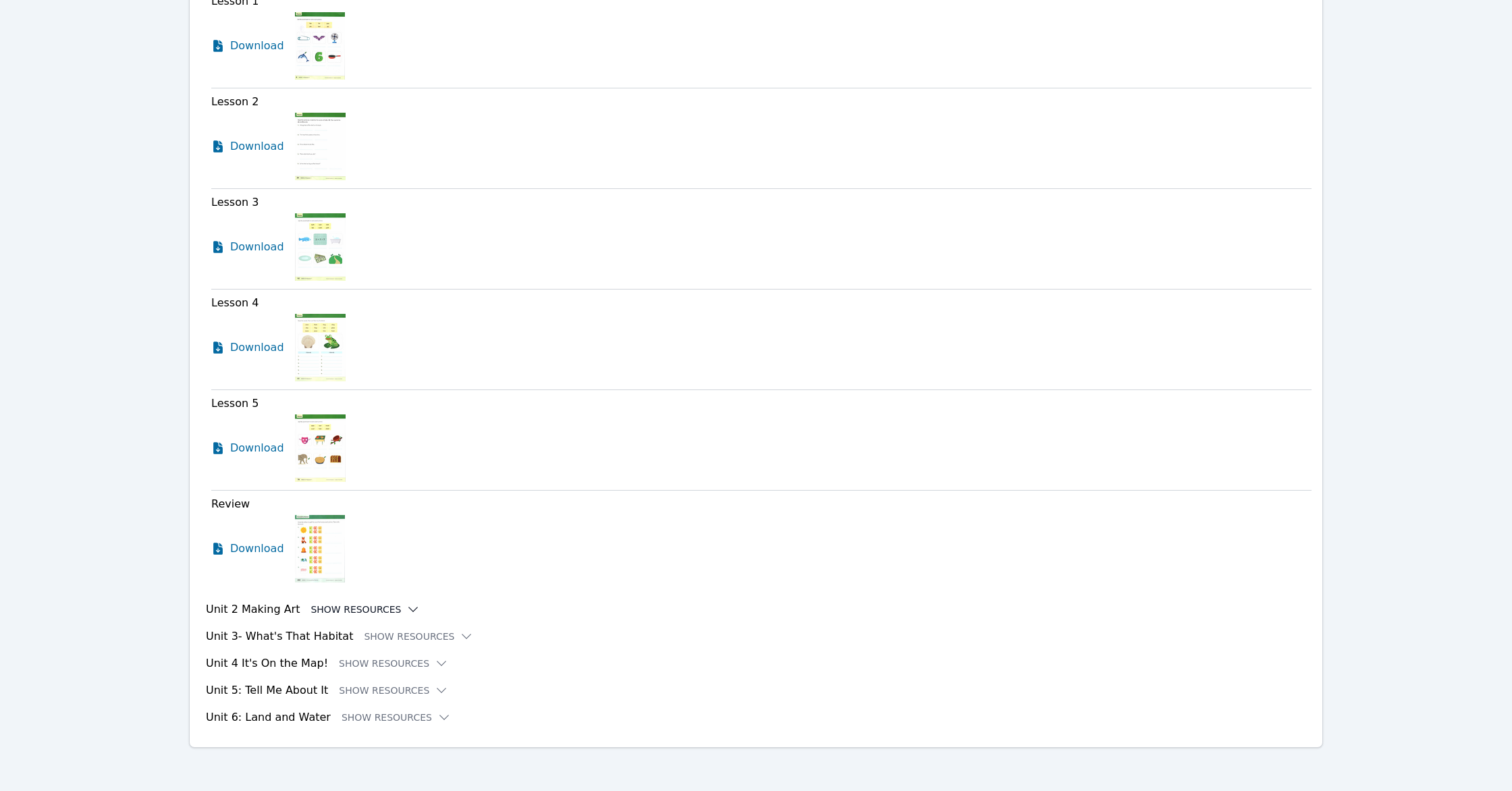
click at [376, 606] on button "Show Resources" at bounding box center [365, 610] width 109 height 14
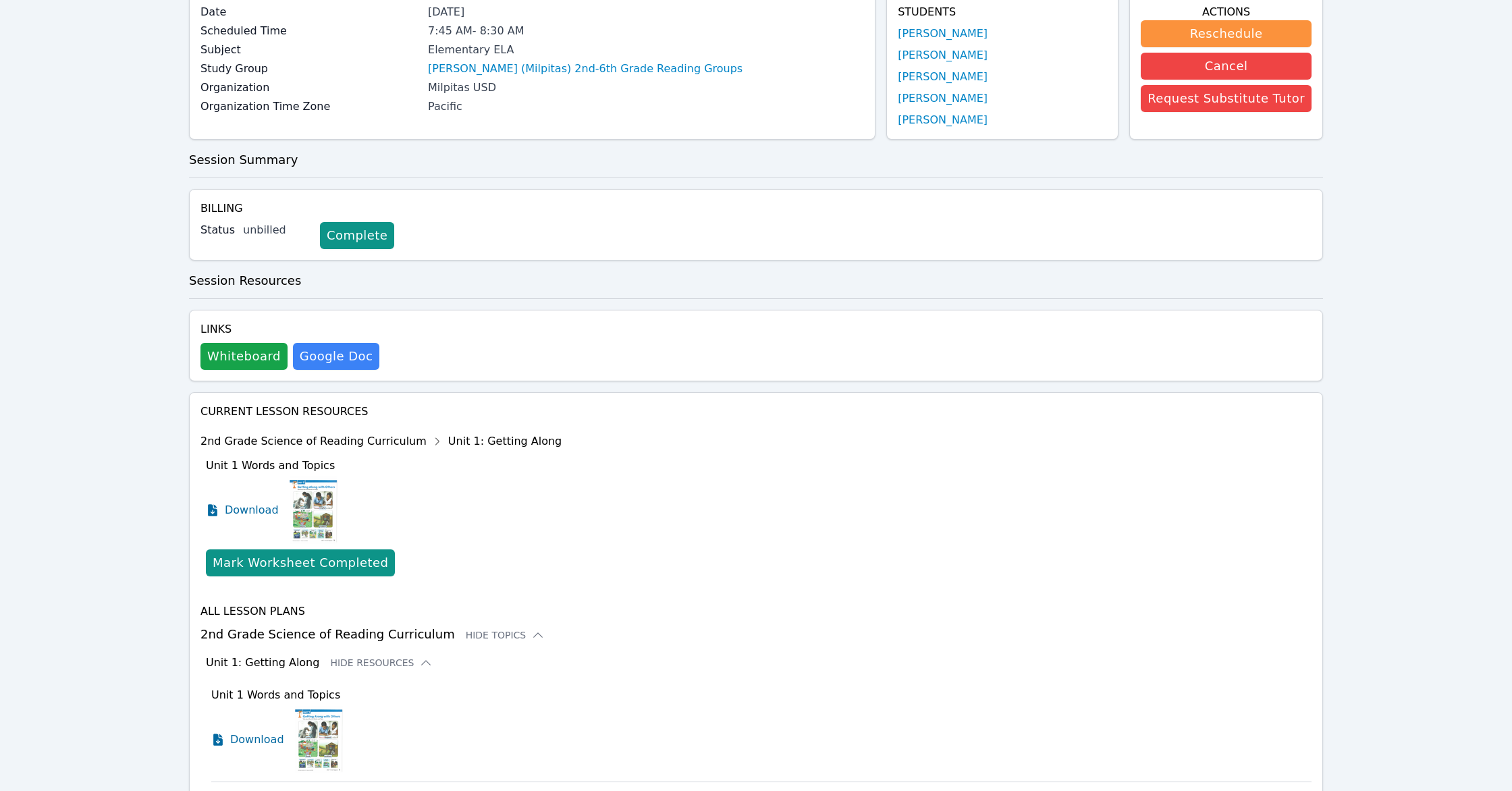
scroll to position [0, 0]
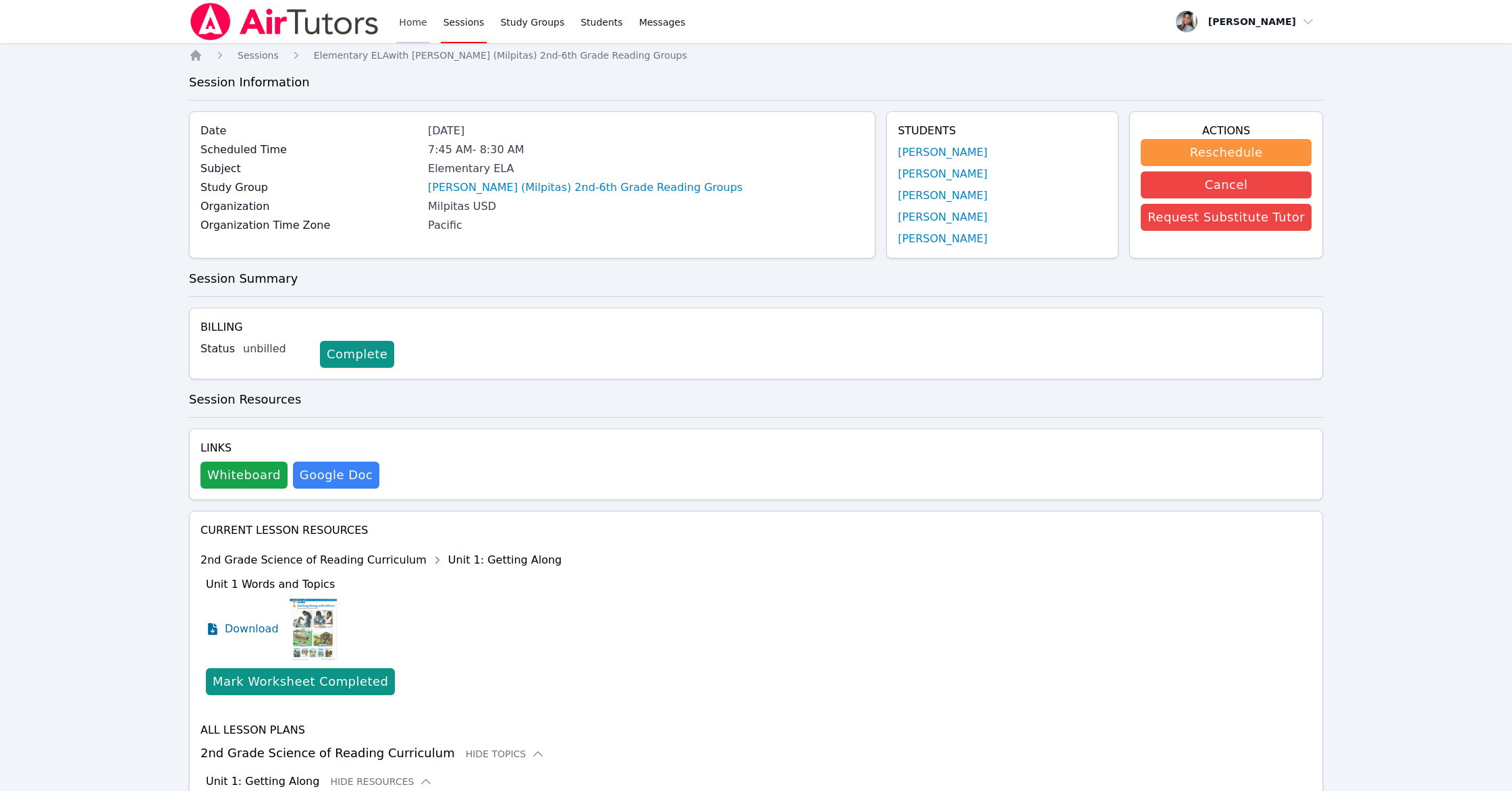
click at [422, 25] on link "Home" at bounding box center [412, 21] width 33 height 43
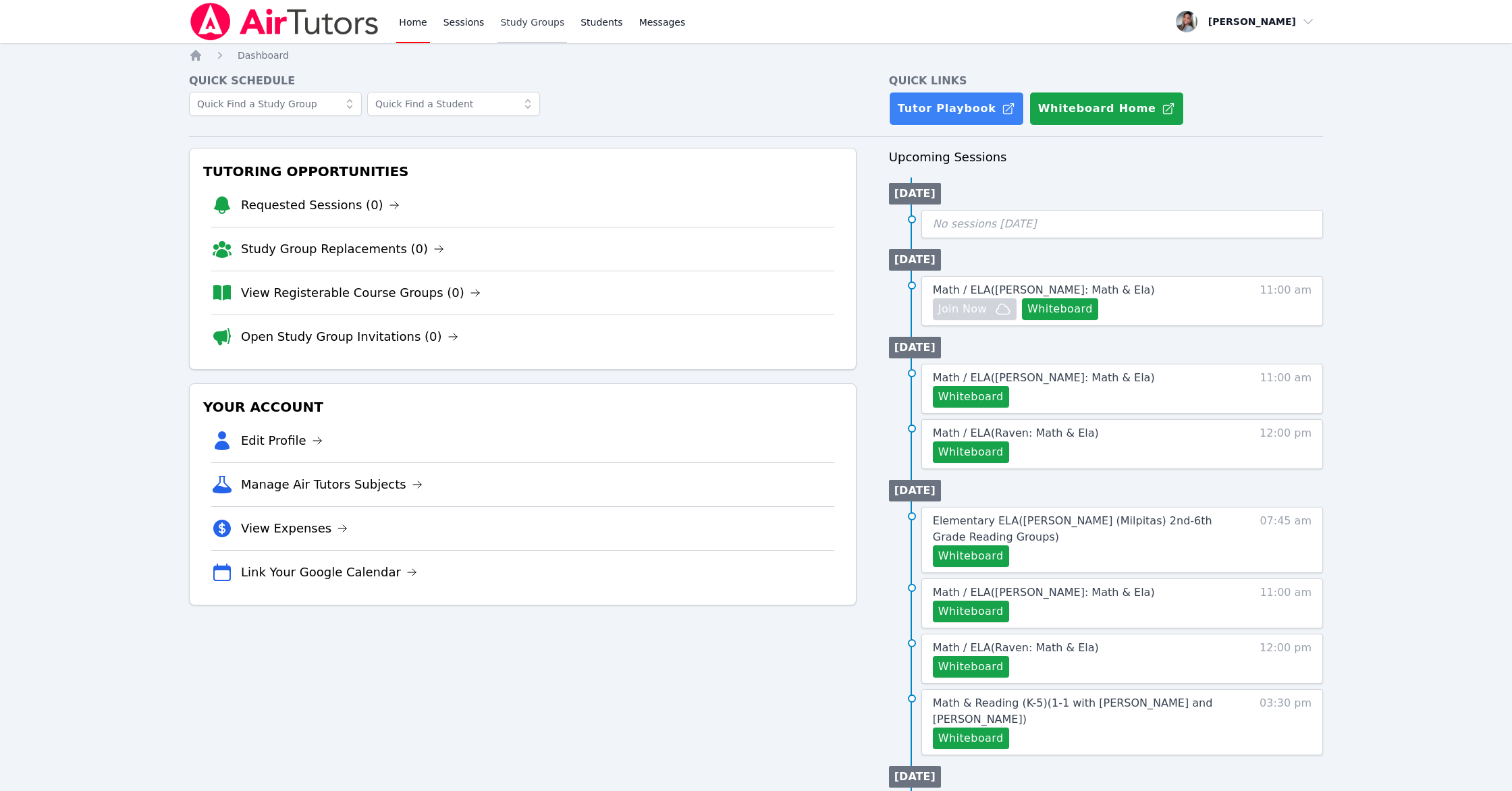
click at [531, 36] on link "Study Groups" at bounding box center [532, 21] width 70 height 43
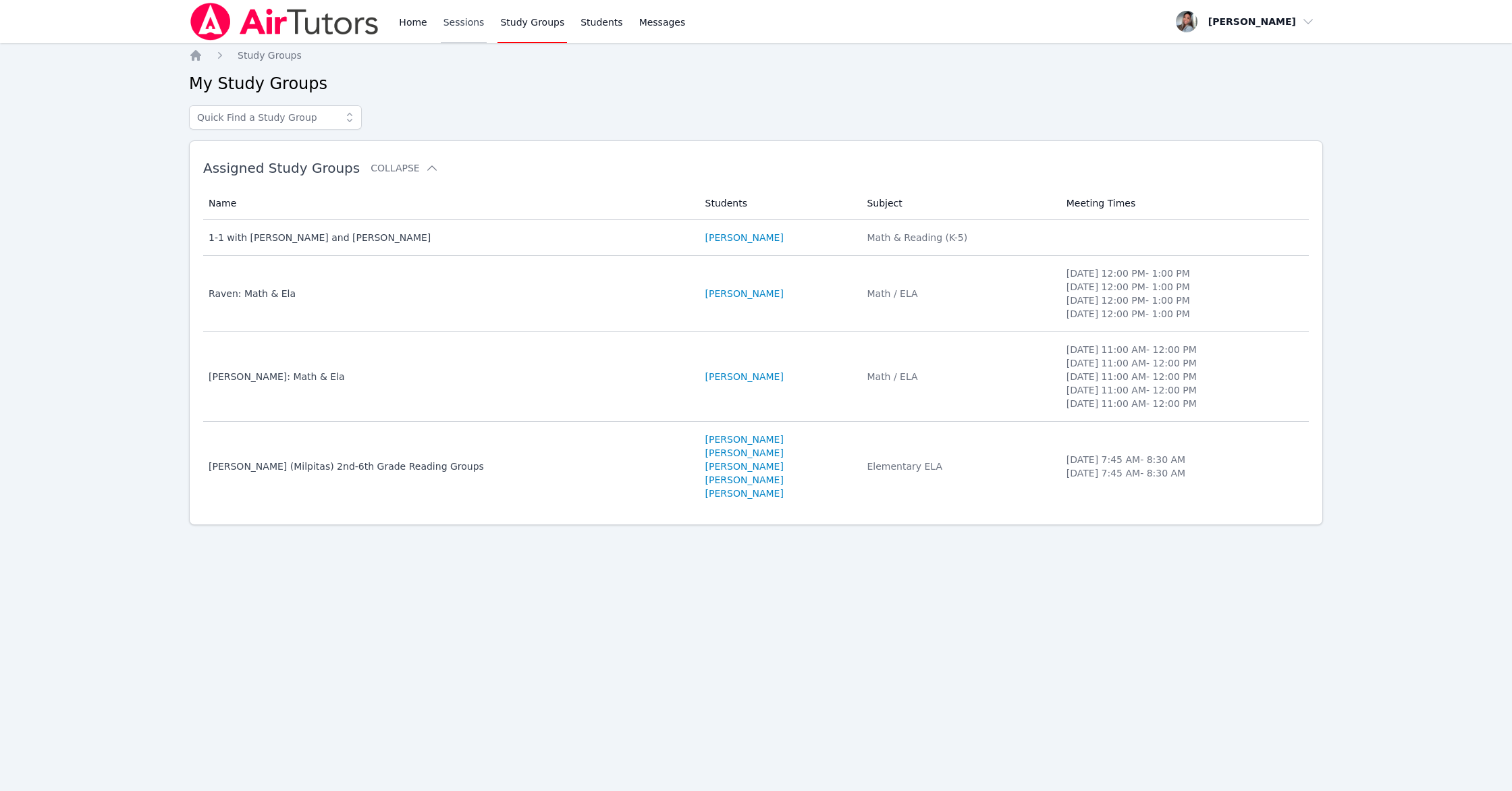
click at [472, 25] on link "Sessions" at bounding box center [464, 21] width 47 height 43
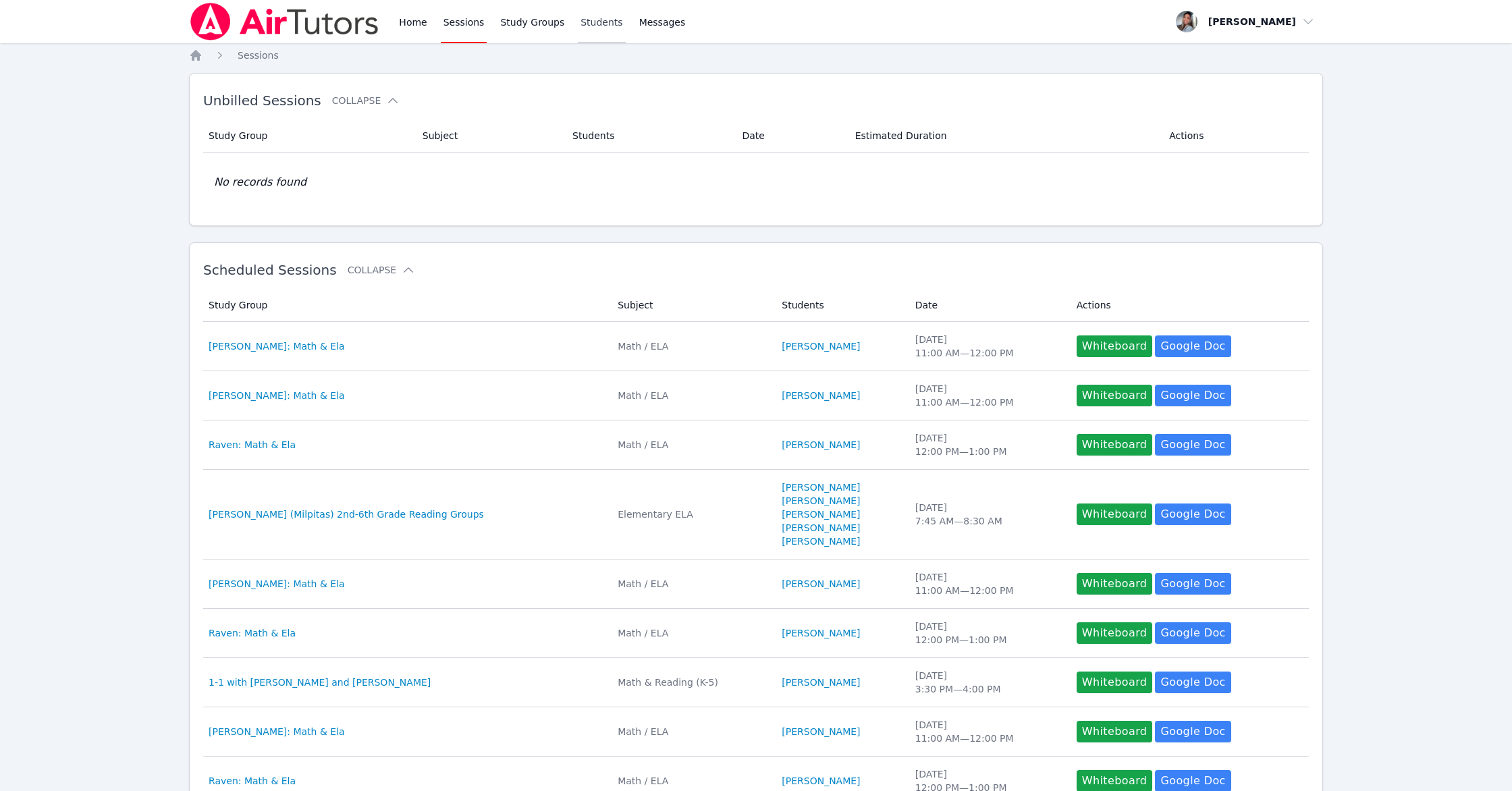
click at [585, 31] on link "Students" at bounding box center [602, 21] width 48 height 43
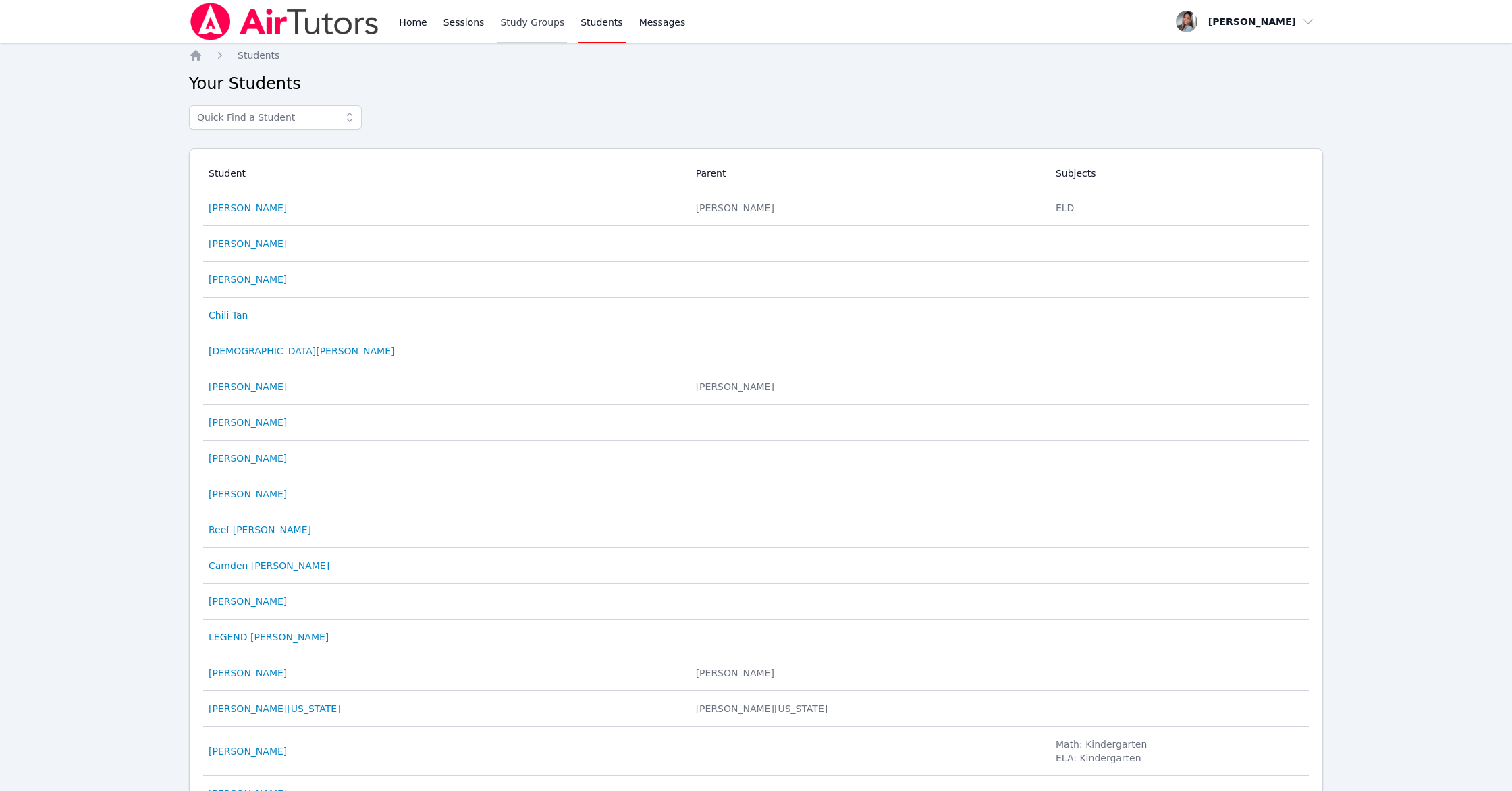
click at [516, 22] on link "Study Groups" at bounding box center [532, 21] width 70 height 43
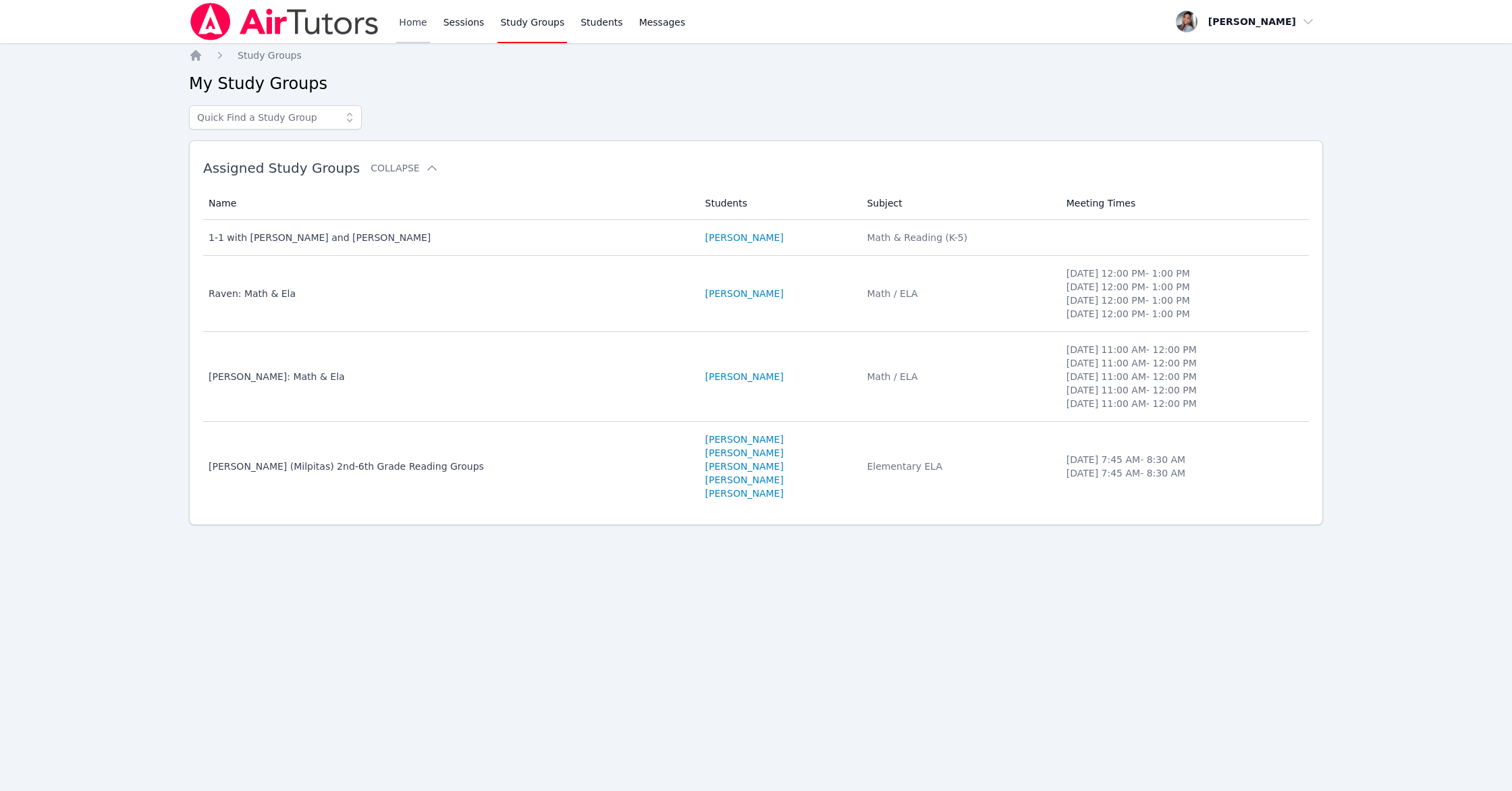
click at [419, 31] on link "Home" at bounding box center [412, 21] width 33 height 43
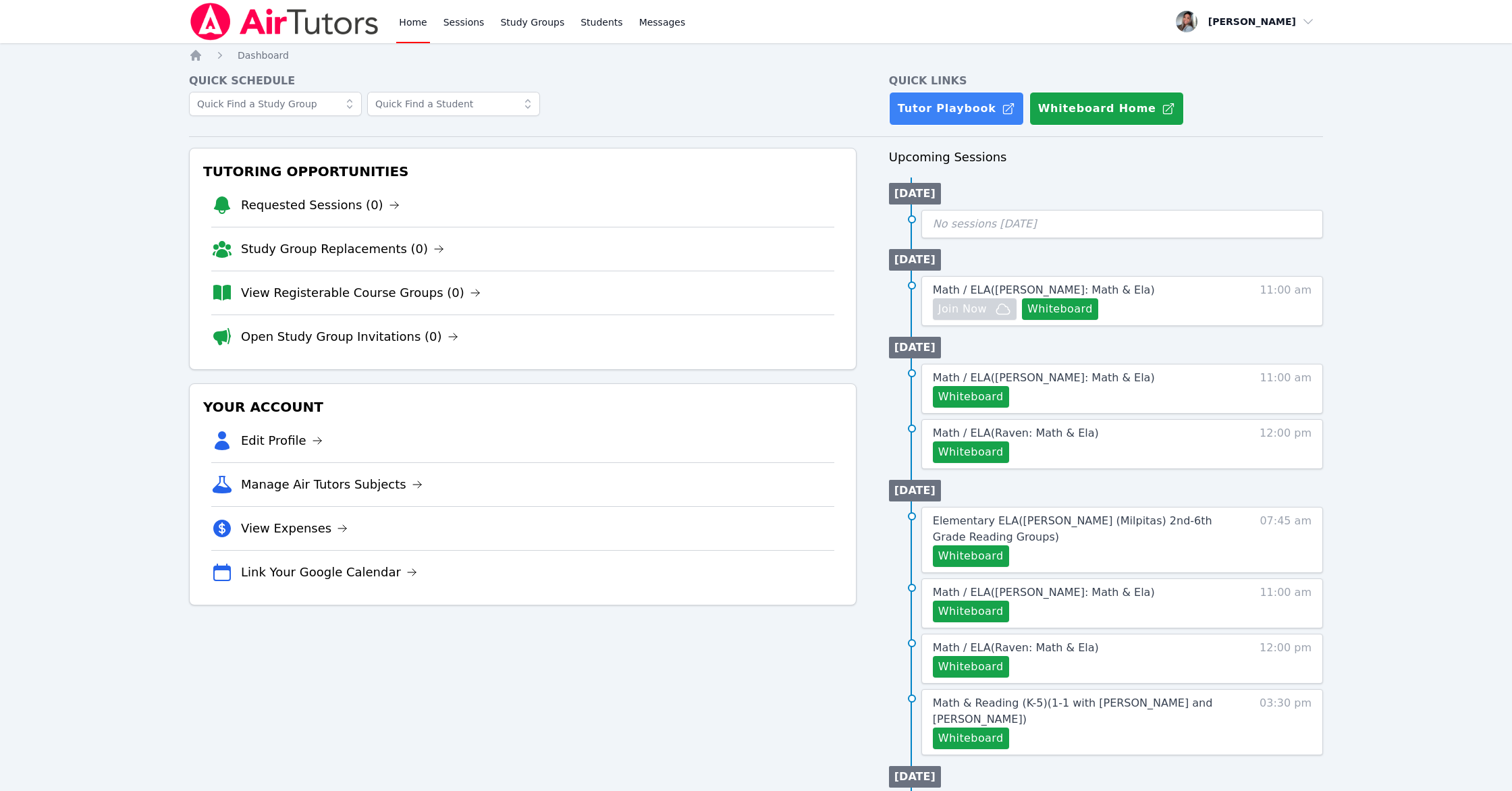
click at [332, 534] on link "View Expenses" at bounding box center [294, 528] width 106 height 19
click at [344, 570] on link "Link Your Google Calendar" at bounding box center [329, 572] width 176 height 19
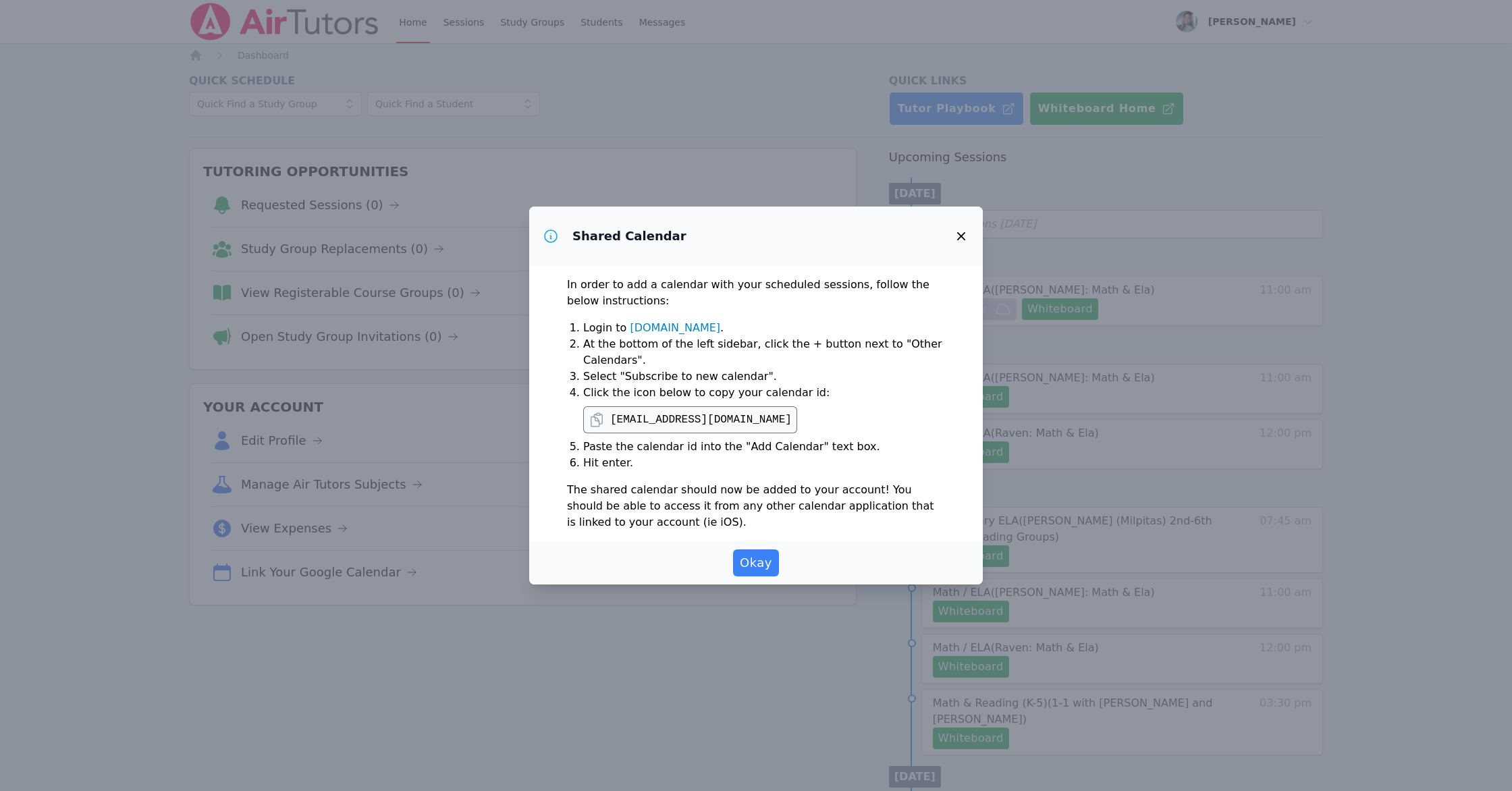
click at [727, 415] on pre "[EMAIL_ADDRESS][DOMAIN_NAME]" at bounding box center [701, 420] width 181 height 16
click at [596, 420] on icon at bounding box center [597, 420] width 16 height 16
click at [892, 232] on icon "button" at bounding box center [961, 236] width 16 height 16
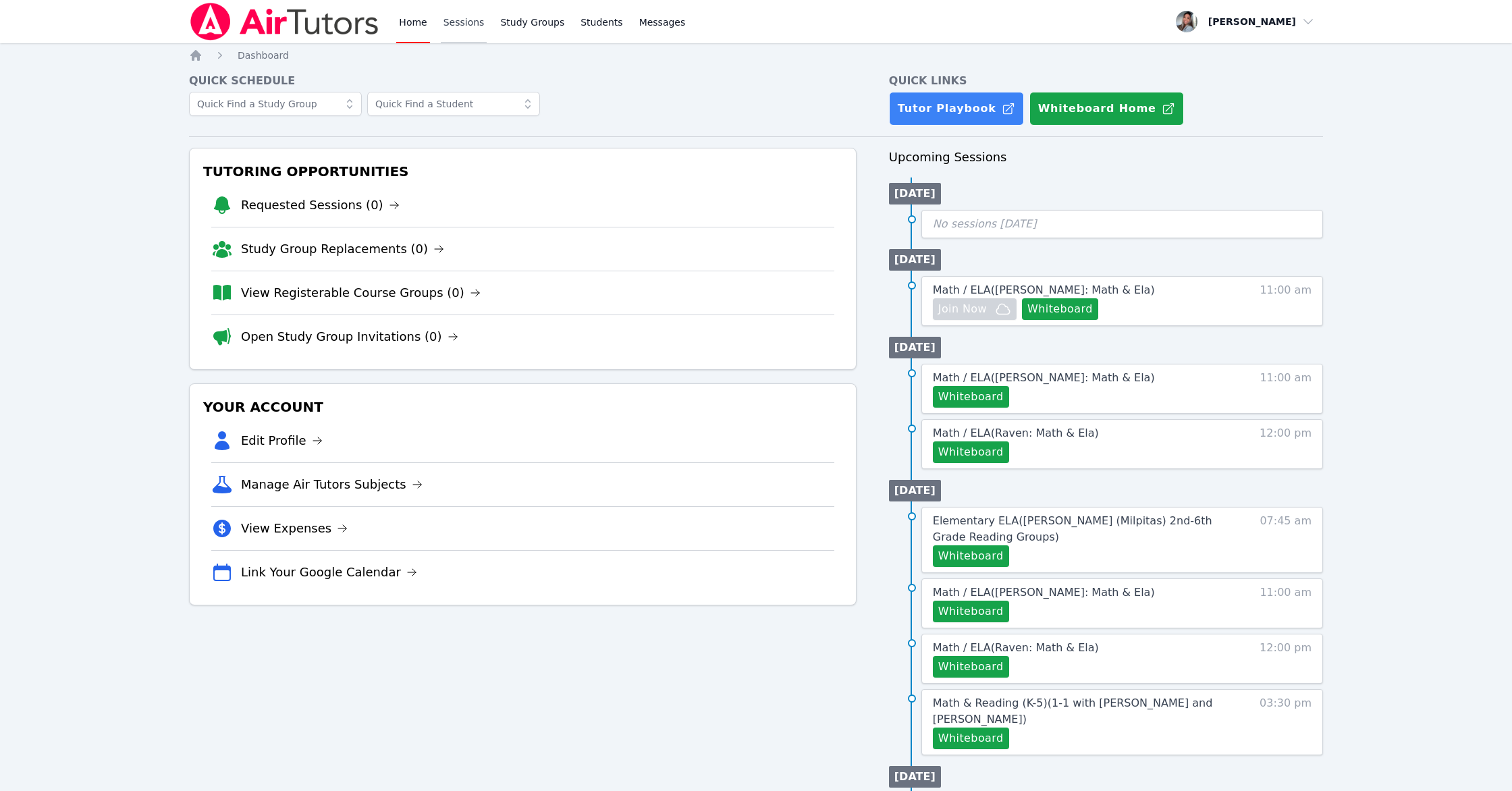
click at [470, 24] on link "Sessions" at bounding box center [464, 21] width 47 height 43
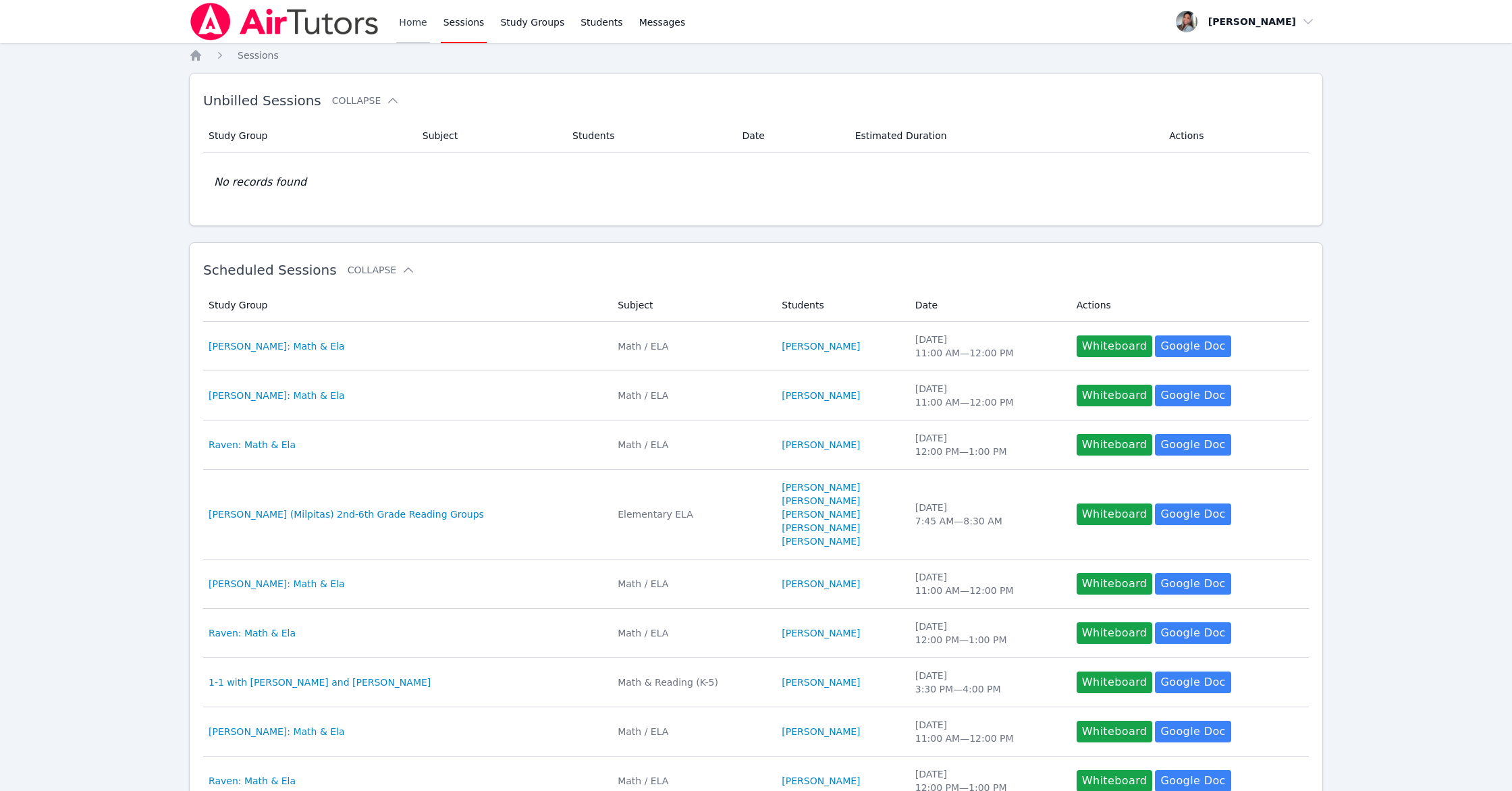
click at [400, 9] on link "Home" at bounding box center [412, 21] width 33 height 43
